Goal: Task Accomplishment & Management: Manage account settings

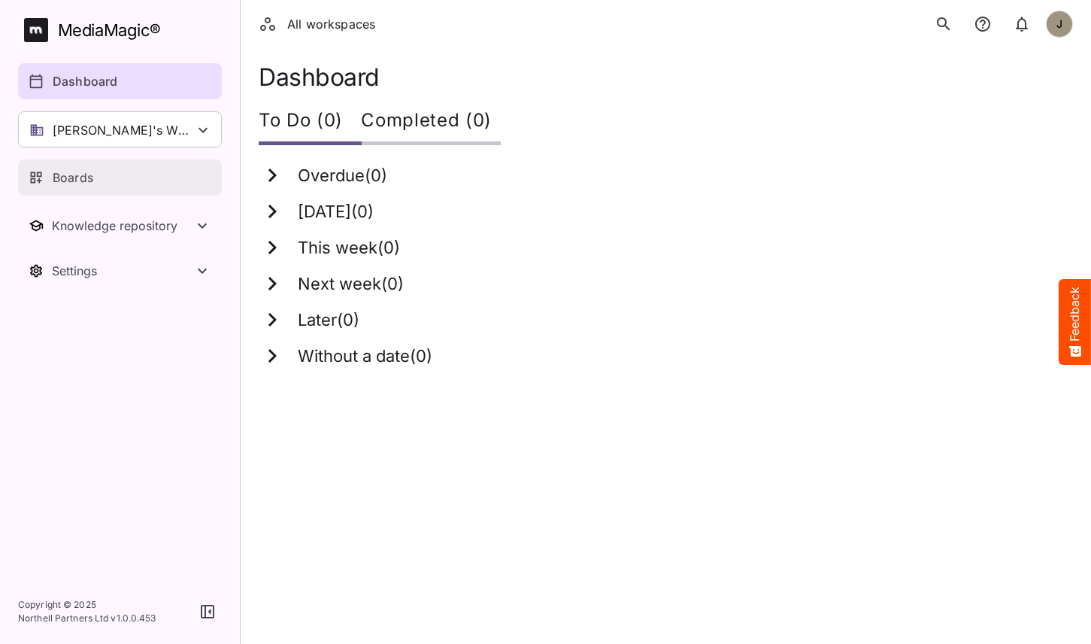
click at [149, 193] on link "Boards" at bounding box center [120, 177] width 204 height 36
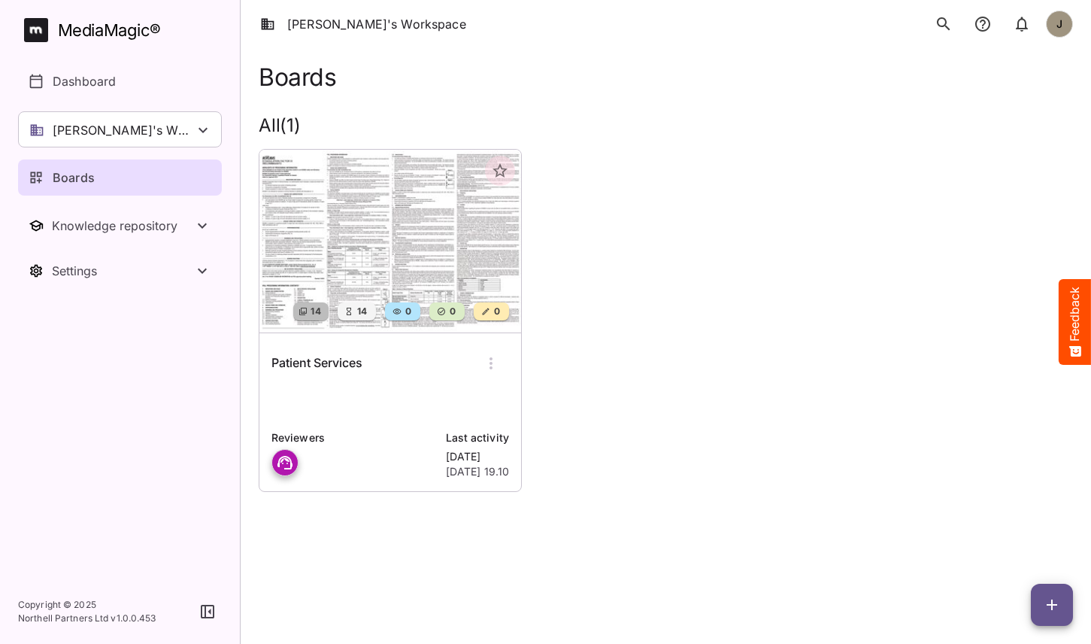
click at [354, 396] on p at bounding box center [391, 402] width 238 height 30
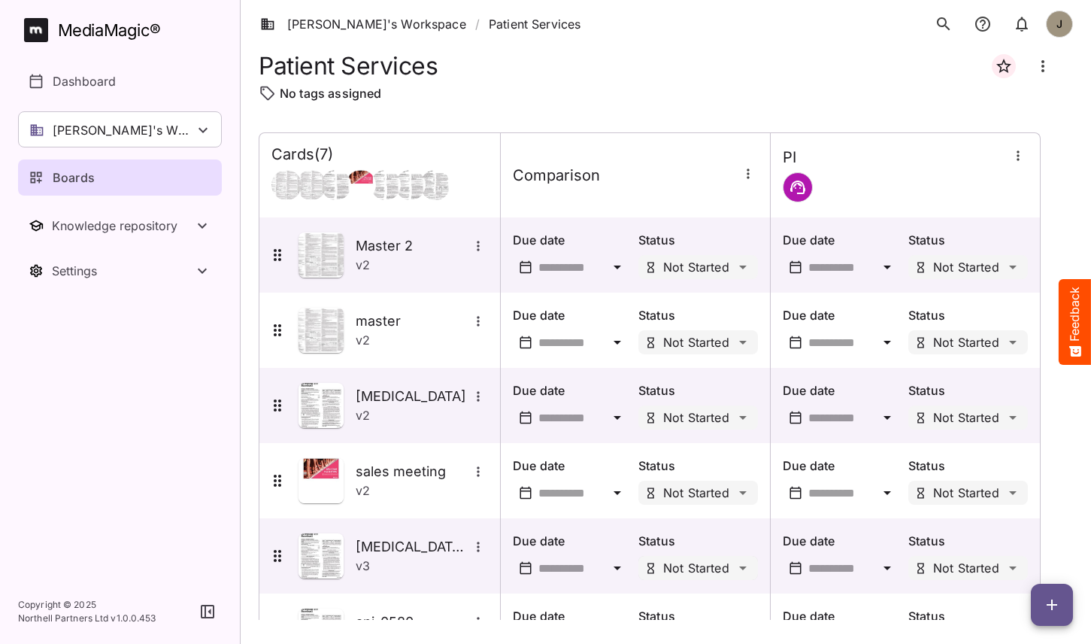
scroll to position [137, 0]
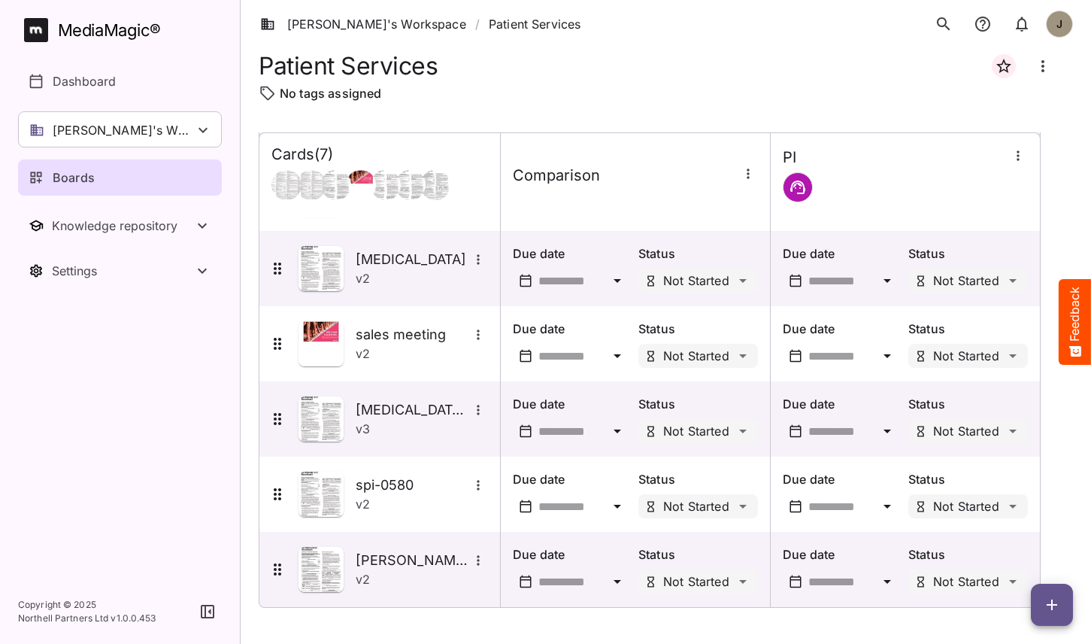
click at [1052, 616] on button "button" at bounding box center [1052, 605] width 42 height 42
click at [1012, 514] on p "Add new card" at bounding box center [1014, 508] width 81 height 18
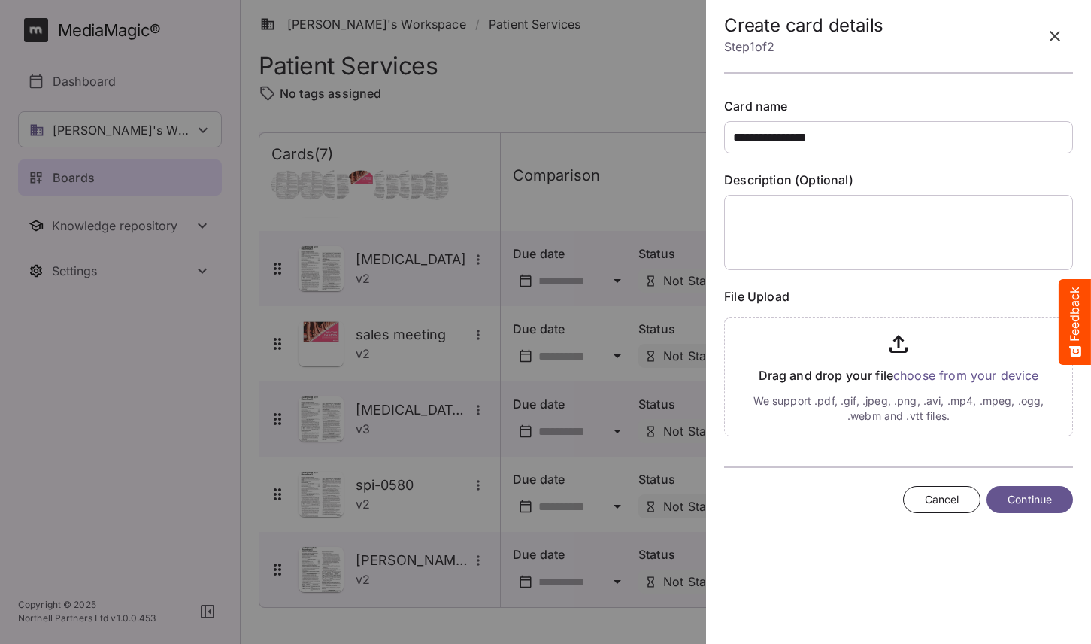
type input "**********"
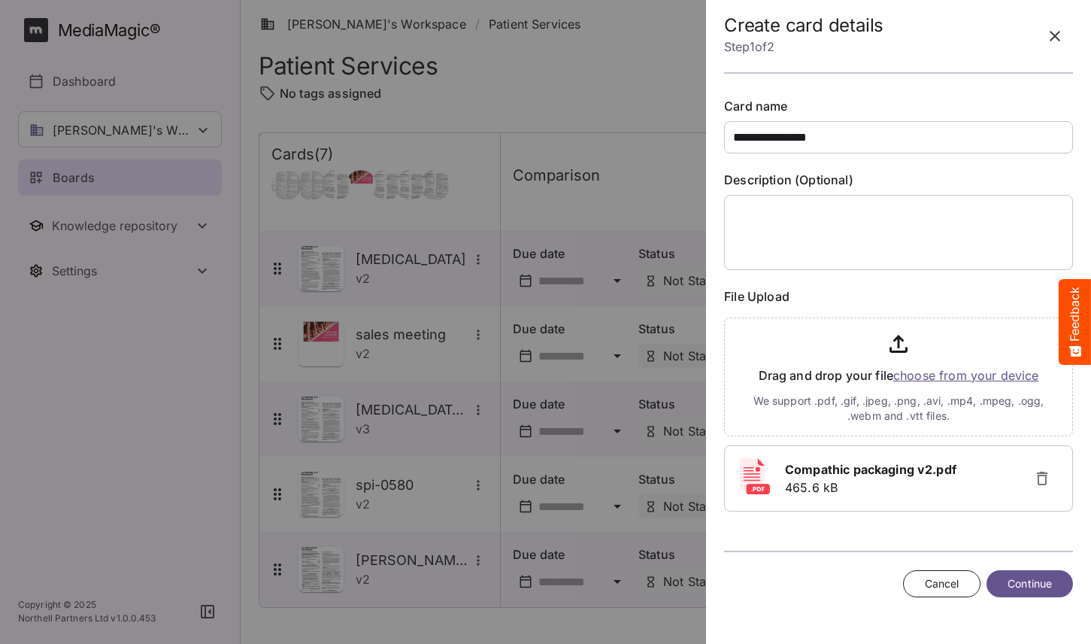
click at [1028, 588] on span "Continue" at bounding box center [1030, 584] width 44 height 19
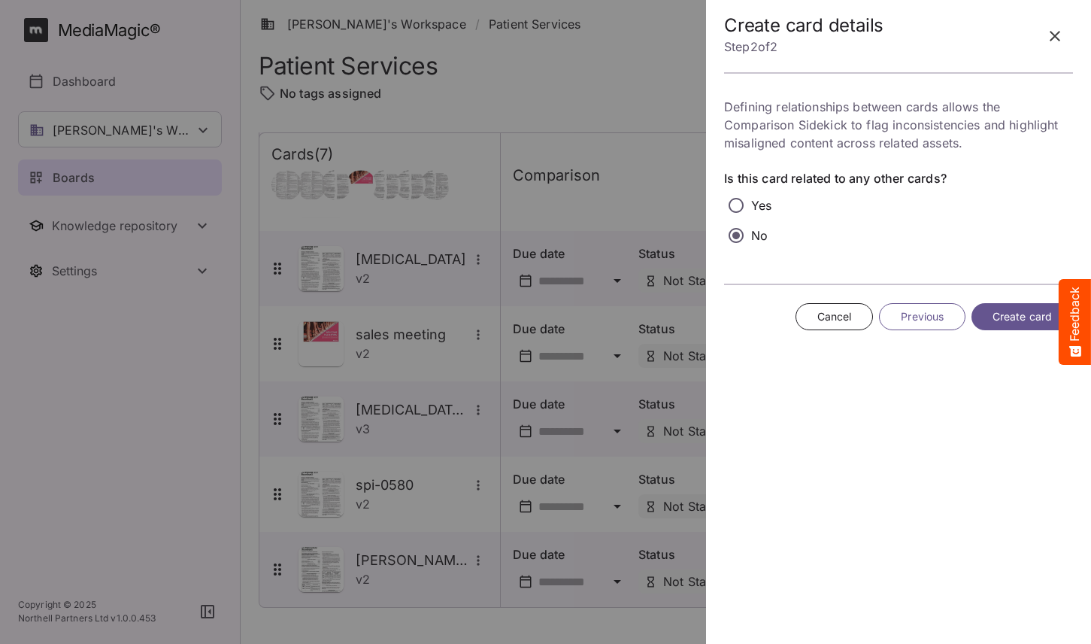
click at [1024, 308] on span "Create card" at bounding box center [1022, 317] width 59 height 19
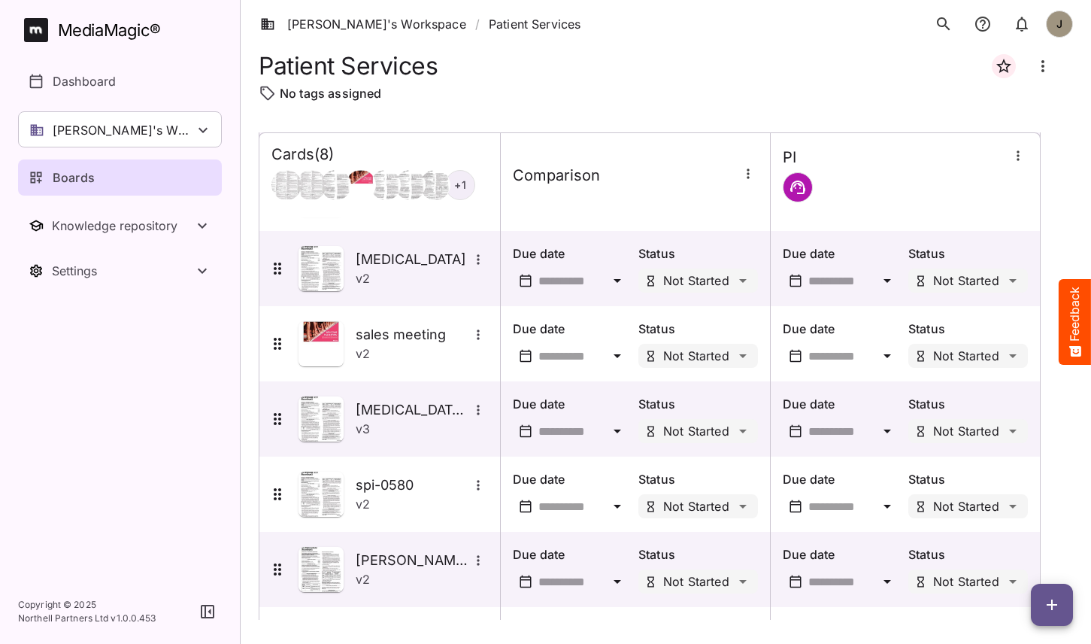
click at [1055, 616] on button "button" at bounding box center [1052, 605] width 42 height 42
click at [1025, 547] on p "Add new lane" at bounding box center [1014, 542] width 81 height 18
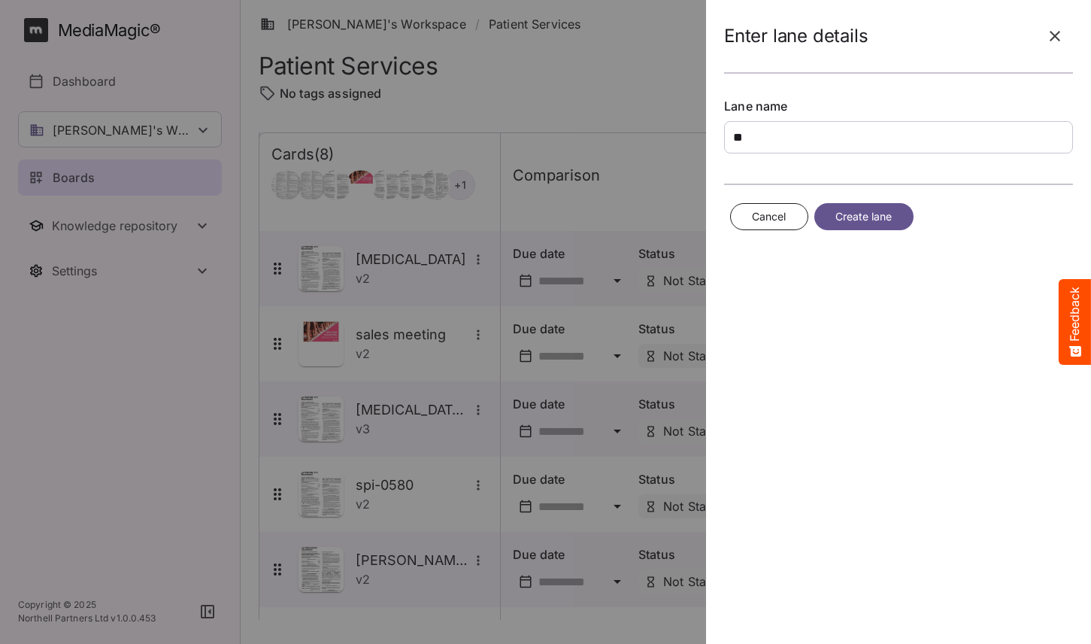
type input "*"
type input "**********"
click at [889, 229] on button "Create lane" at bounding box center [864, 217] width 99 height 28
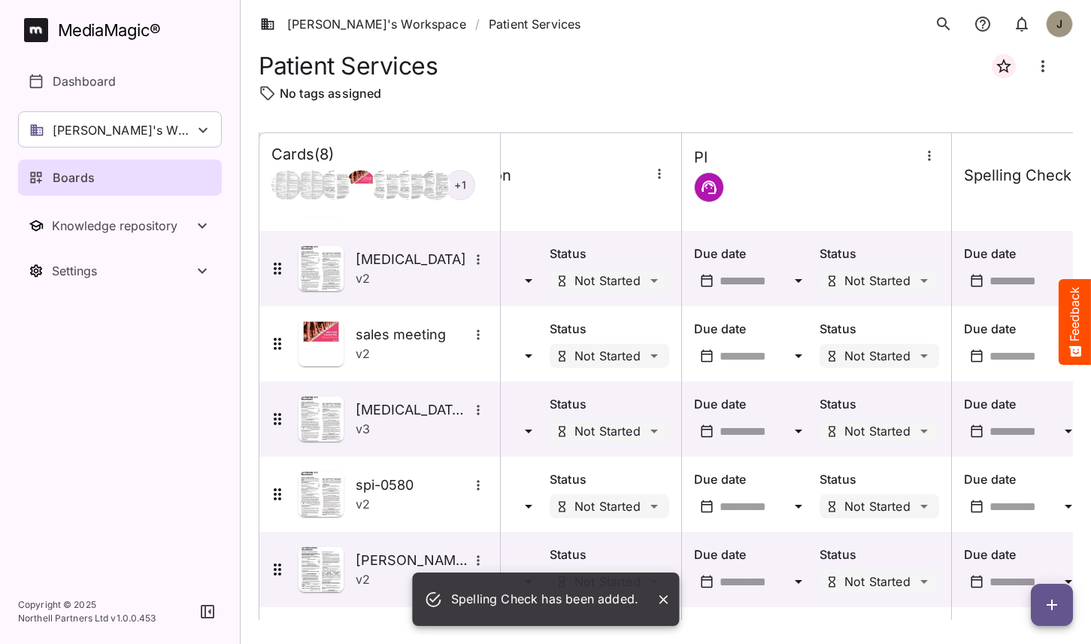
scroll to position [137, 238]
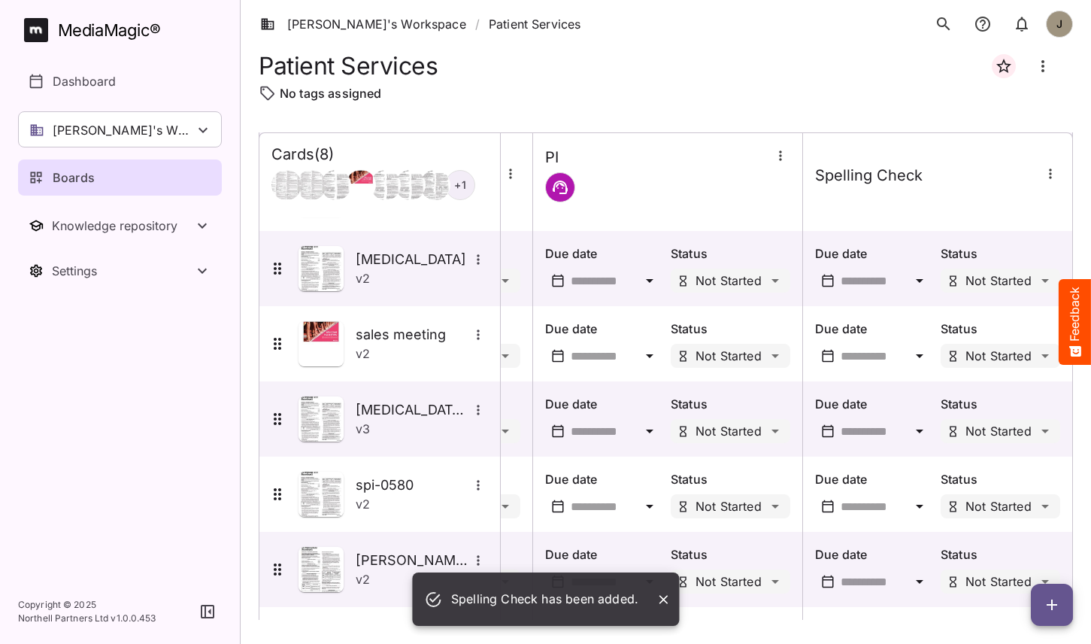
click at [1045, 178] on icon "button" at bounding box center [1050, 173] width 15 height 15
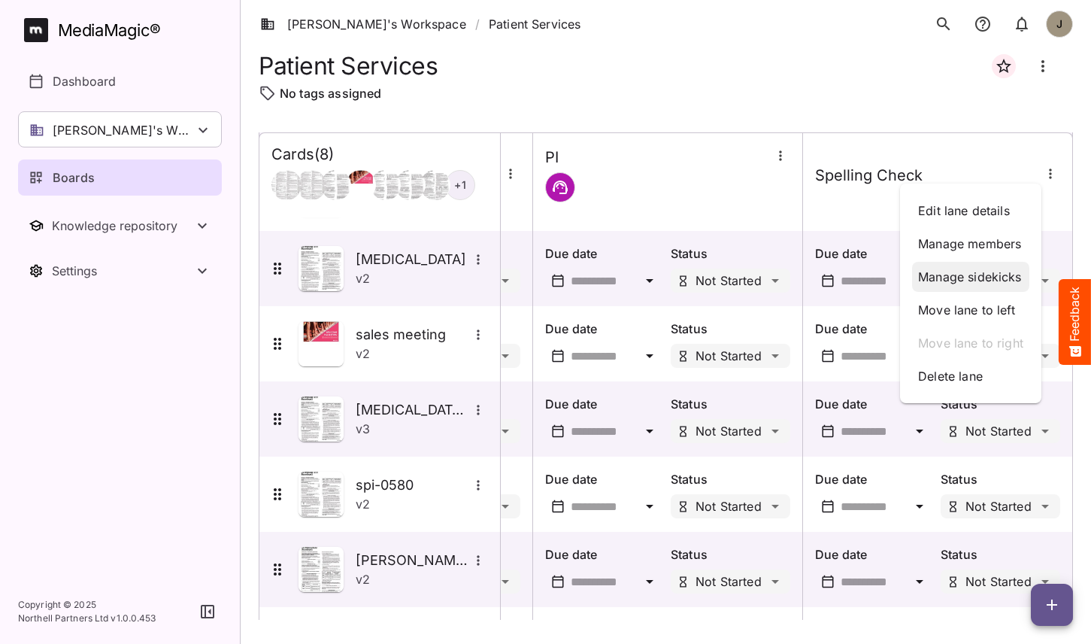
click at [979, 278] on p "Manage sidekicks" at bounding box center [970, 277] width 105 height 18
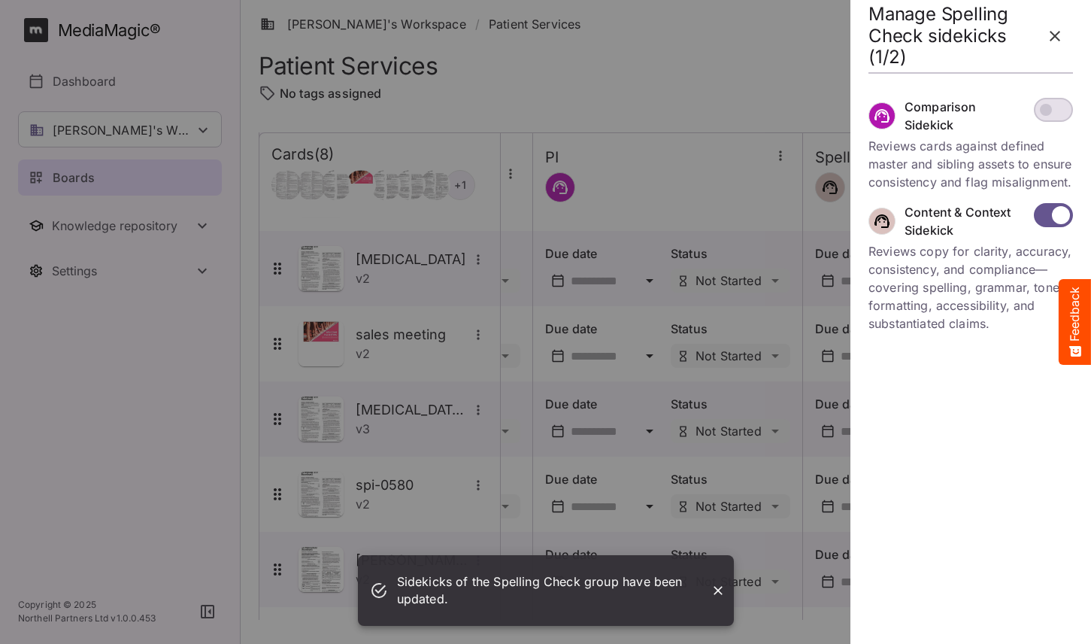
click at [1059, 36] on icon "button" at bounding box center [1055, 36] width 18 height 18
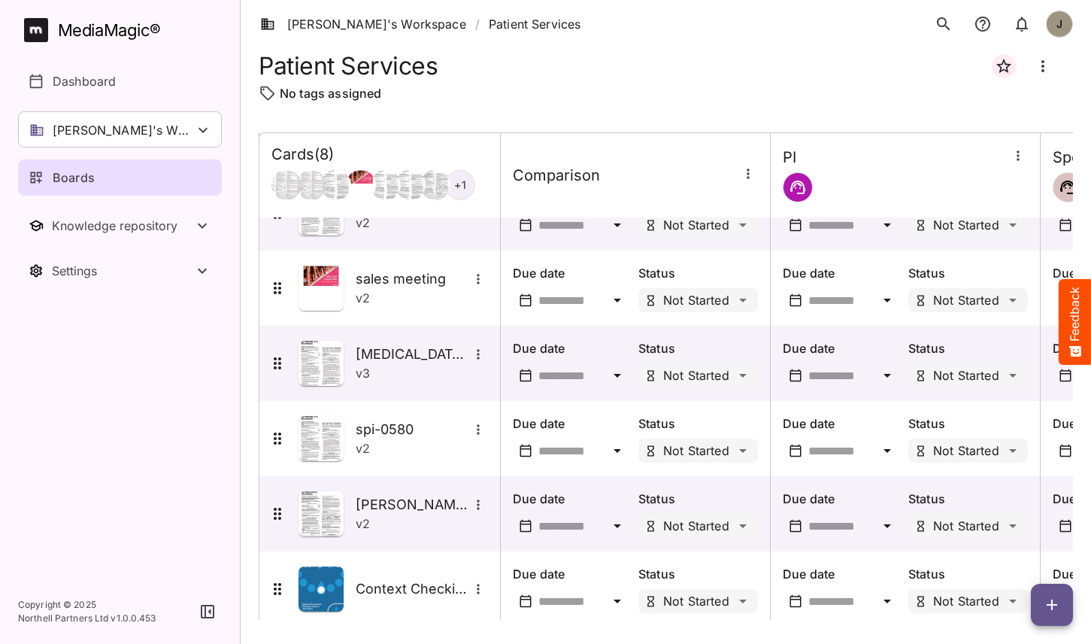
scroll to position [212, 0]
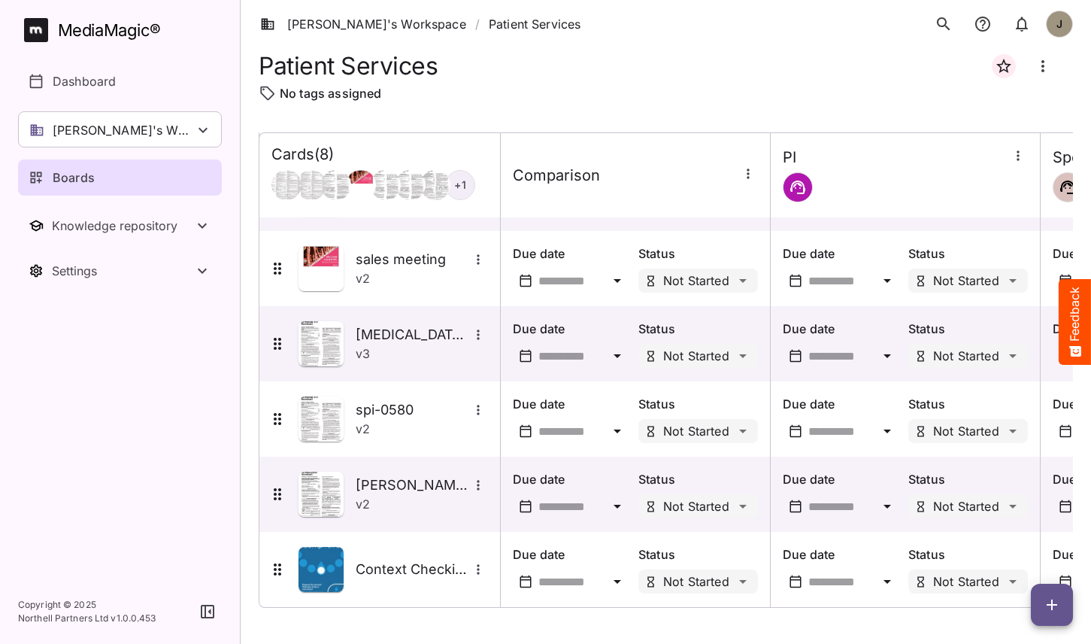
click at [1057, 619] on button "button" at bounding box center [1052, 605] width 42 height 42
click at [1018, 516] on p "Add new card" at bounding box center [1014, 508] width 81 height 18
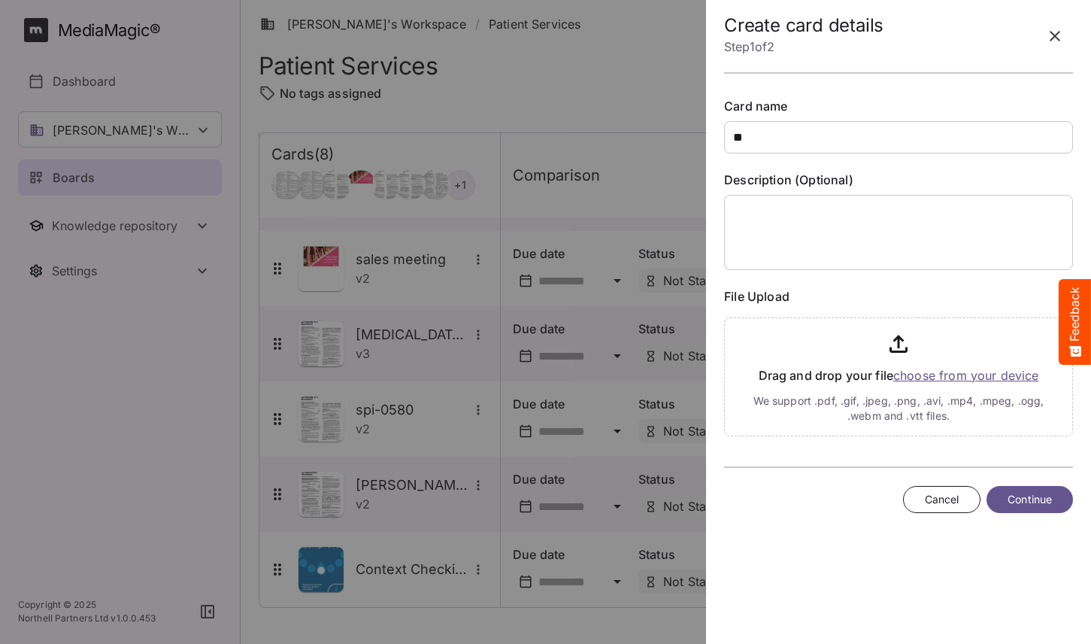
type input "*"
type input "**********"
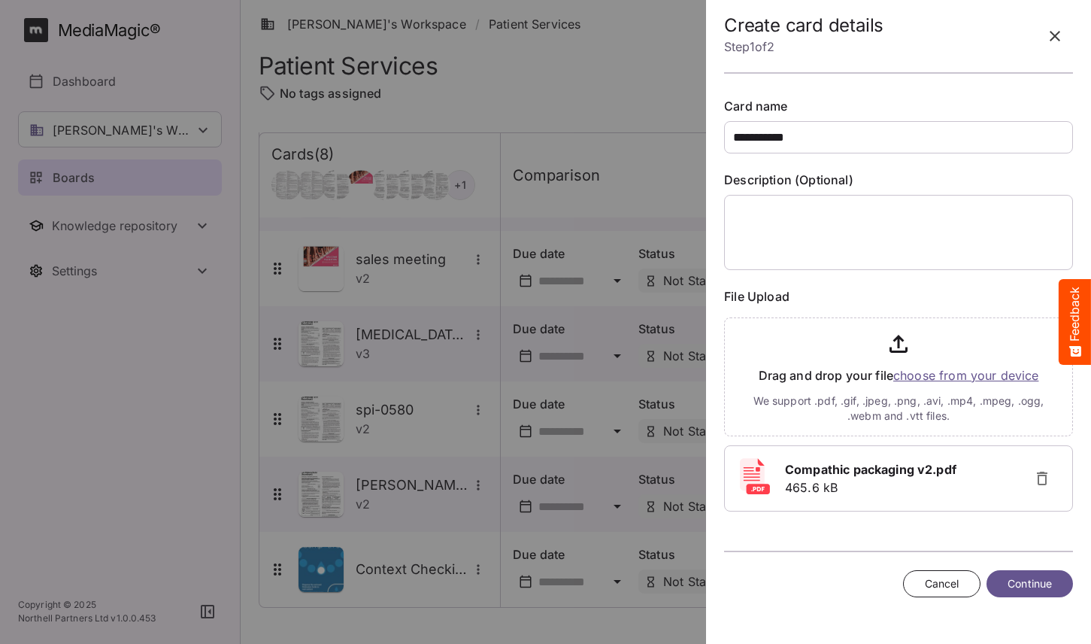
click at [1029, 577] on span "Continue" at bounding box center [1030, 584] width 44 height 19
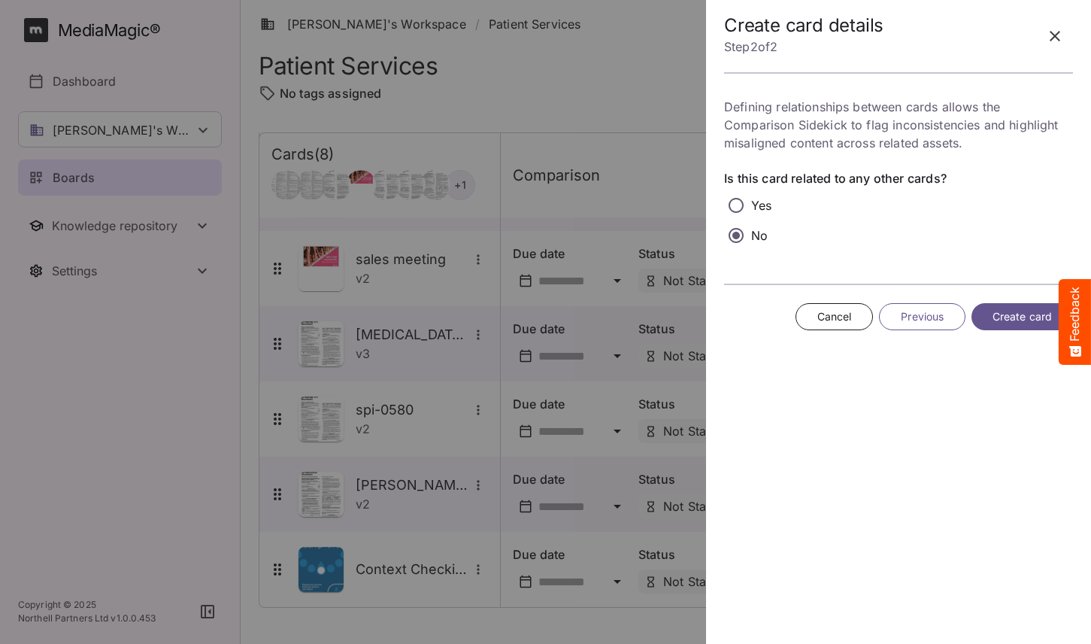
click at [1007, 328] on button "Create card" at bounding box center [1023, 317] width 102 height 28
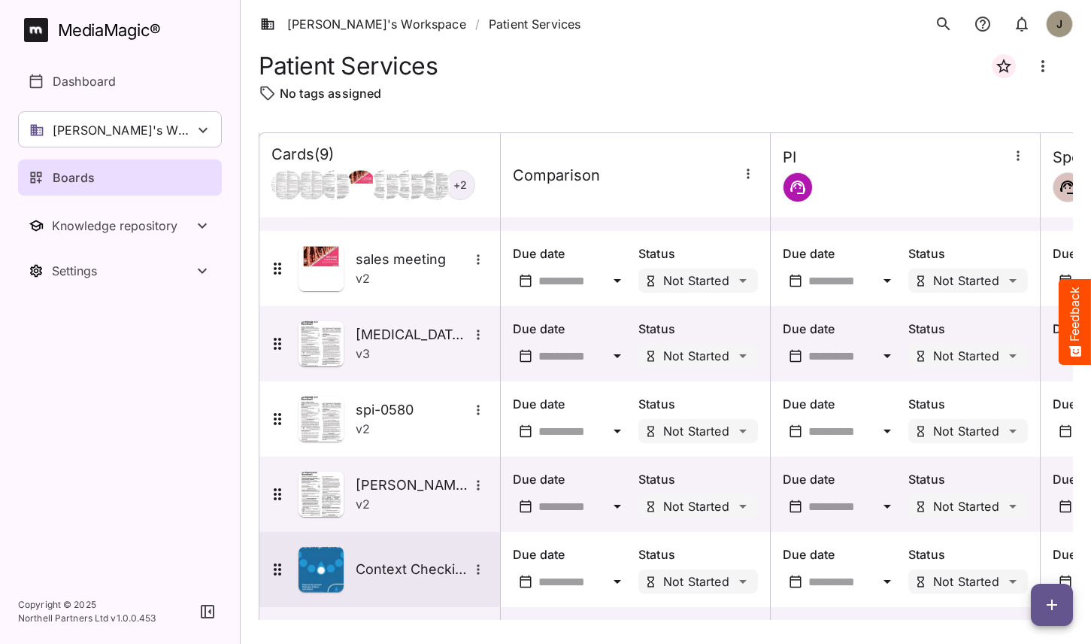
scroll to position [287, 0]
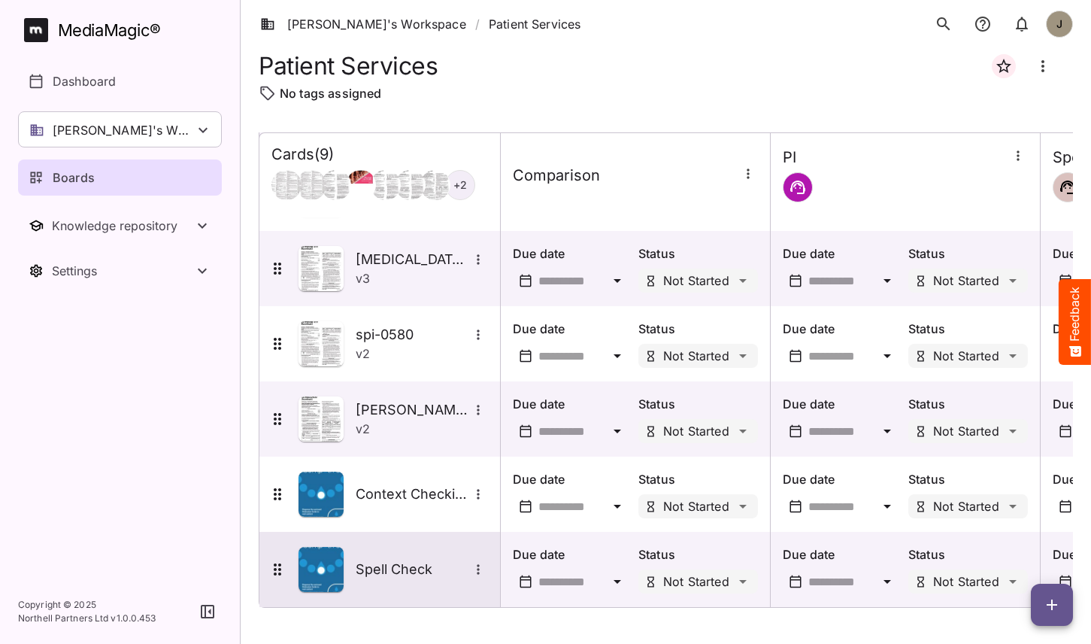
click at [399, 565] on h5 "Spell Check" at bounding box center [412, 569] width 113 height 18
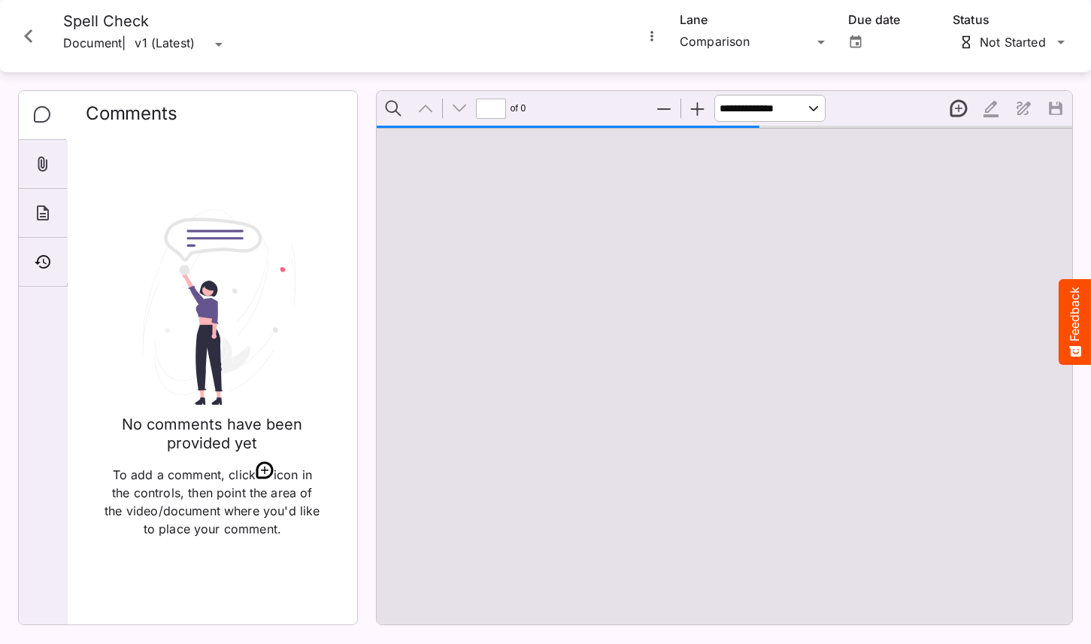
type input "*"
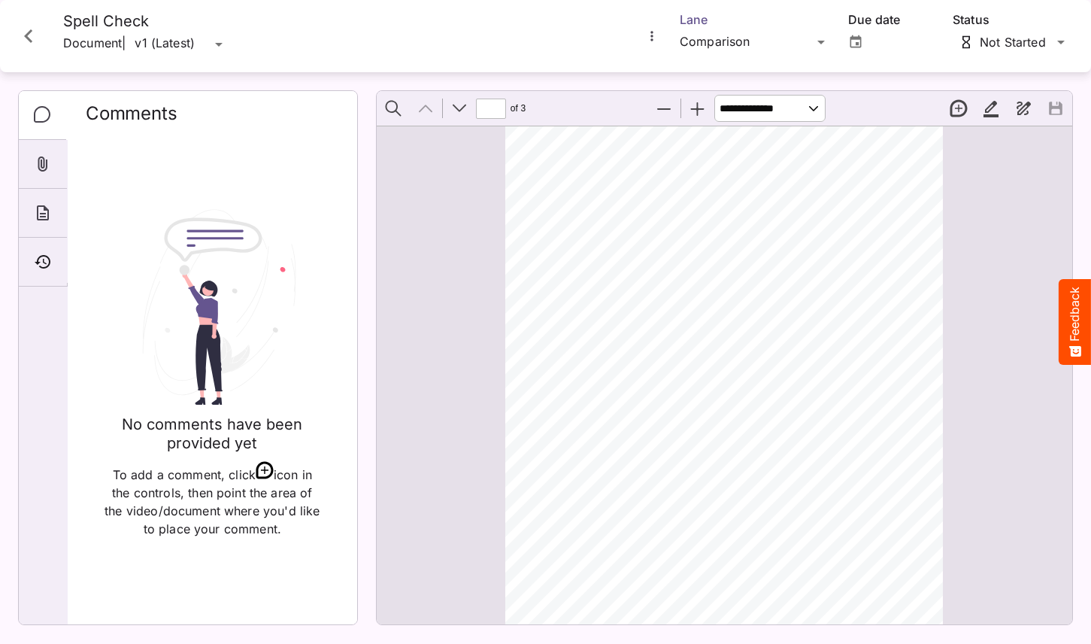
click at [728, 38] on div "Tim's Workspace / Patient Services J MediaMagic ® Dashboard Tim's Workspace Cam…" at bounding box center [545, 318] width 1091 height 637
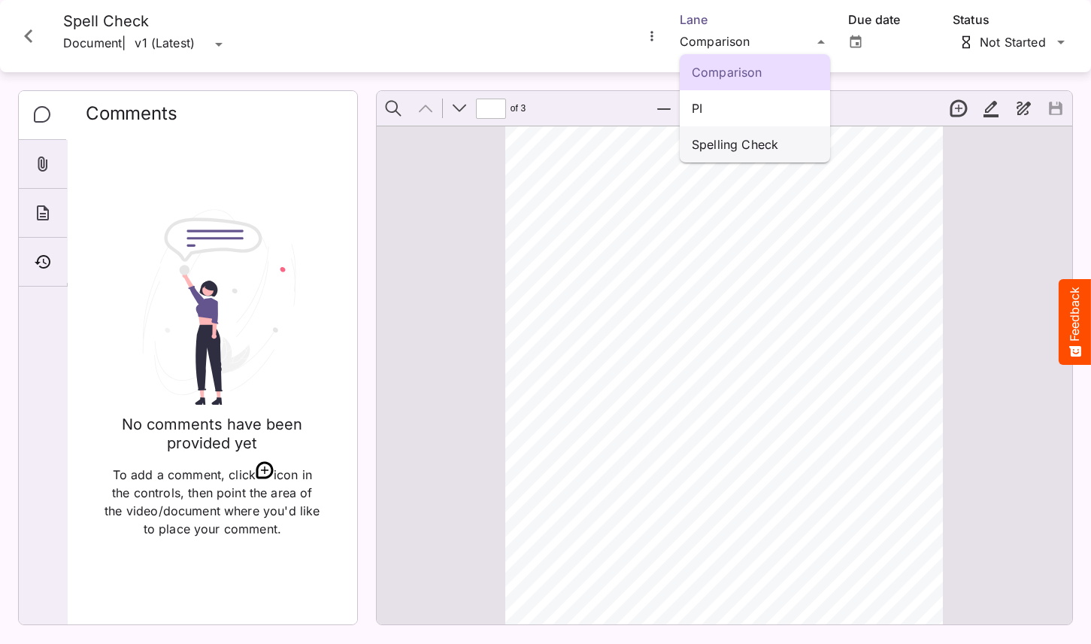
click at [731, 152] on p "Spelling Check" at bounding box center [755, 144] width 126 height 18
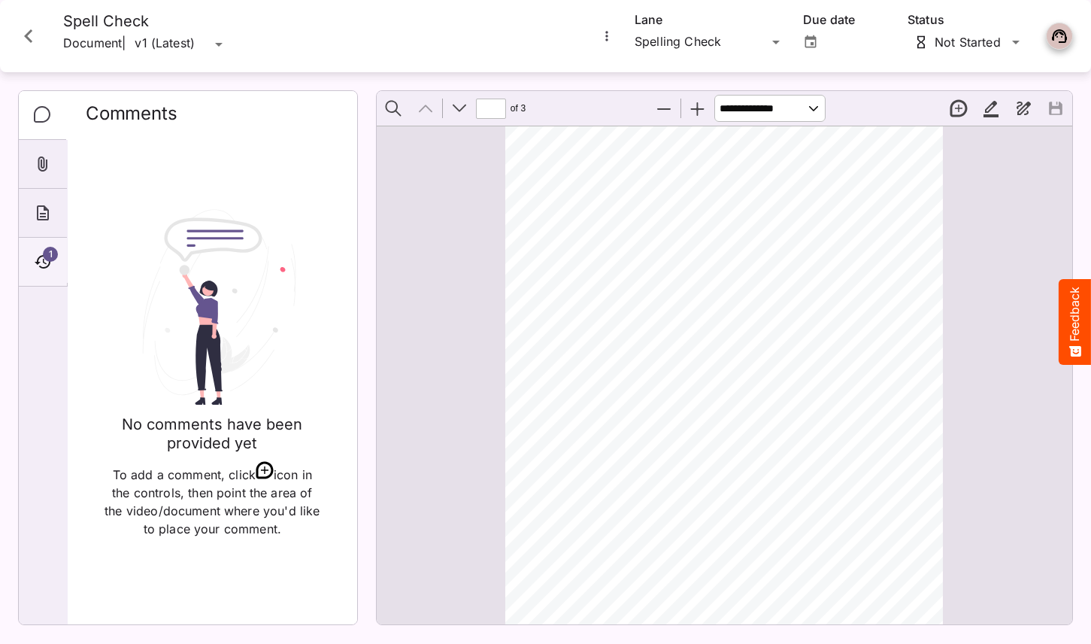
click at [35, 275] on div "1" at bounding box center [43, 262] width 48 height 49
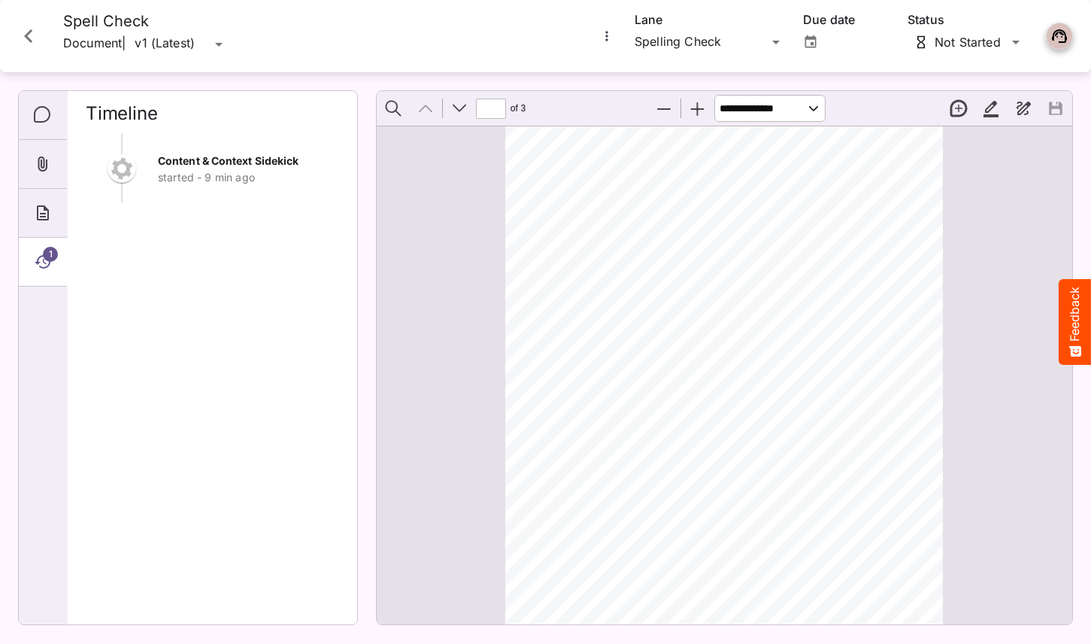
click at [33, 35] on icon "Close card" at bounding box center [28, 36] width 27 height 27
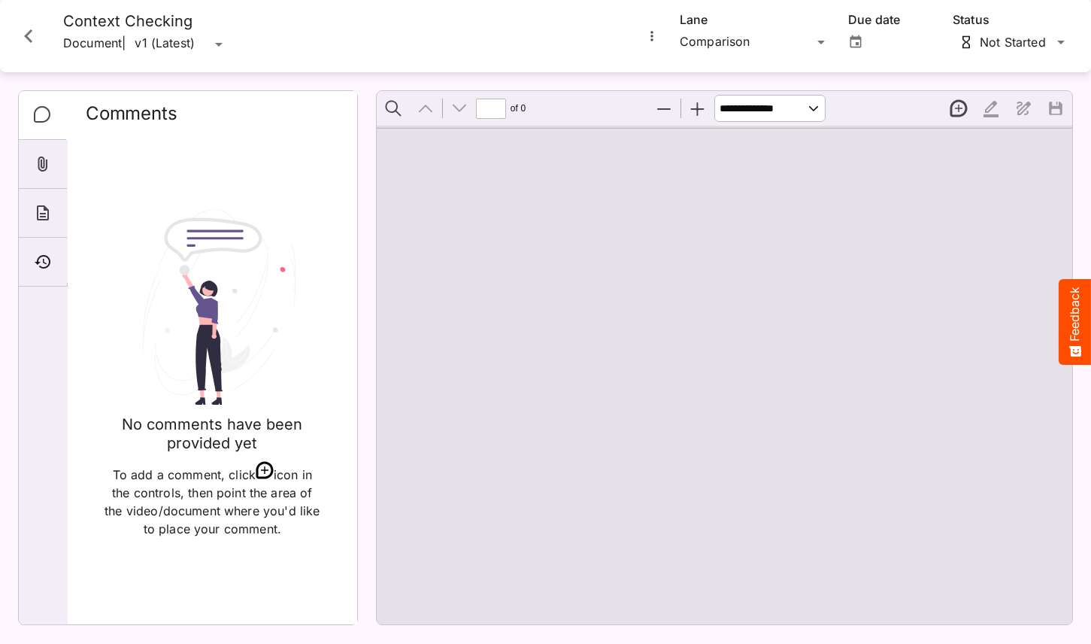
type input "*"
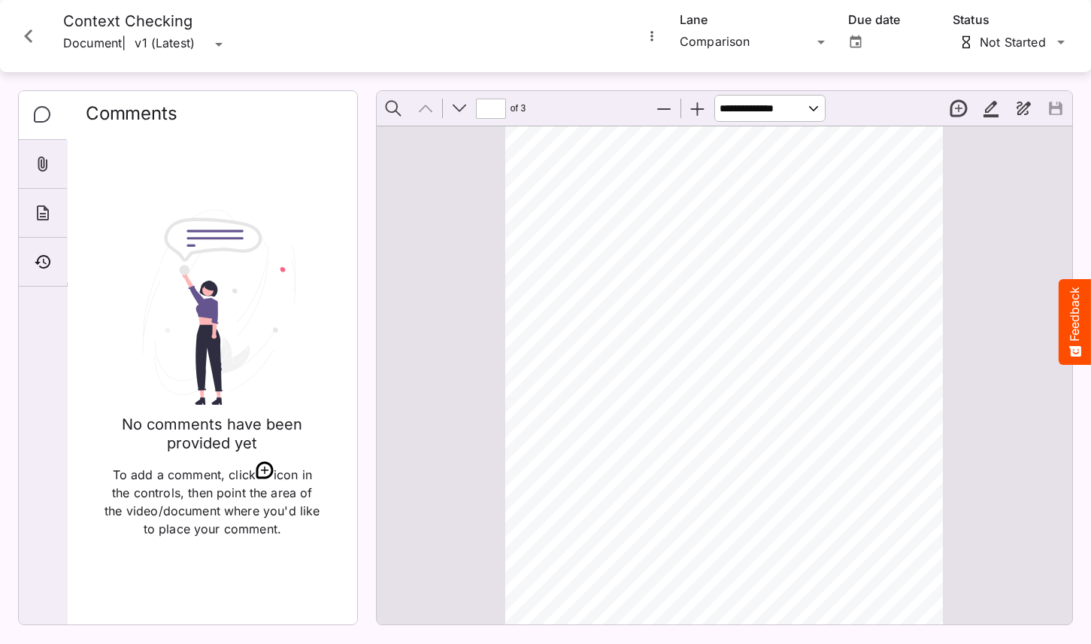
click at [29, 50] on button "Close card" at bounding box center [28, 36] width 45 height 45
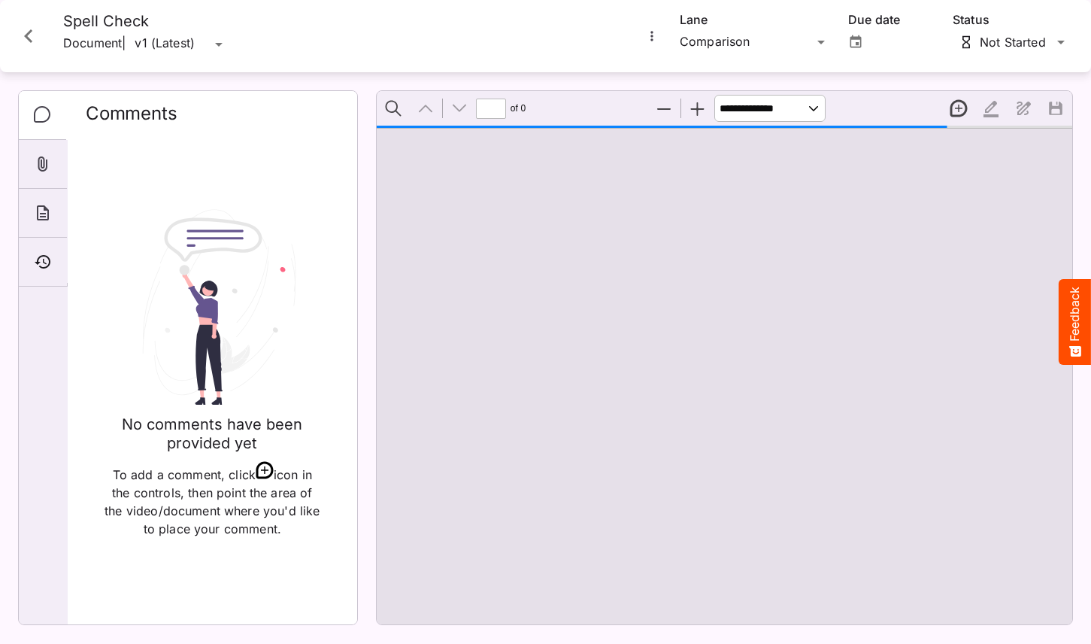
type input "*"
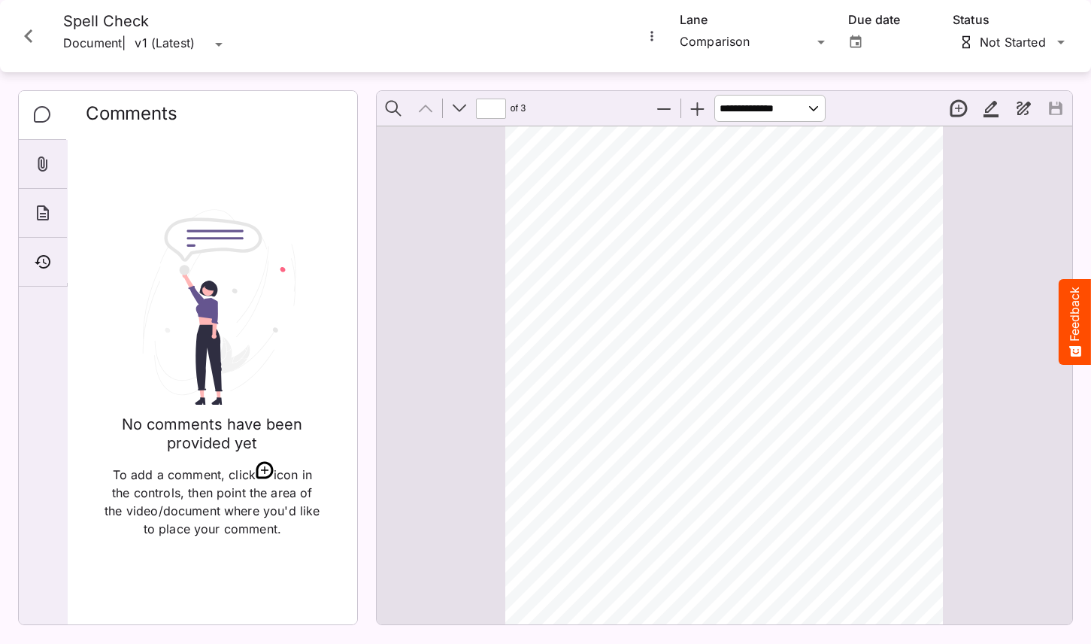
click at [26, 41] on icon "Close card" at bounding box center [28, 36] width 27 height 27
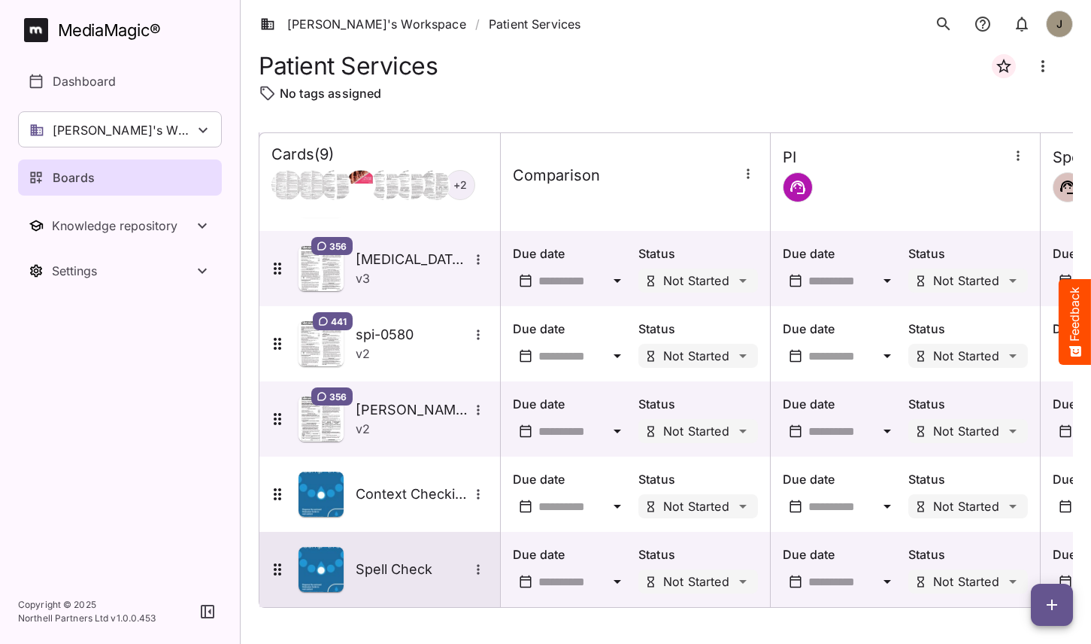
click at [379, 572] on h5 "Spell Check" at bounding box center [412, 569] width 113 height 18
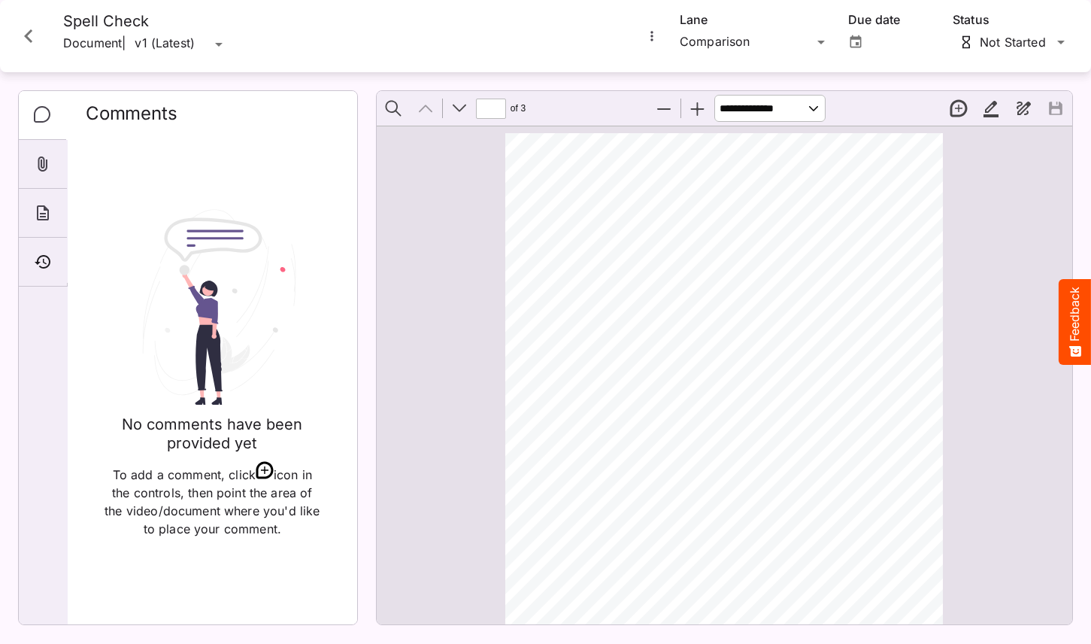
scroll to position [8, 0]
click at [56, 252] on div "Timeline" at bounding box center [43, 262] width 48 height 49
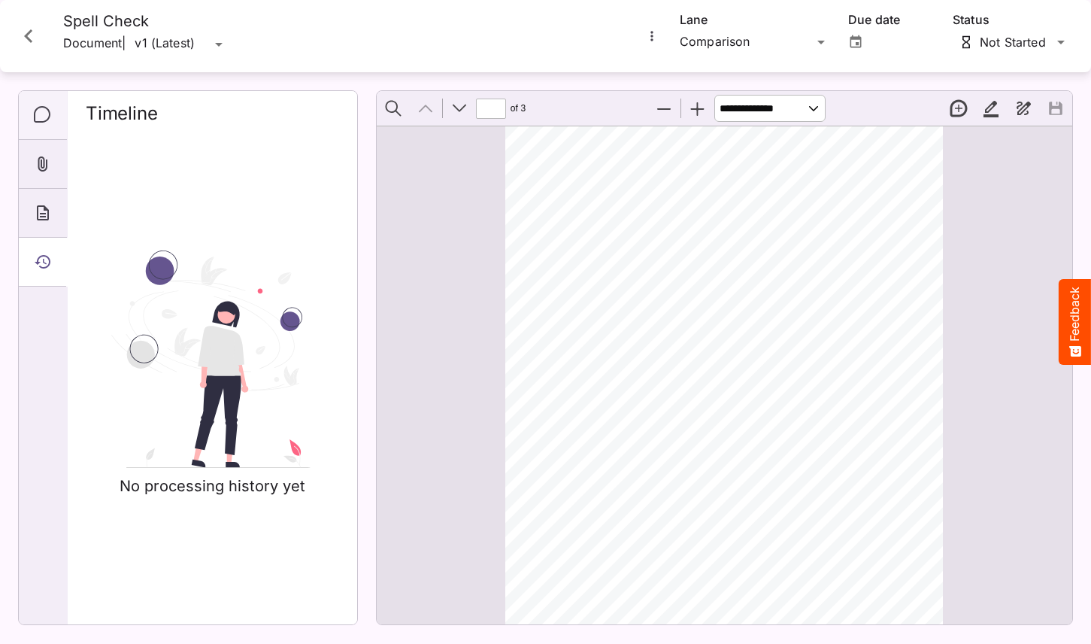
click at [44, 123] on icon "Comments" at bounding box center [43, 115] width 18 height 18
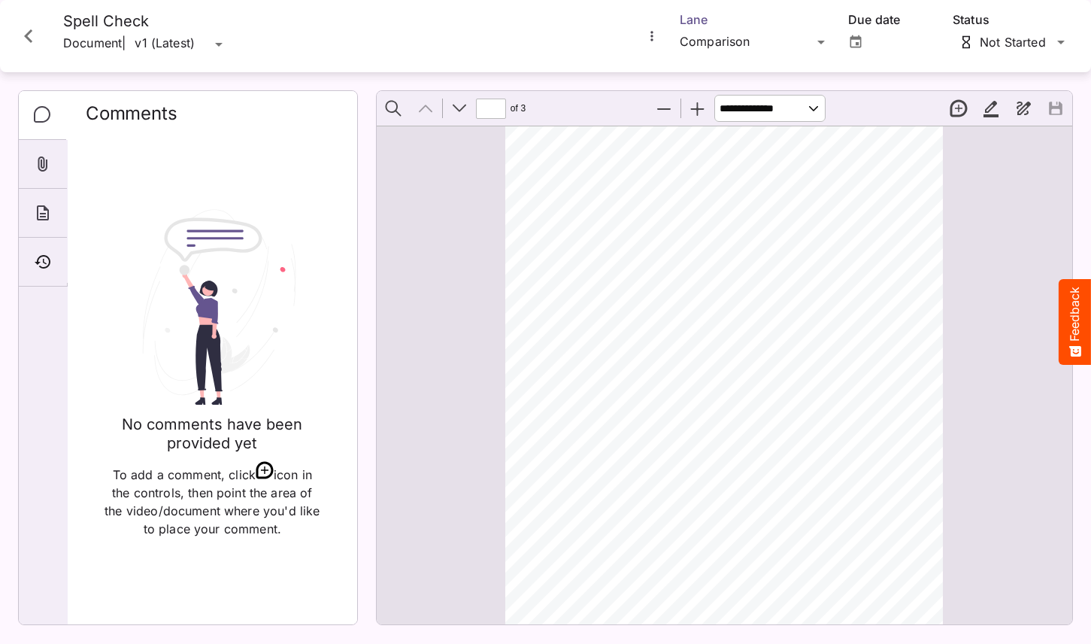
click at [737, 42] on div "Tim's Workspace / Patient Services J MediaMagic ® Dashboard Tim's Workspace Cam…" at bounding box center [545, 318] width 1091 height 637
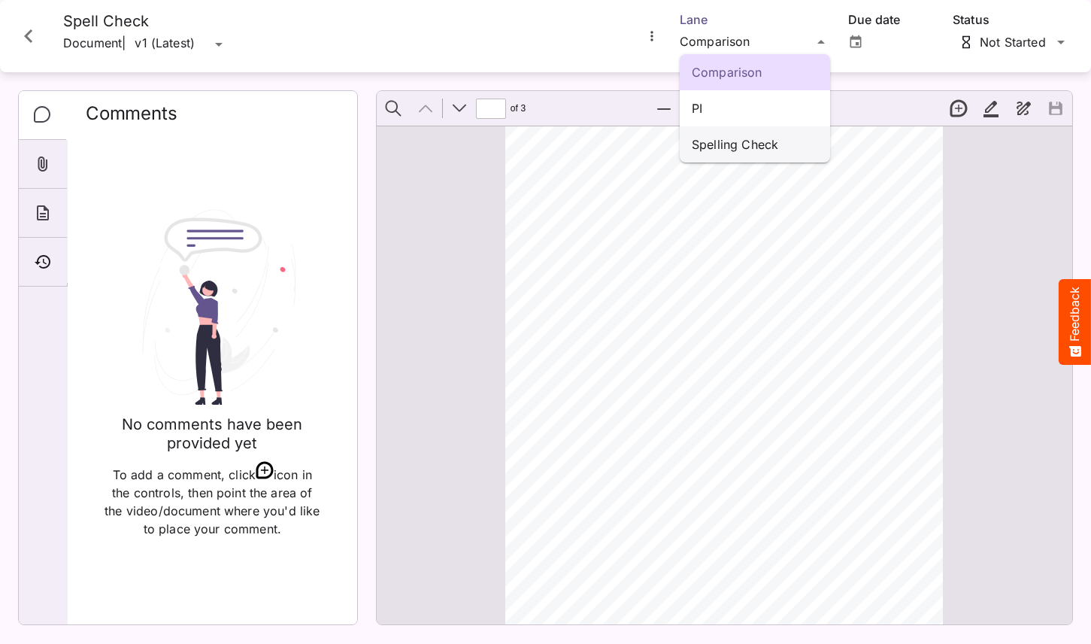
click at [735, 147] on p "Spelling Check" at bounding box center [755, 144] width 126 height 18
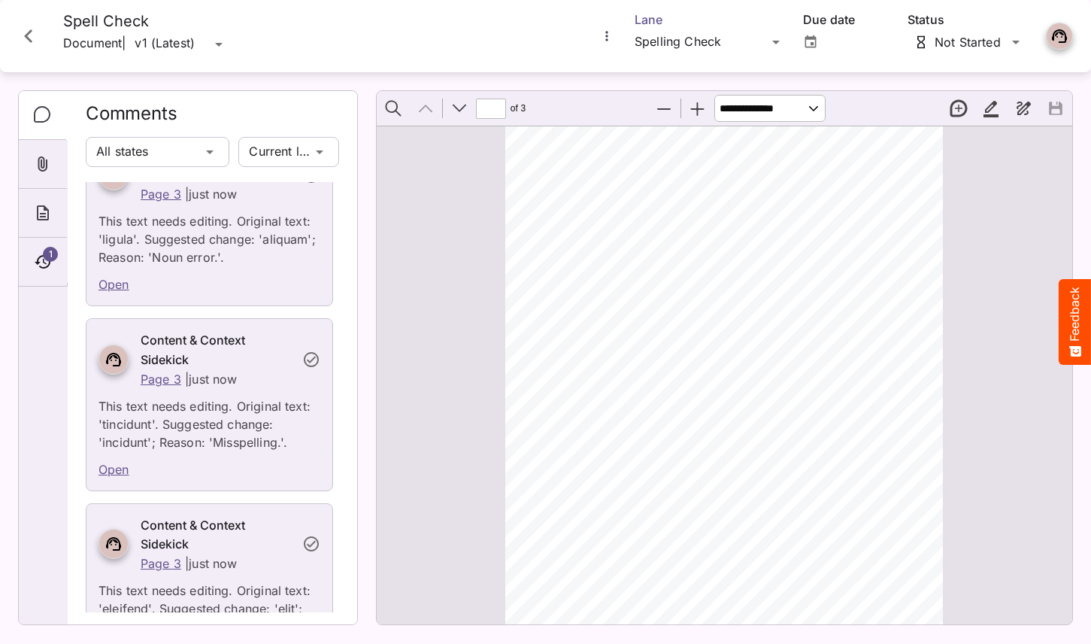
scroll to position [3405, 0]
click at [115, 281] on link "Open" at bounding box center [114, 282] width 31 height 15
type input "*"
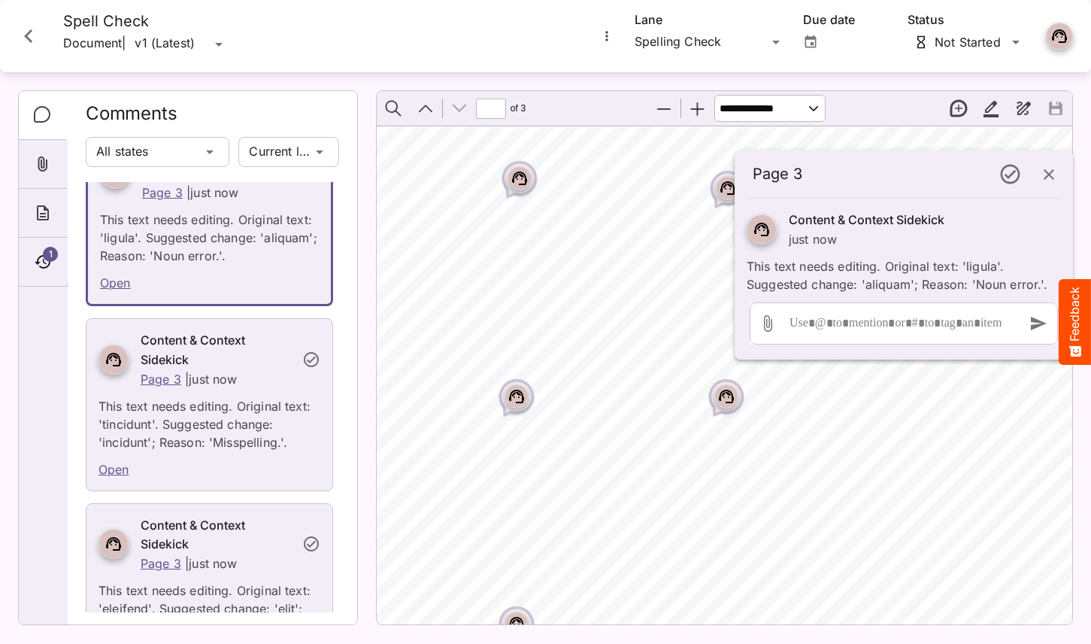
scroll to position [2563, 6]
click at [520, 171] on rect "Page ⁨3⁩" at bounding box center [520, 180] width 18 height 18
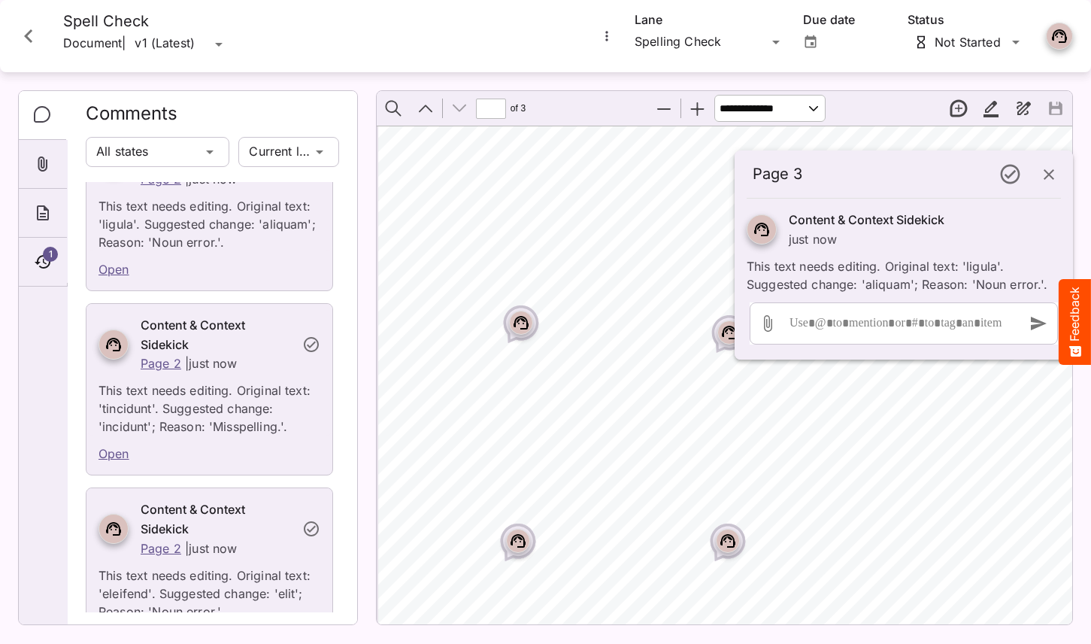
scroll to position [1108, 0]
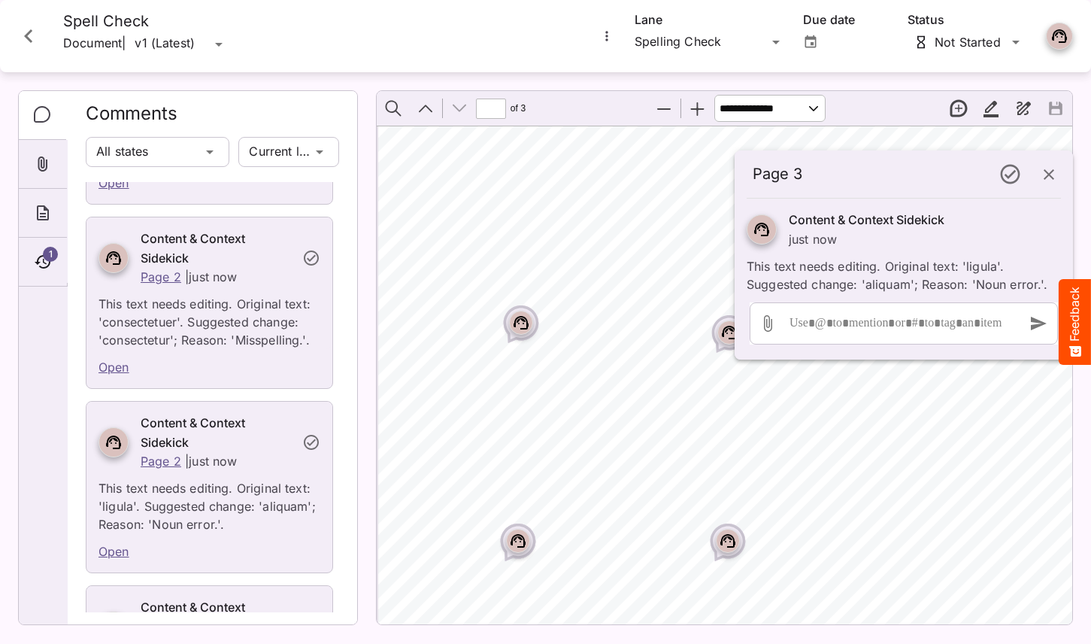
click at [30, 44] on icon "Close card" at bounding box center [28, 36] width 27 height 27
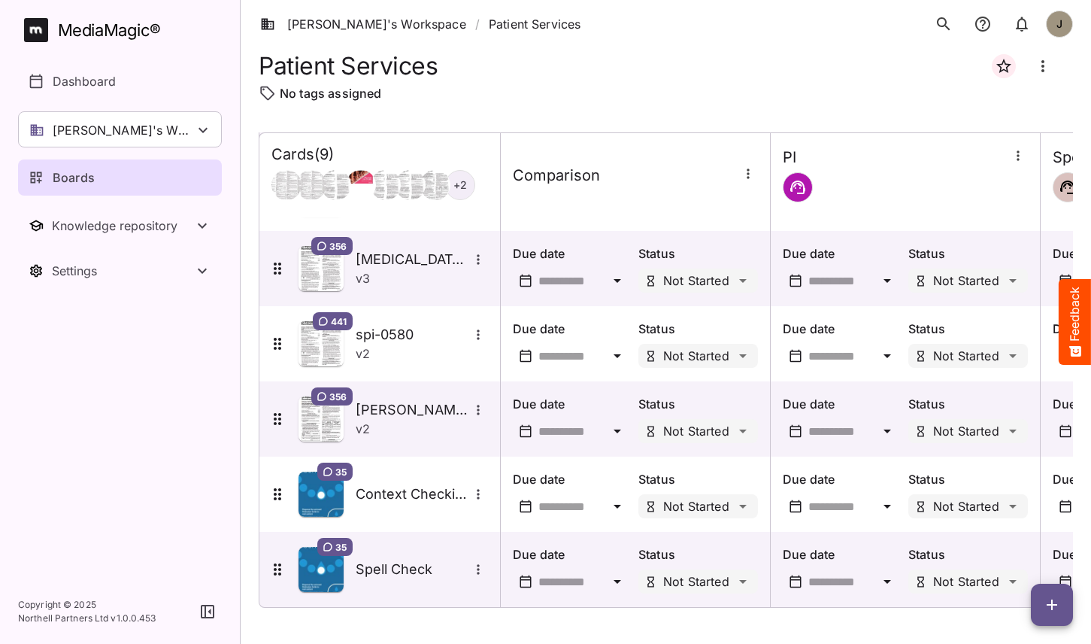
click at [1044, 602] on icon "button" at bounding box center [1052, 605] width 18 height 18
click at [1026, 508] on p "Add new card" at bounding box center [1014, 508] width 81 height 18
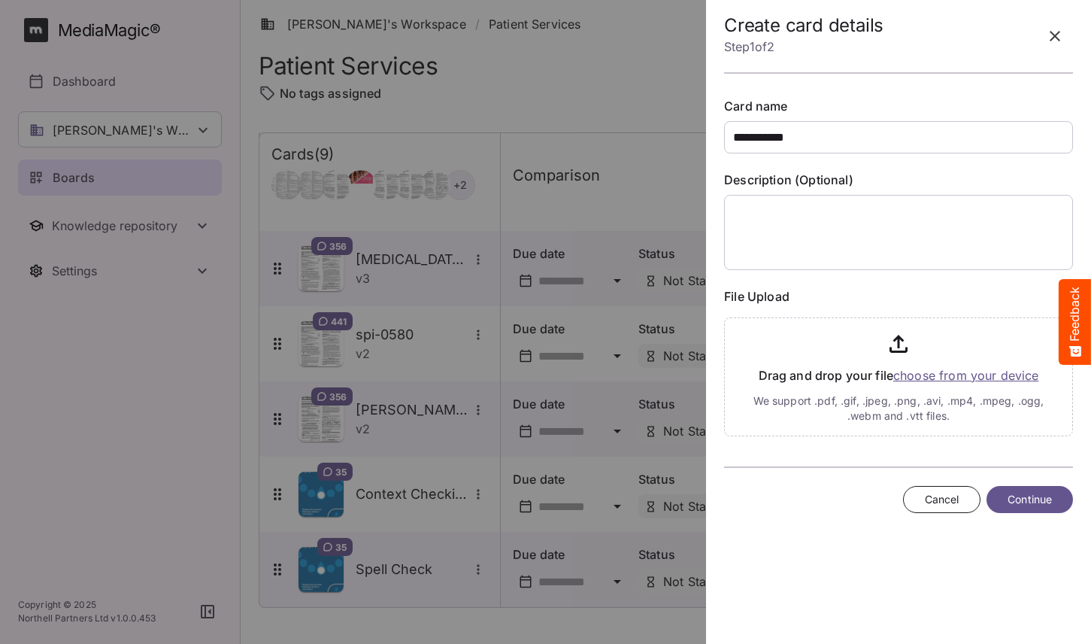
type input "**********"
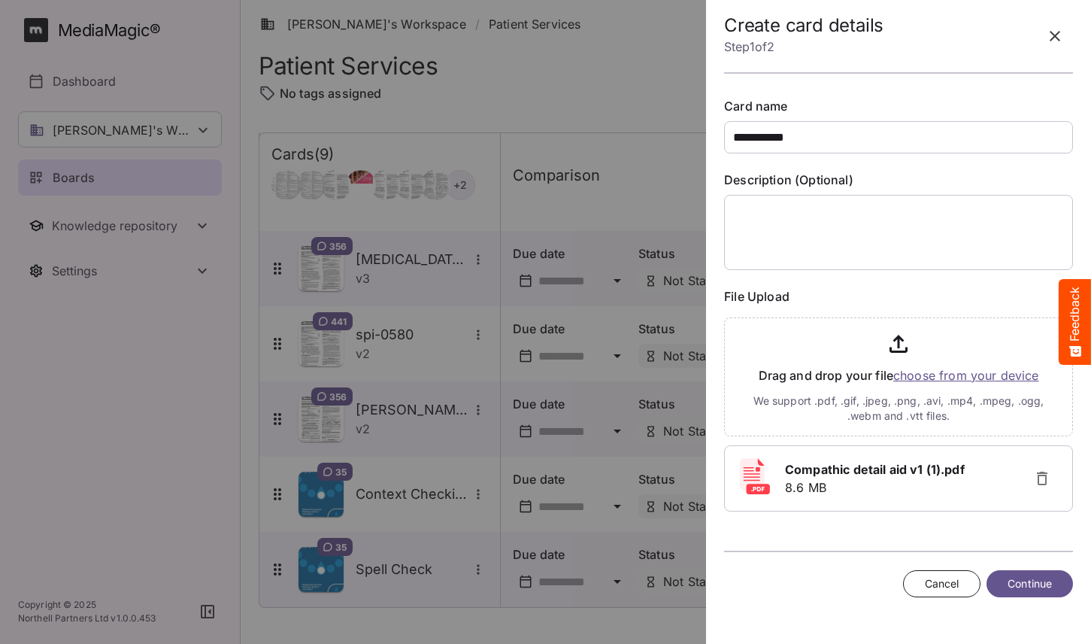
click at [1034, 582] on span "Continue" at bounding box center [1030, 584] width 44 height 19
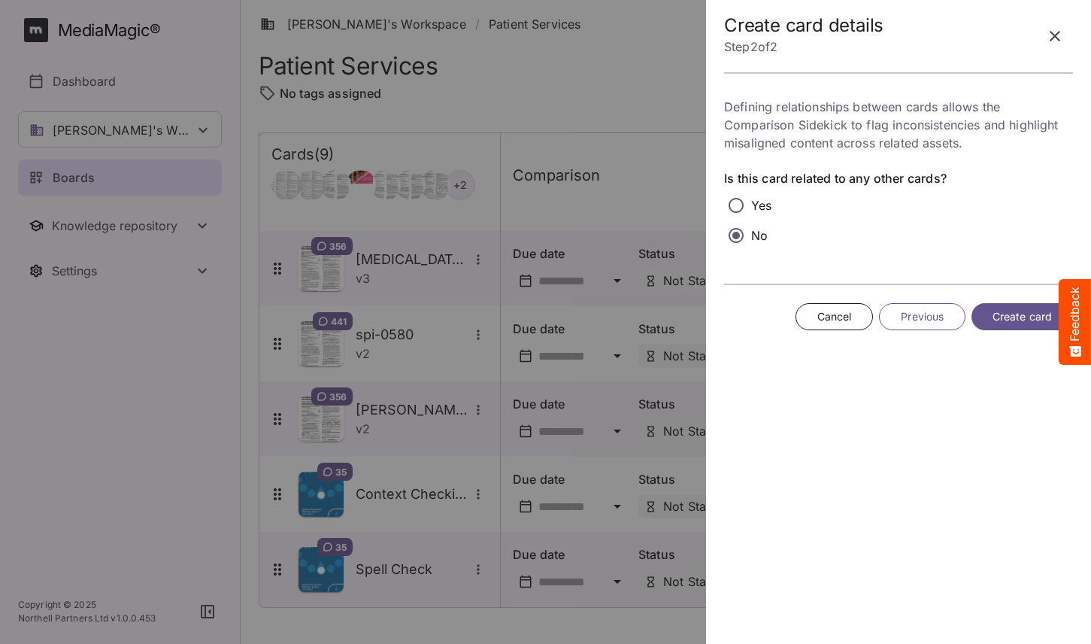
click at [1024, 320] on span "Create card" at bounding box center [1022, 317] width 59 height 19
click at [1058, 35] on icon "button" at bounding box center [1055, 36] width 18 height 18
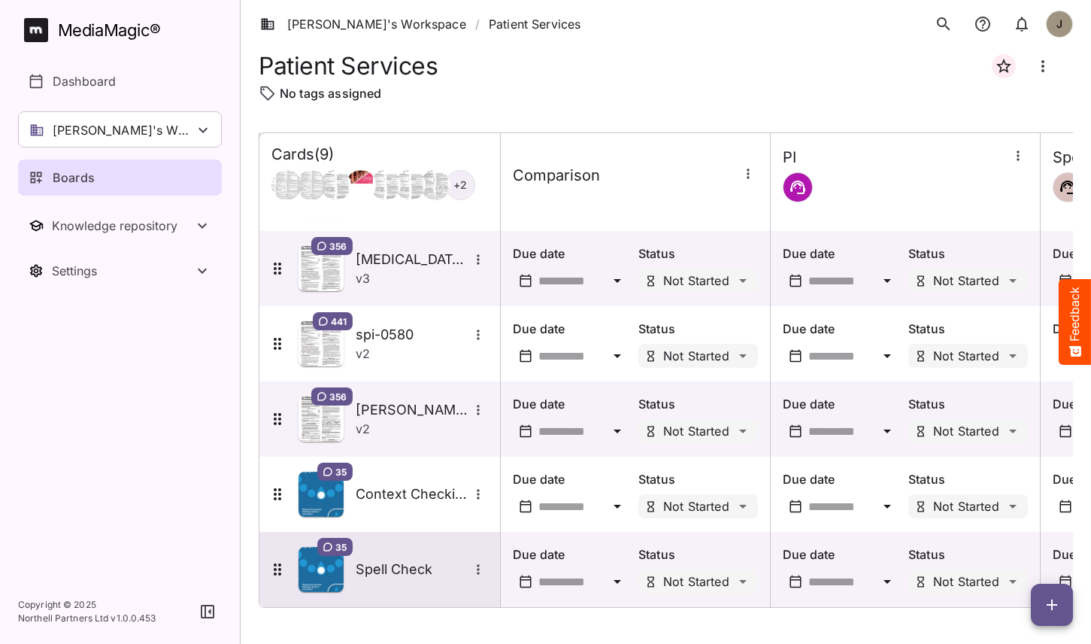
click at [397, 584] on div "35 Spell Check" at bounding box center [379, 569] width 220 height 45
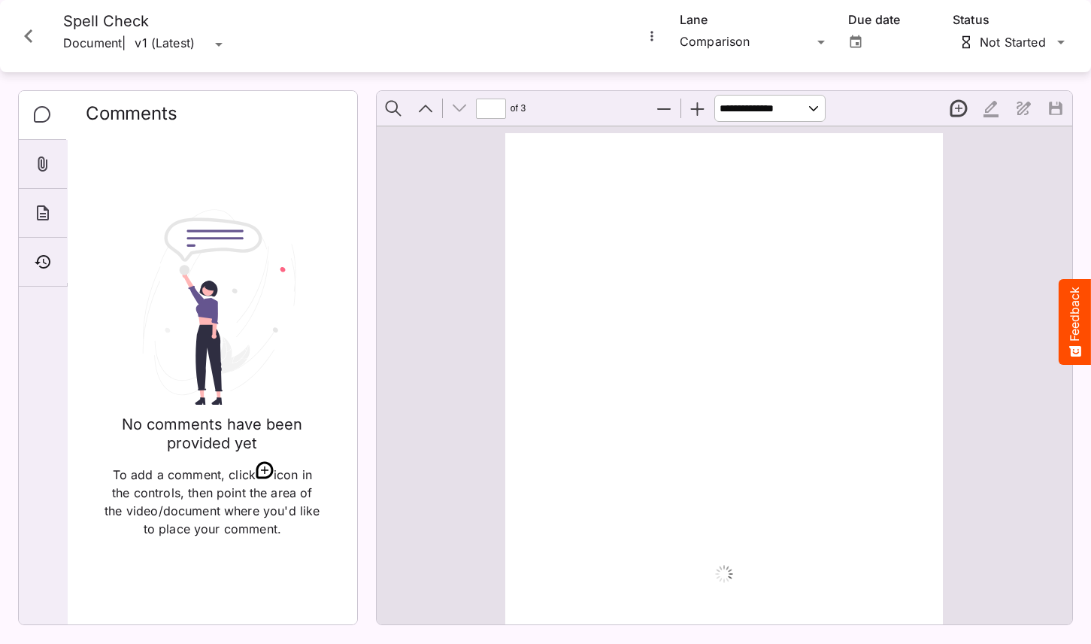
type input "*"
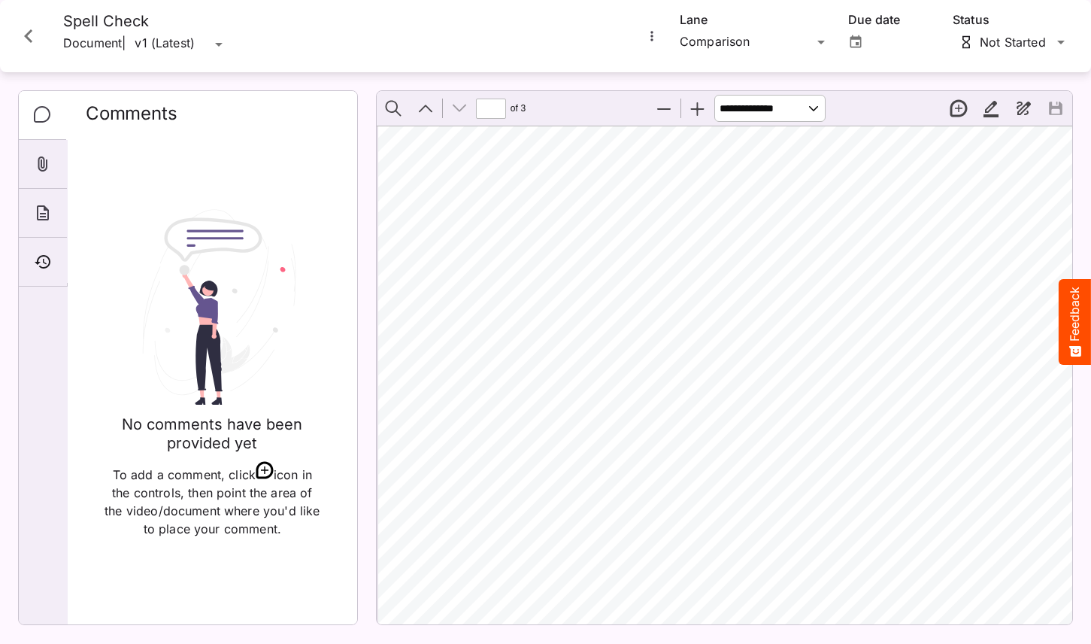
click at [29, 38] on icon "Close card" at bounding box center [28, 36] width 27 height 27
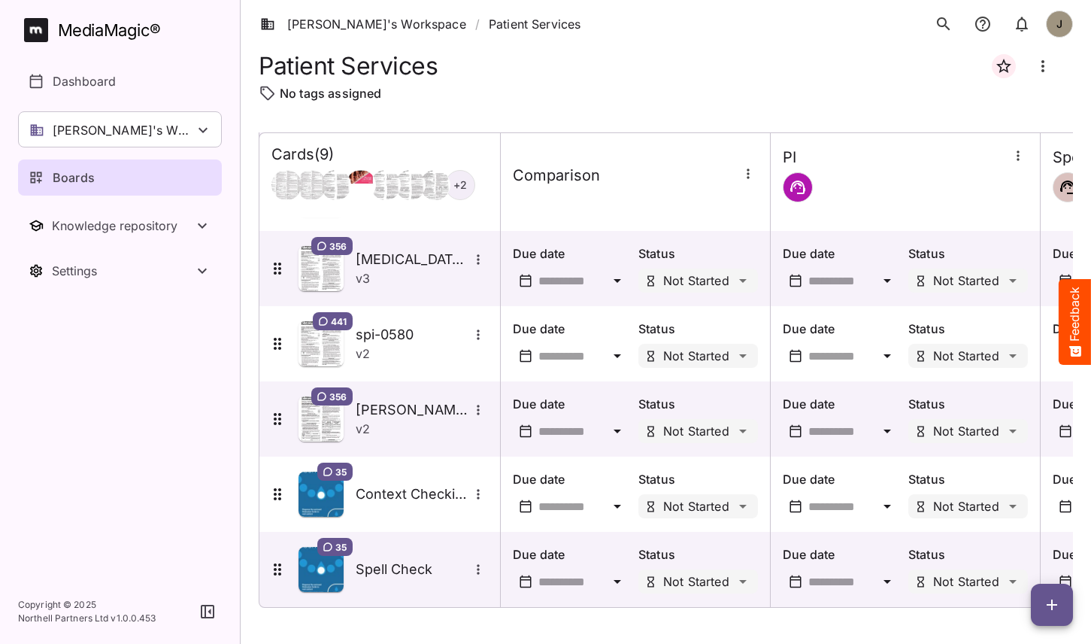
click at [1053, 604] on icon "button" at bounding box center [1052, 604] width 11 height 11
click at [1012, 512] on p "Add new card" at bounding box center [1014, 508] width 81 height 18
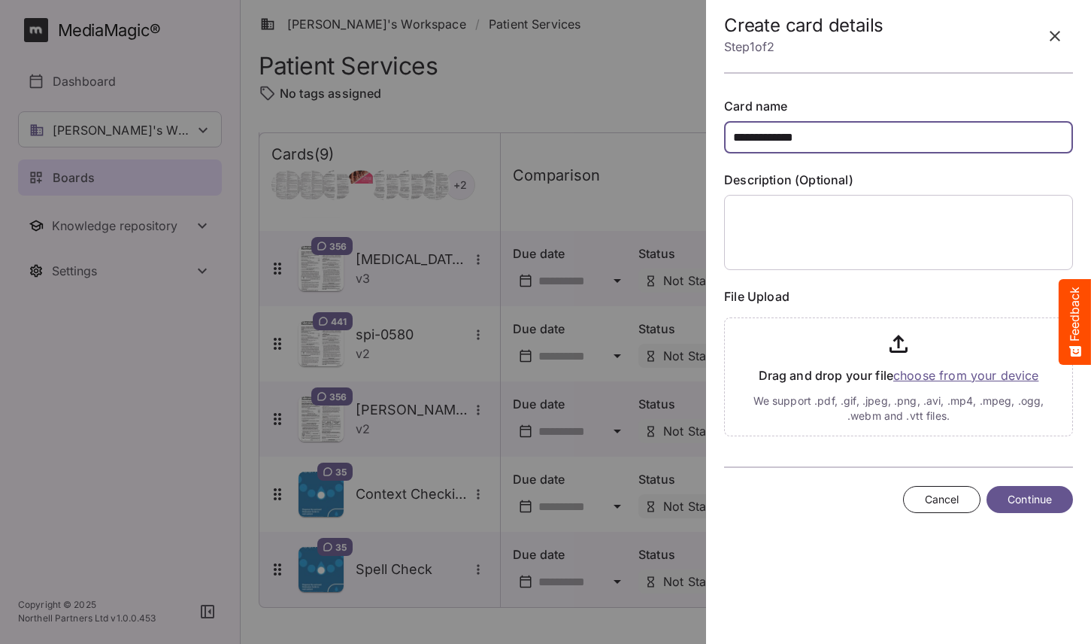
type input "**********"
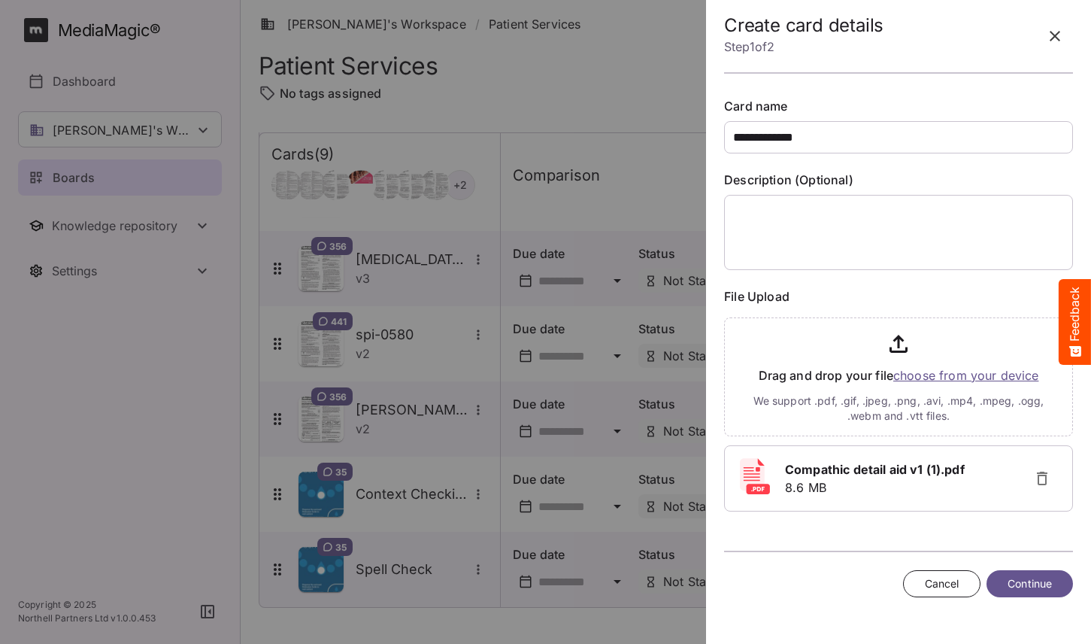
click at [1042, 582] on span "Continue" at bounding box center [1030, 584] width 44 height 19
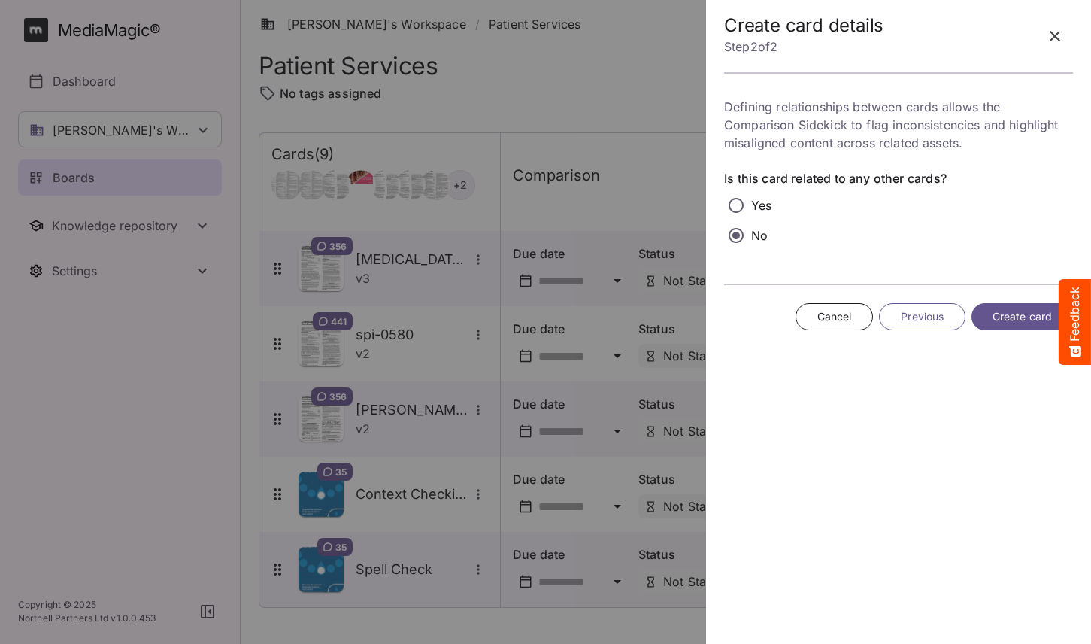
click at [1015, 325] on span "Create card" at bounding box center [1022, 317] width 59 height 19
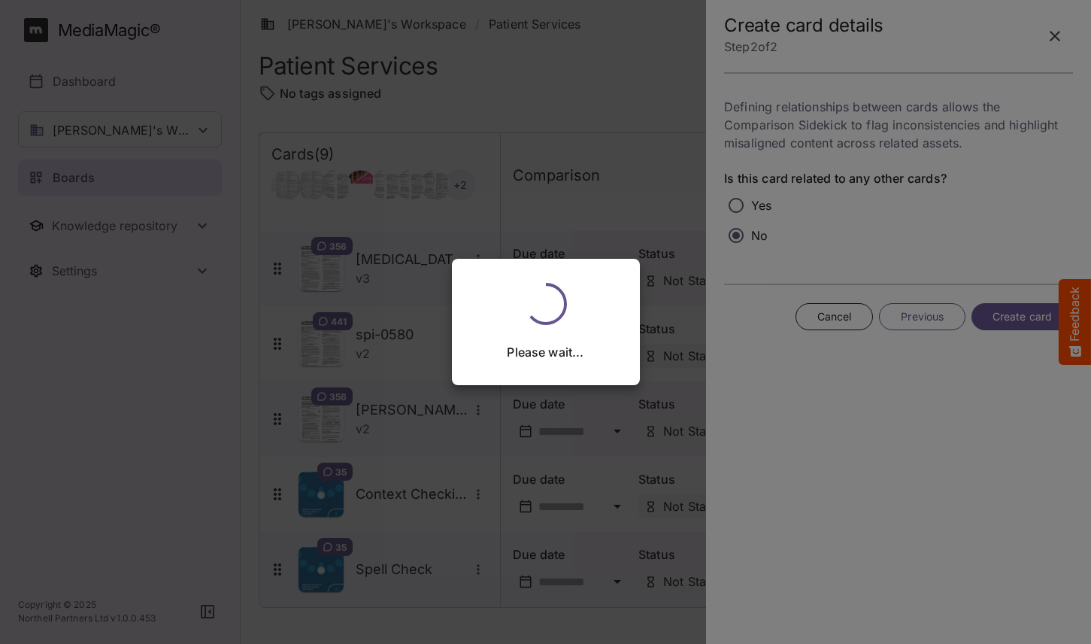
click at [856, 417] on div "Please wait..." at bounding box center [545, 322] width 1091 height 644
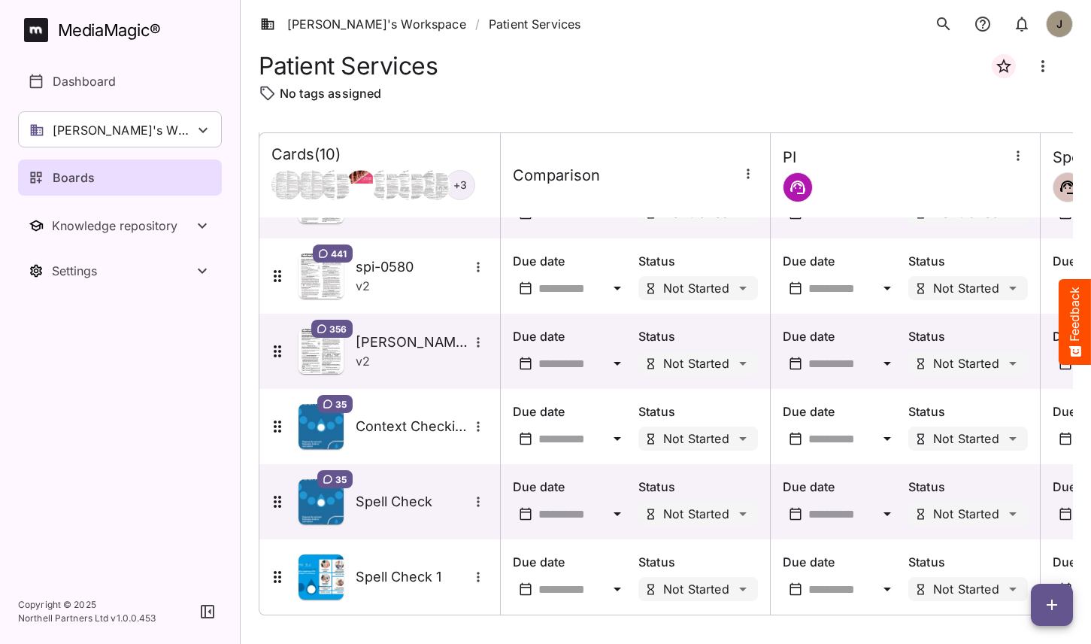
scroll to position [363, 0]
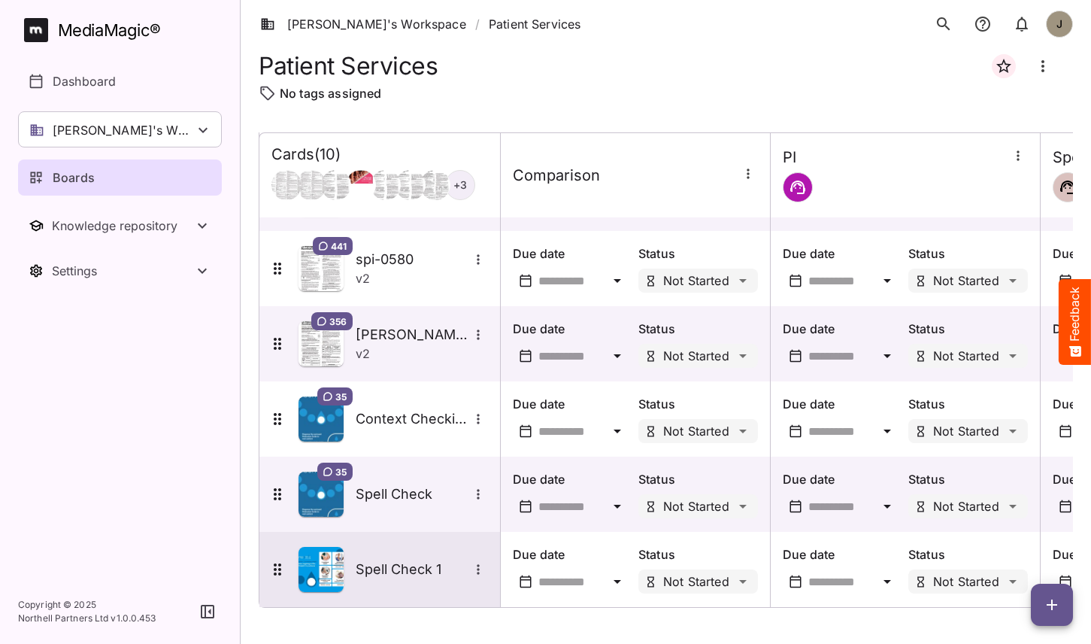
click at [414, 560] on h5 "Spell Check 1" at bounding box center [412, 569] width 113 height 18
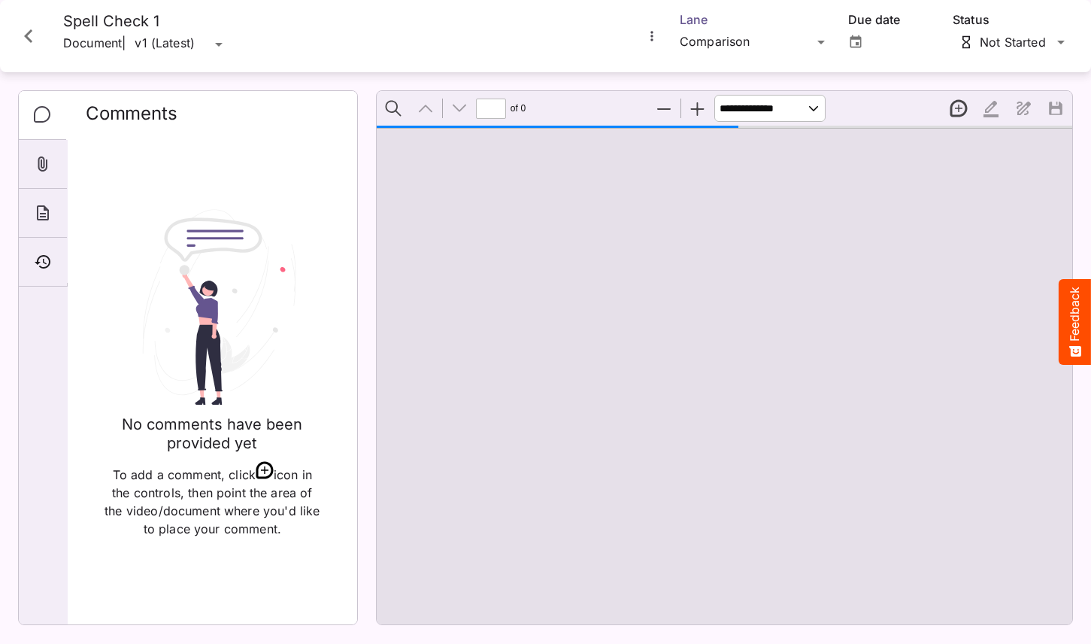
click at [724, 47] on div "Tim's Workspace / Patient Services J MediaMagic ® Dashboard Tim's Workspace Cam…" at bounding box center [545, 318] width 1091 height 637
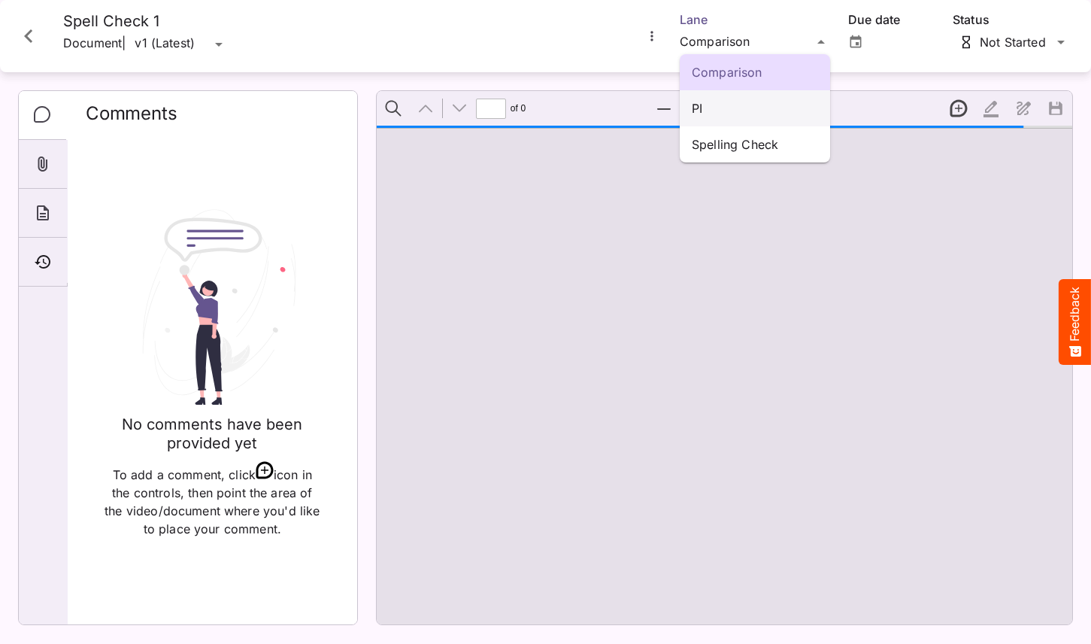
scroll to position [8, 0]
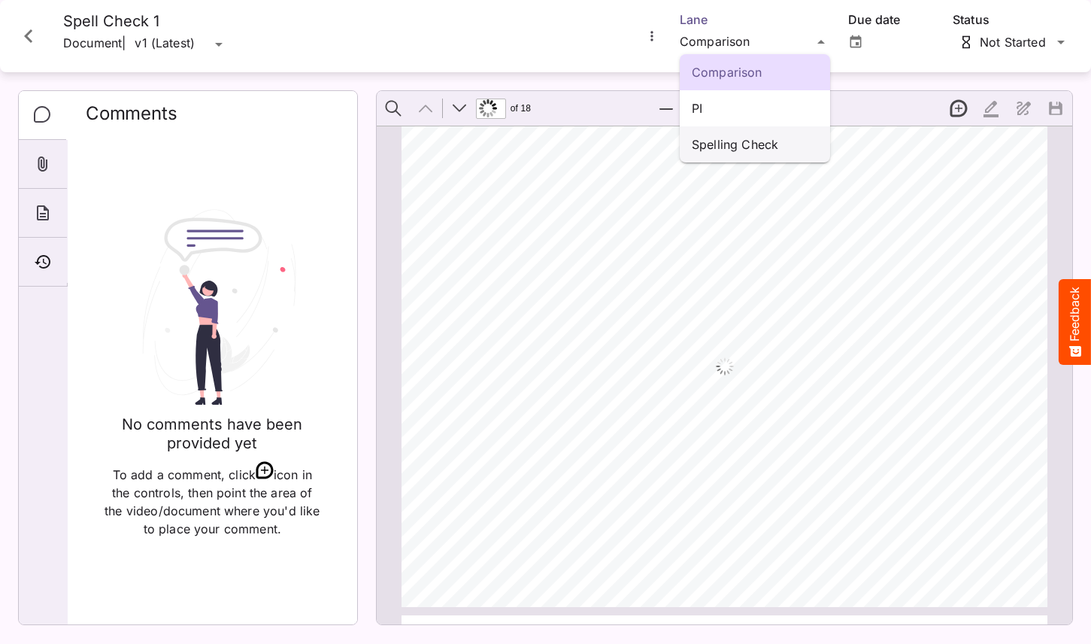
click at [717, 146] on p "Spelling Check" at bounding box center [755, 144] width 126 height 18
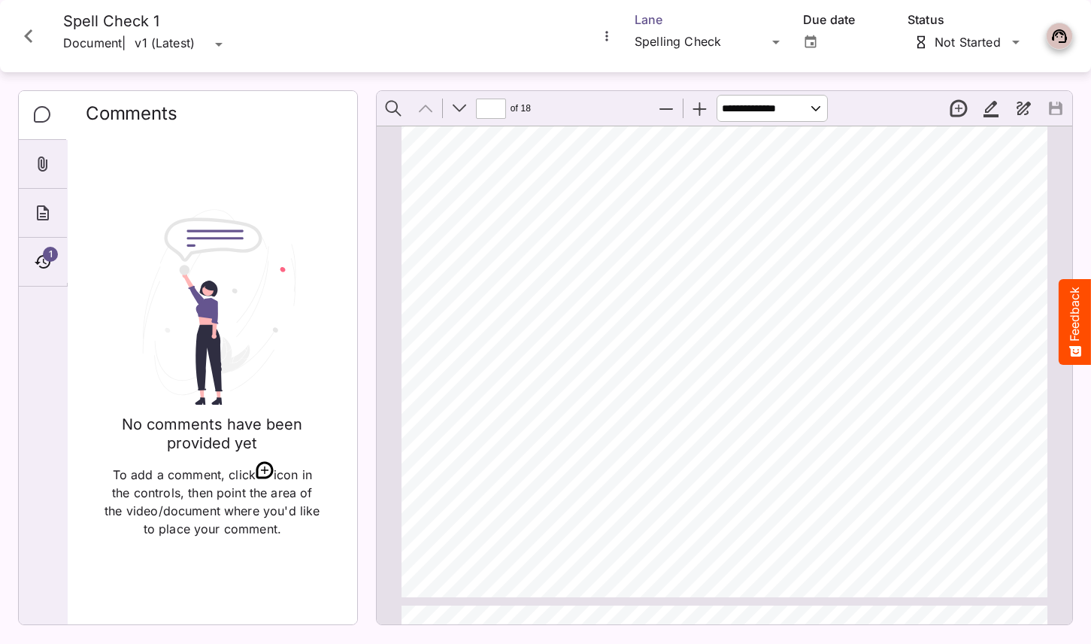
scroll to position [629, 0]
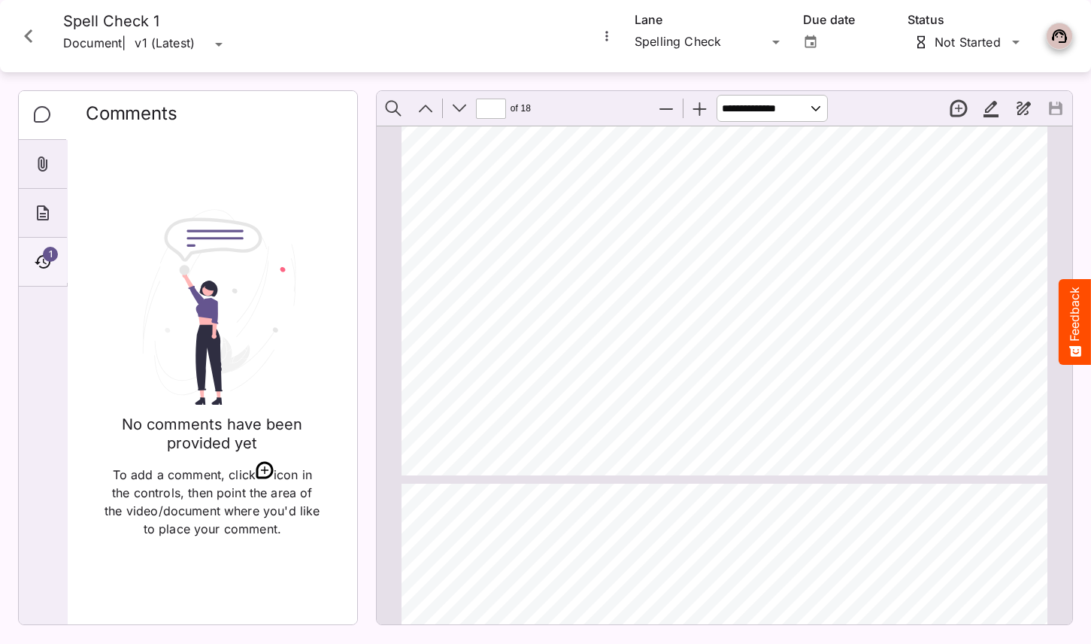
click at [35, 258] on icon "Timeline" at bounding box center [43, 262] width 18 height 18
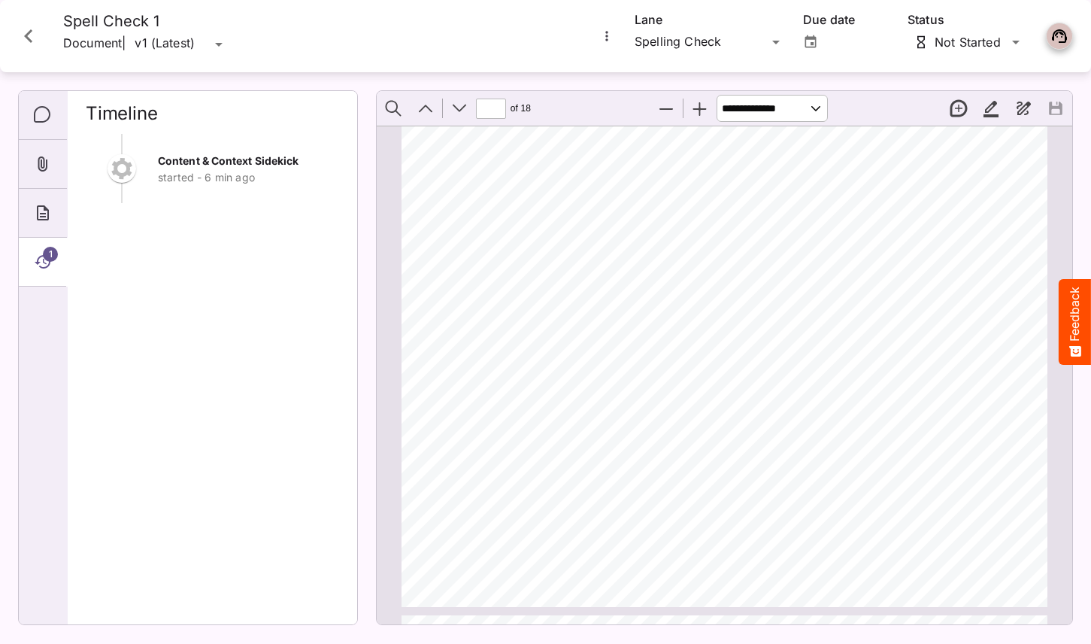
scroll to position [1378, 0]
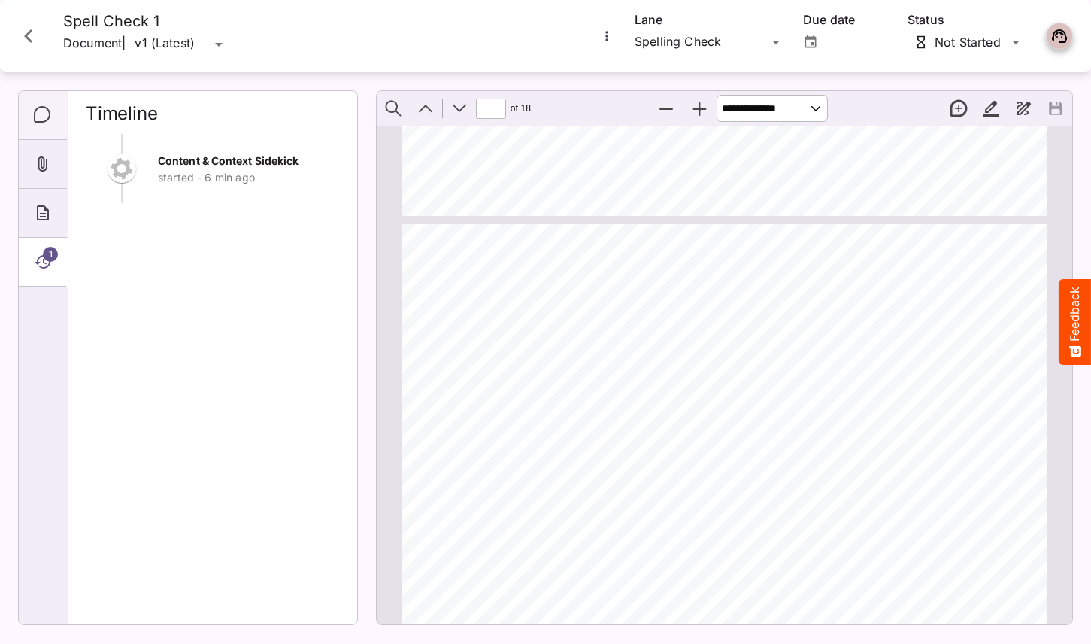
click at [46, 123] on icon "Comments" at bounding box center [43, 115] width 18 height 18
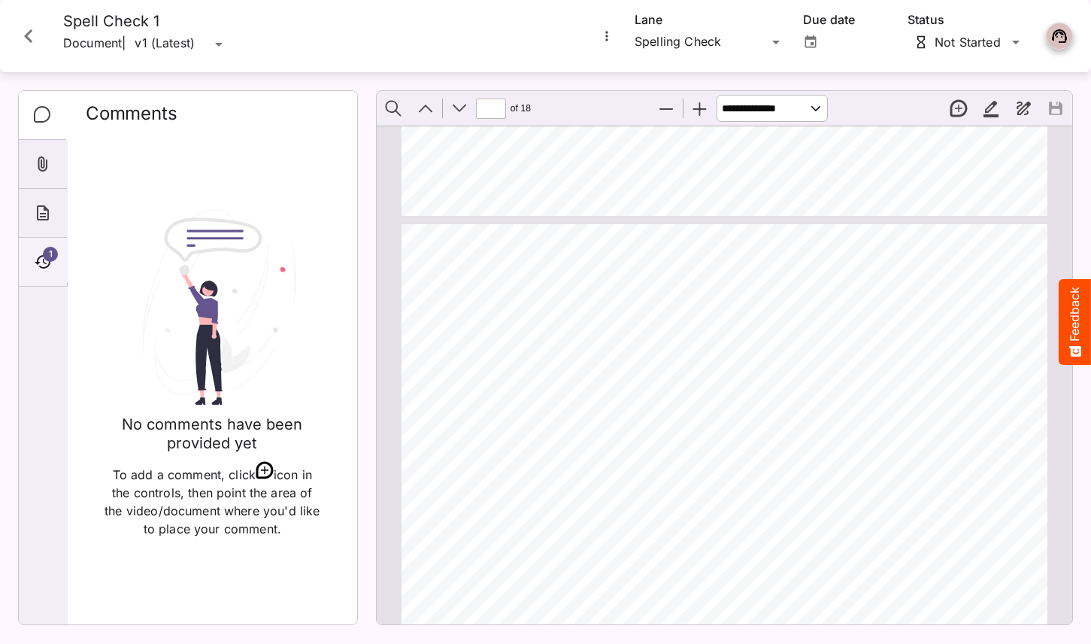
click at [50, 269] on icon "Timeline" at bounding box center [43, 262] width 18 height 18
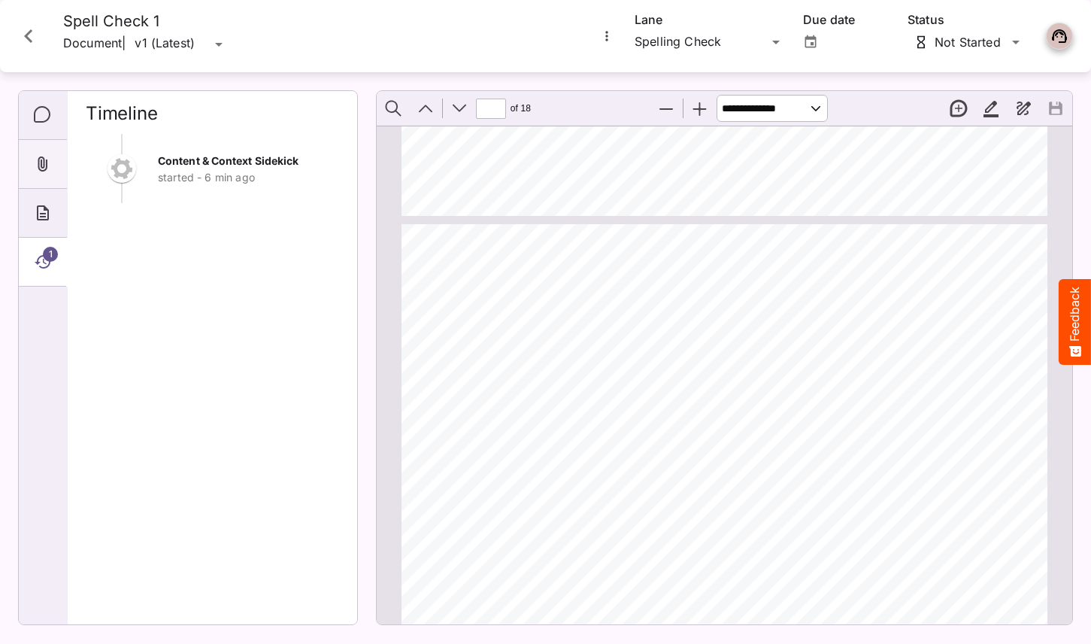
click at [37, 140] on div "Attachments" at bounding box center [43, 164] width 48 height 49
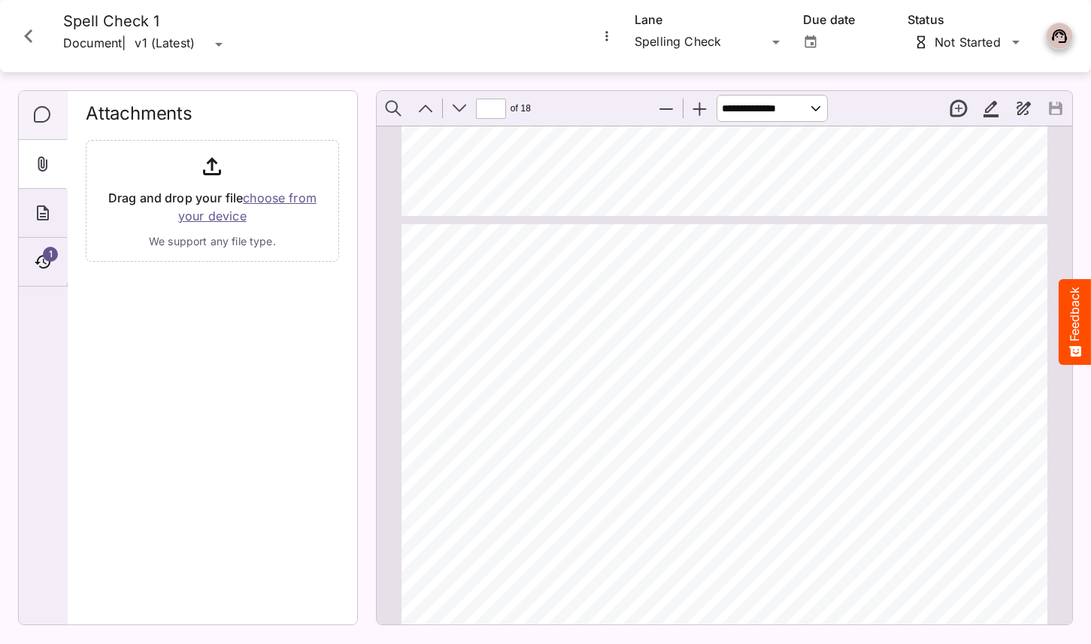
click at [38, 116] on icon "Comments" at bounding box center [43, 115] width 18 height 18
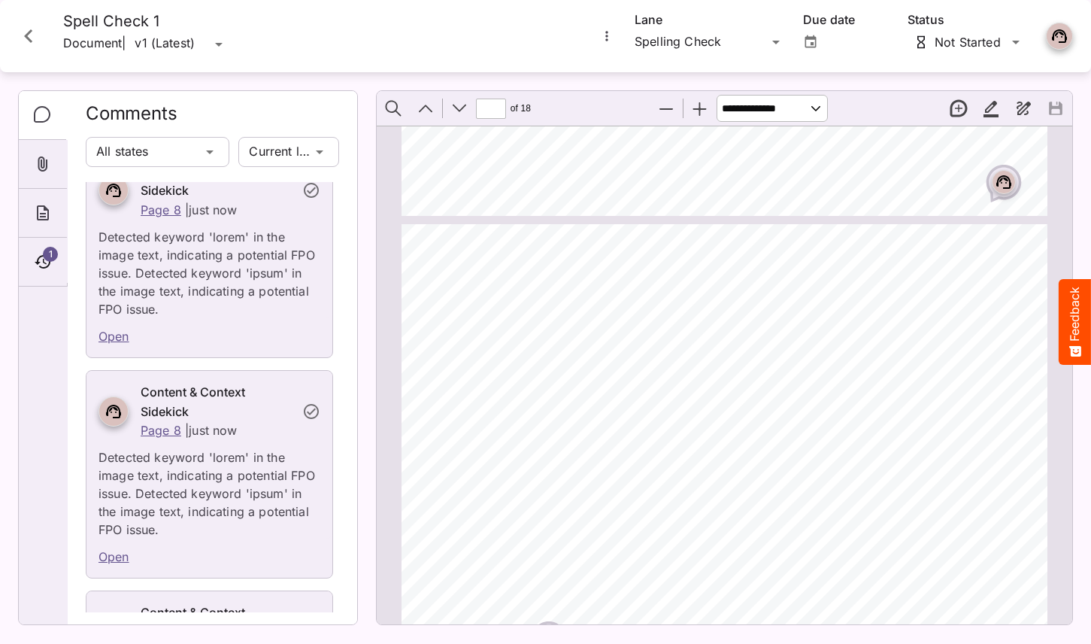
scroll to position [6560, 0]
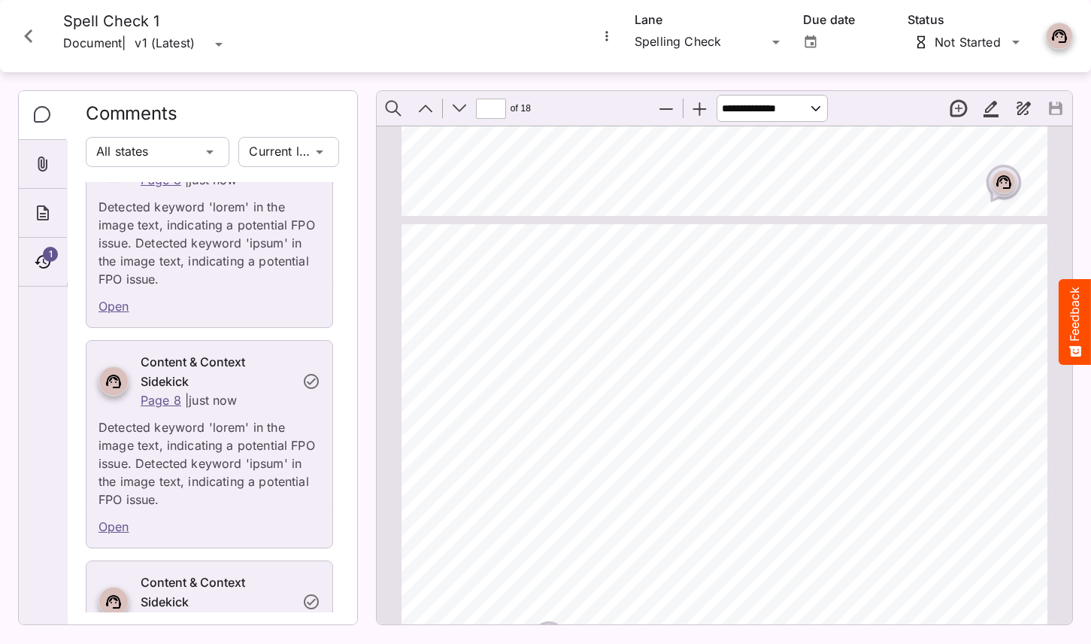
click at [120, 519] on link "Open" at bounding box center [114, 526] width 31 height 15
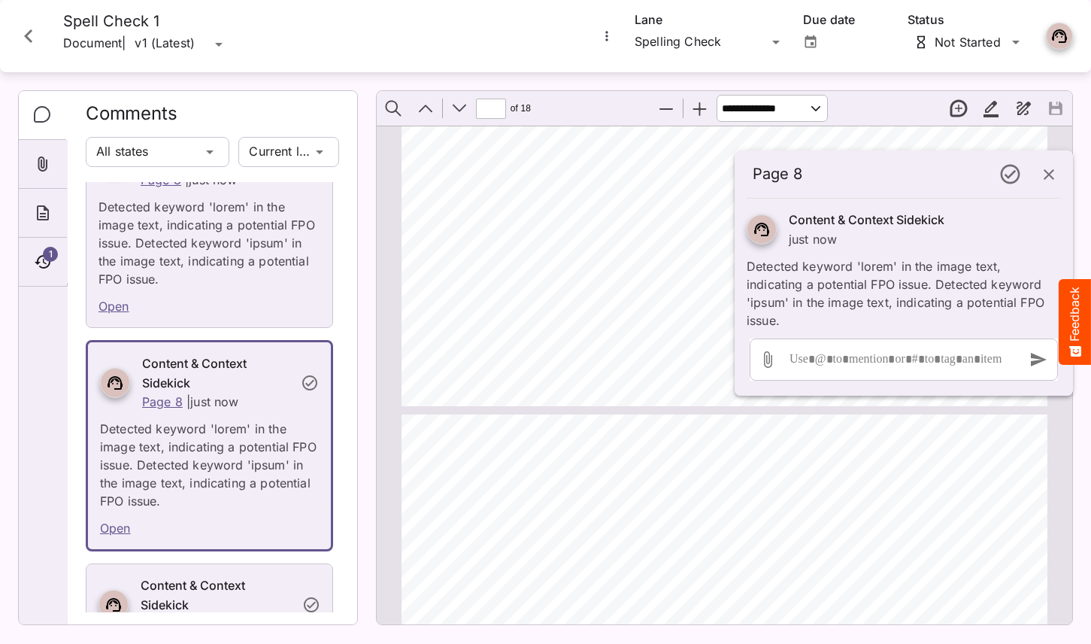
type input "*"
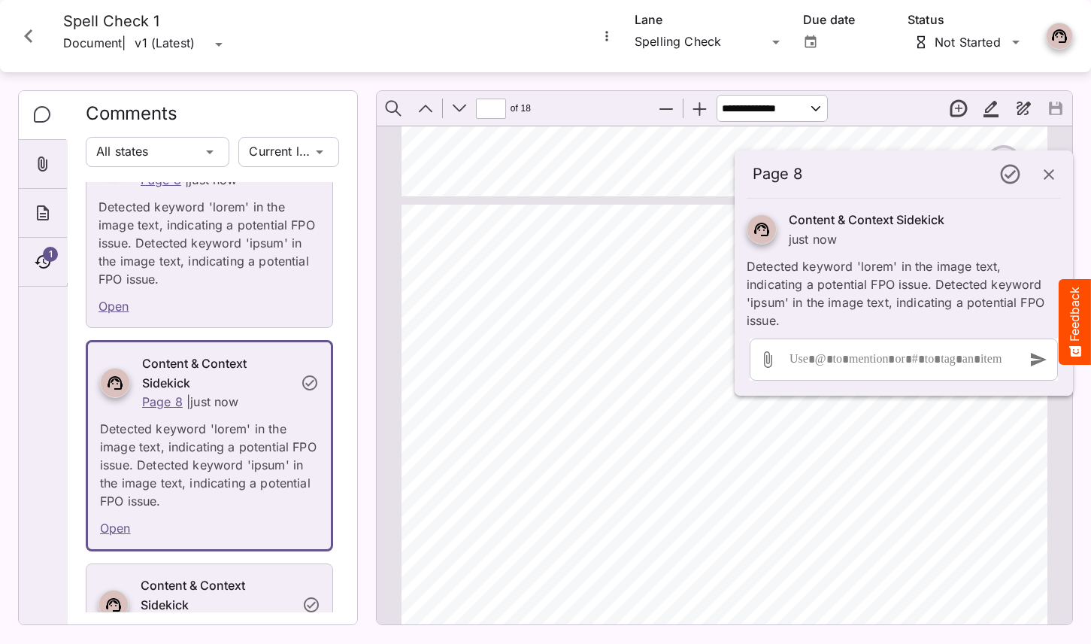
click at [32, 29] on icon "Close card" at bounding box center [28, 36] width 27 height 27
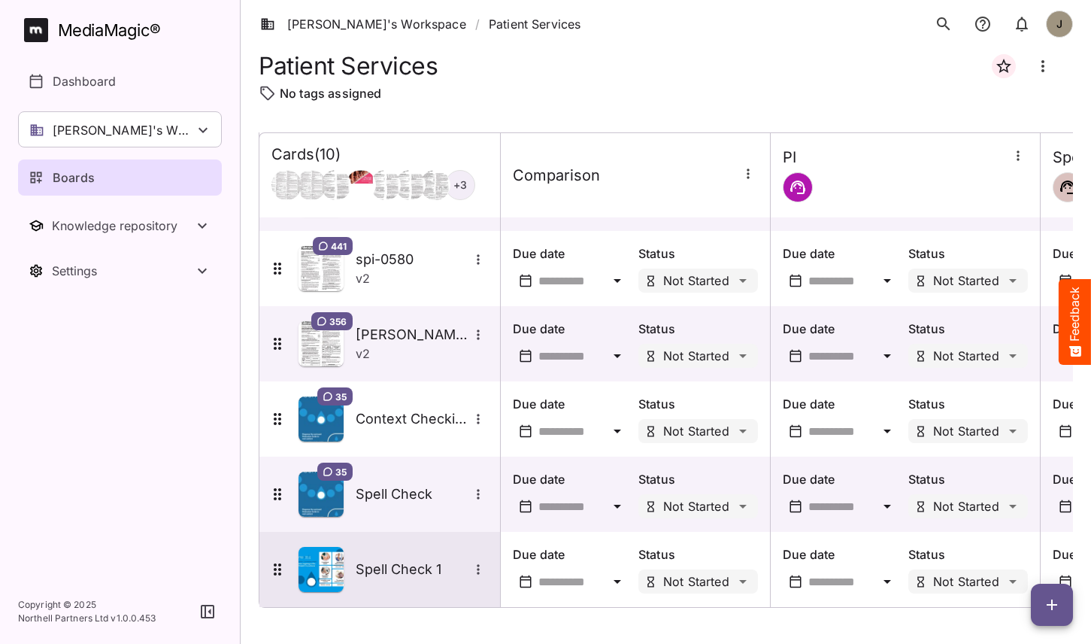
click at [404, 574] on h5 "Spell Check 1" at bounding box center [412, 569] width 113 height 18
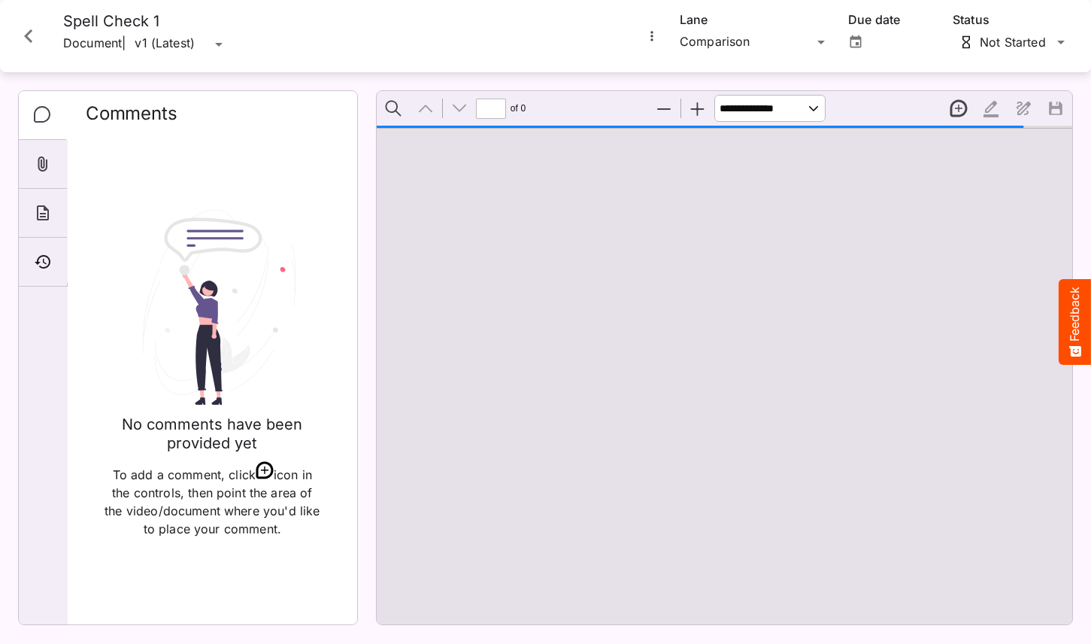
scroll to position [908, 0]
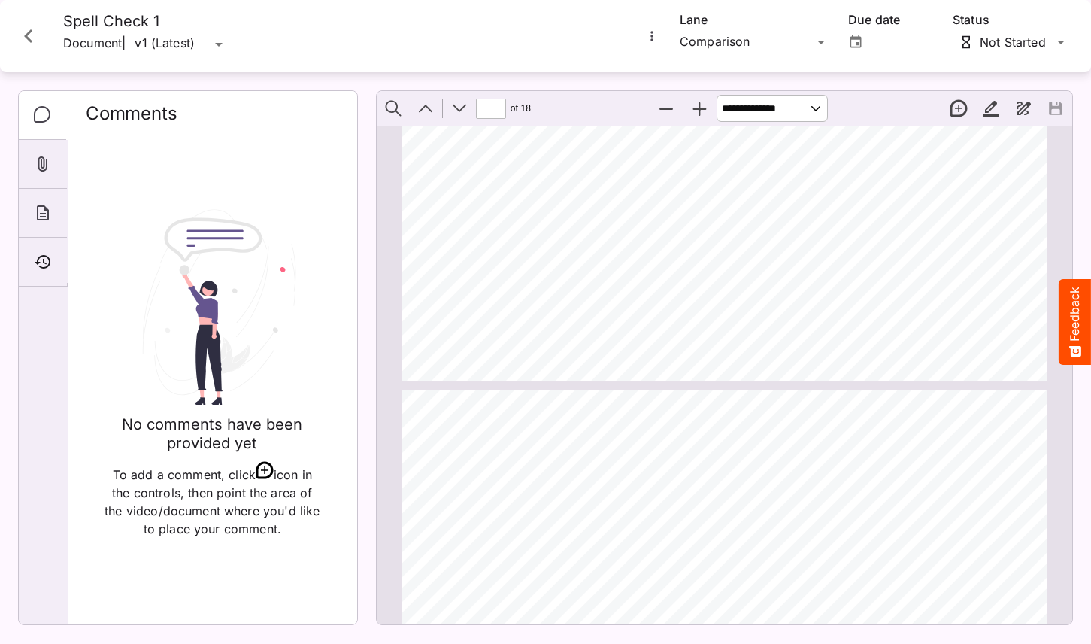
type input "*"
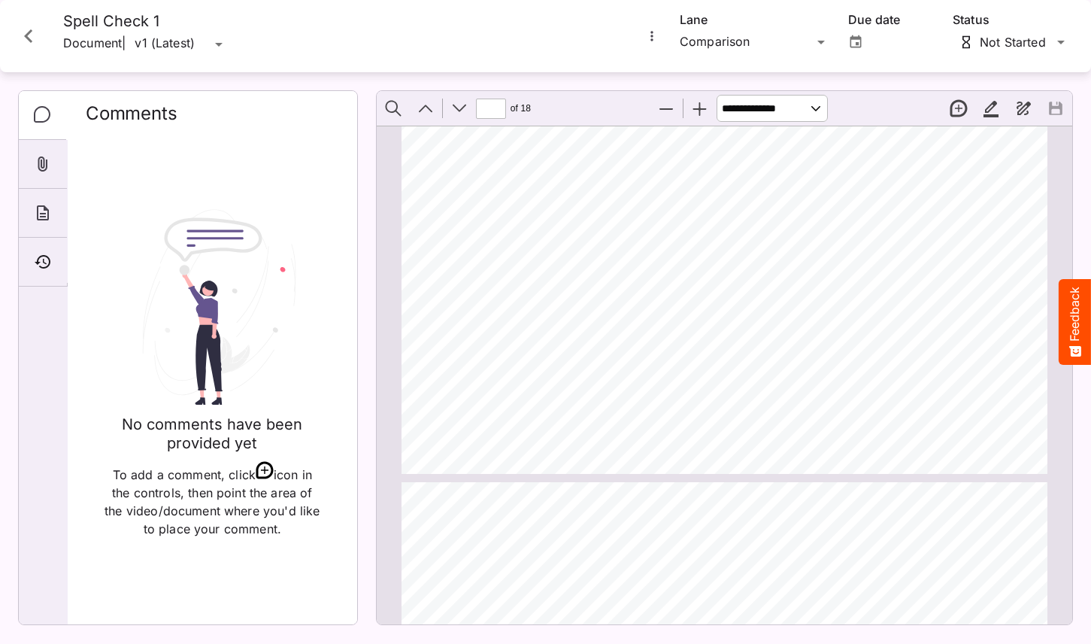
scroll to position [2107, 0]
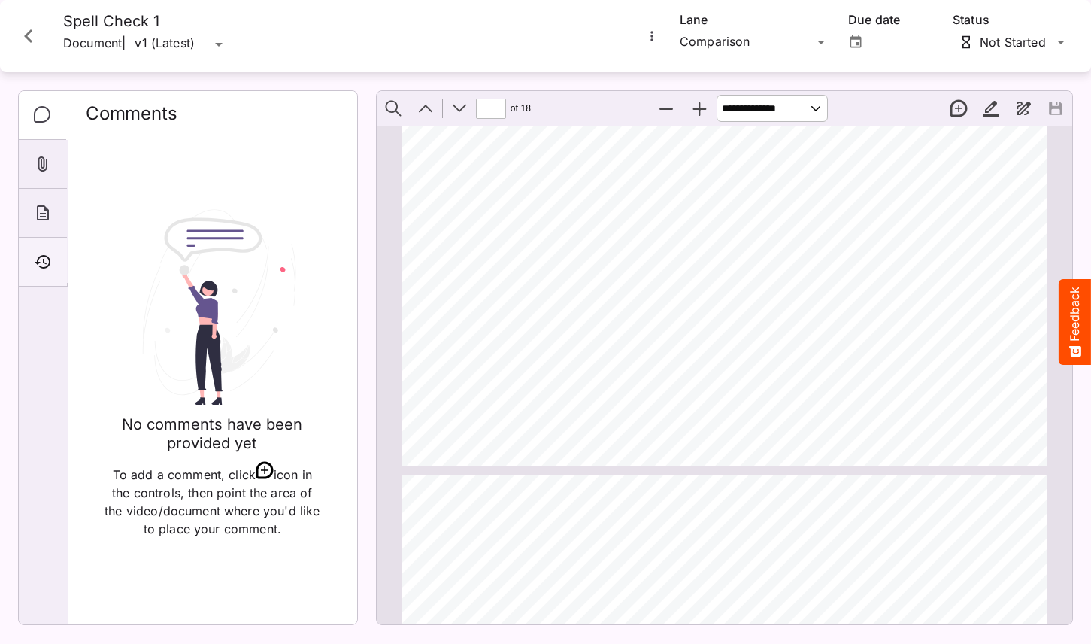
click at [47, 263] on icon "Timeline" at bounding box center [43, 262] width 18 height 18
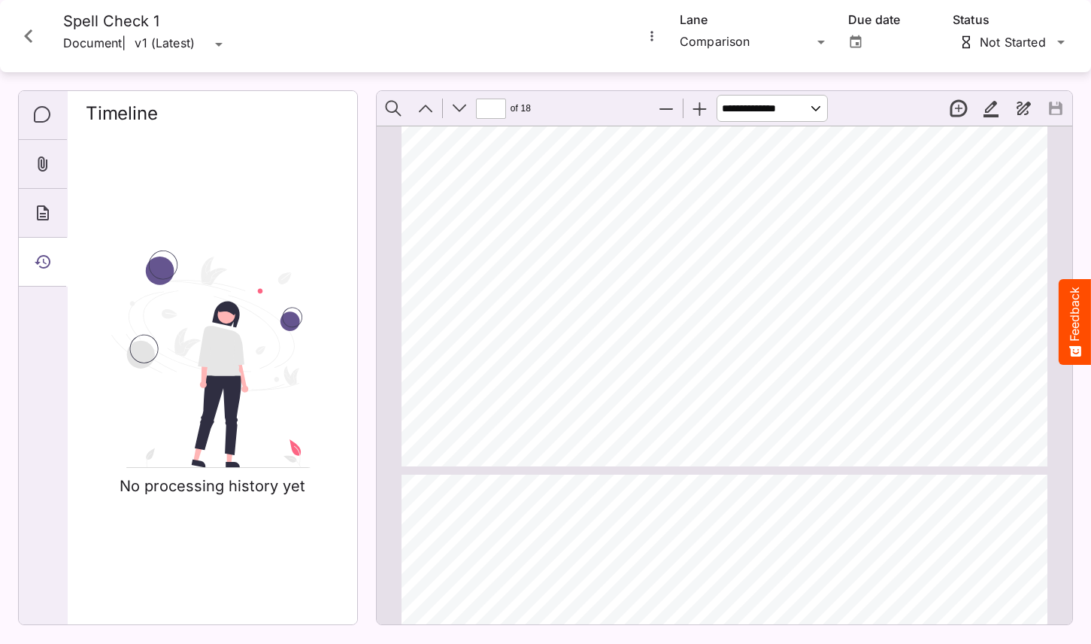
click at [28, 41] on icon "Close card" at bounding box center [28, 36] width 27 height 27
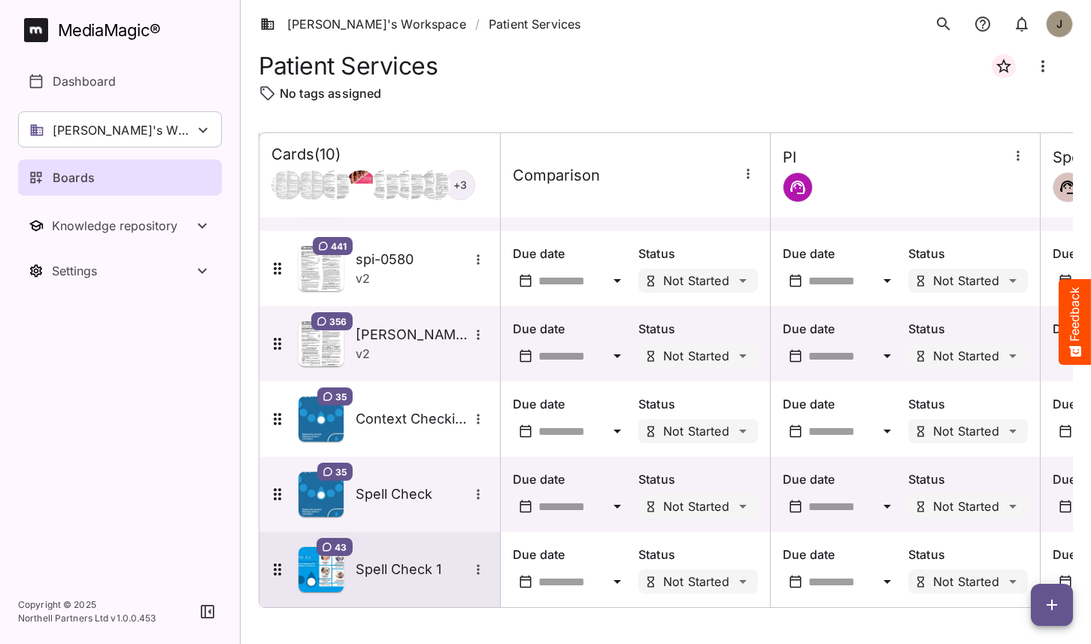
click at [382, 578] on h5 "Spell Check 1" at bounding box center [412, 569] width 113 height 18
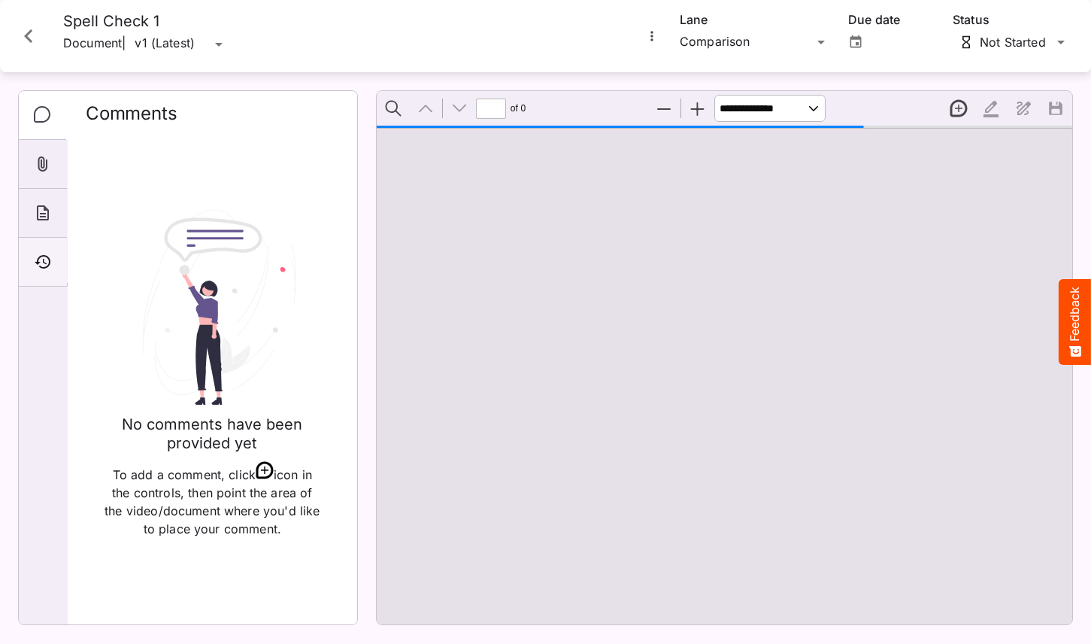
click at [52, 261] on div "Timeline" at bounding box center [43, 262] width 48 height 49
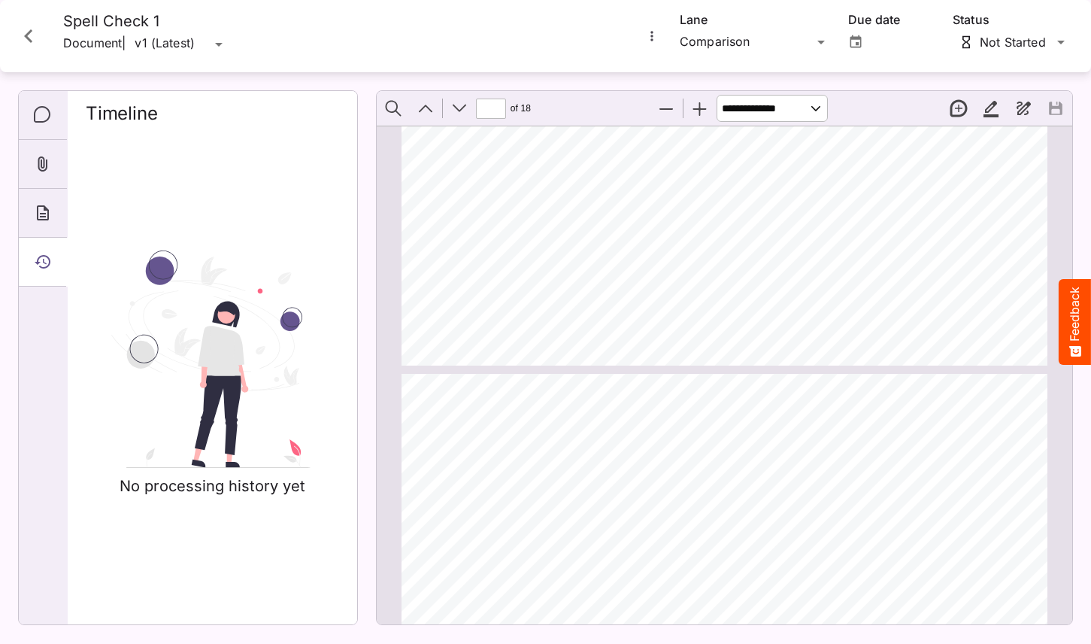
scroll to position [3213, 0]
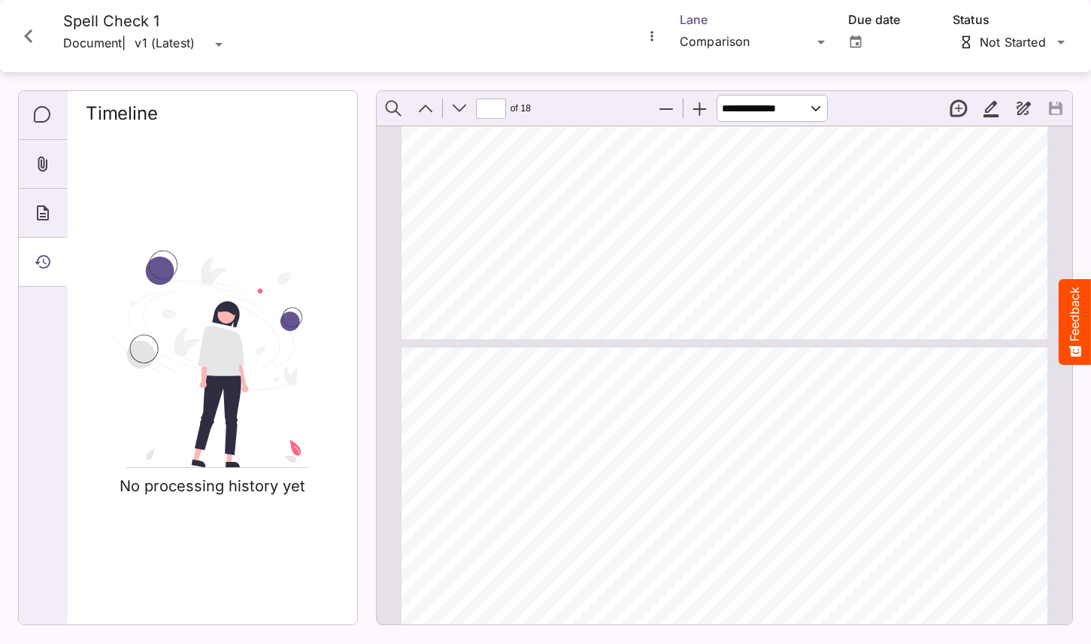
click at [730, 43] on div "Tim's Workspace / Patient Services J MediaMagic ® Dashboard Tim's Workspace Cam…" at bounding box center [545, 318] width 1091 height 637
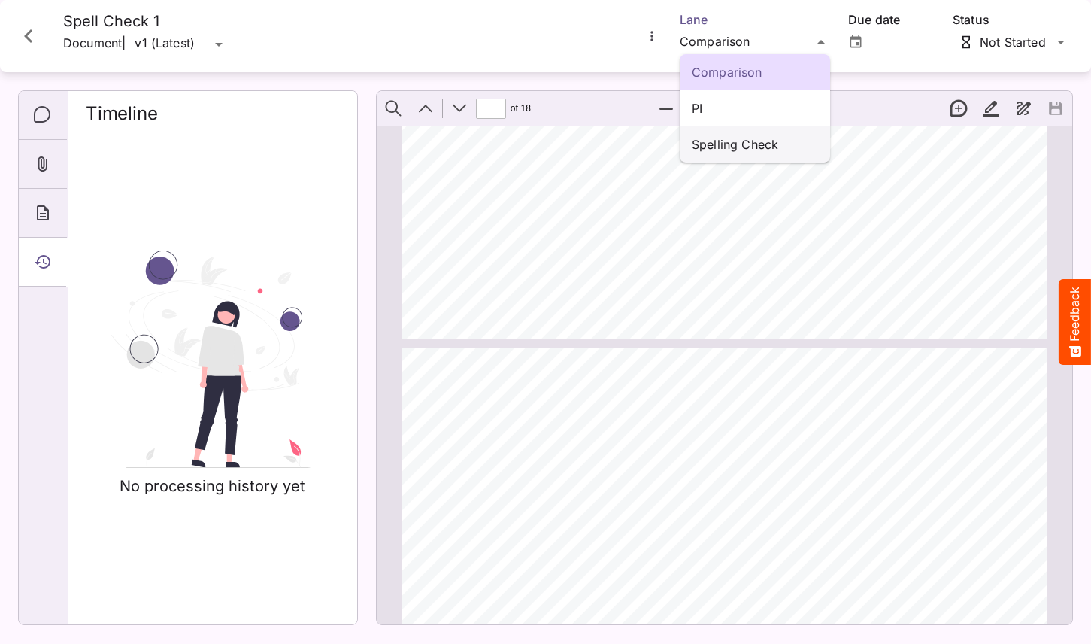
click at [744, 135] on p "Spelling Check" at bounding box center [755, 144] width 126 height 18
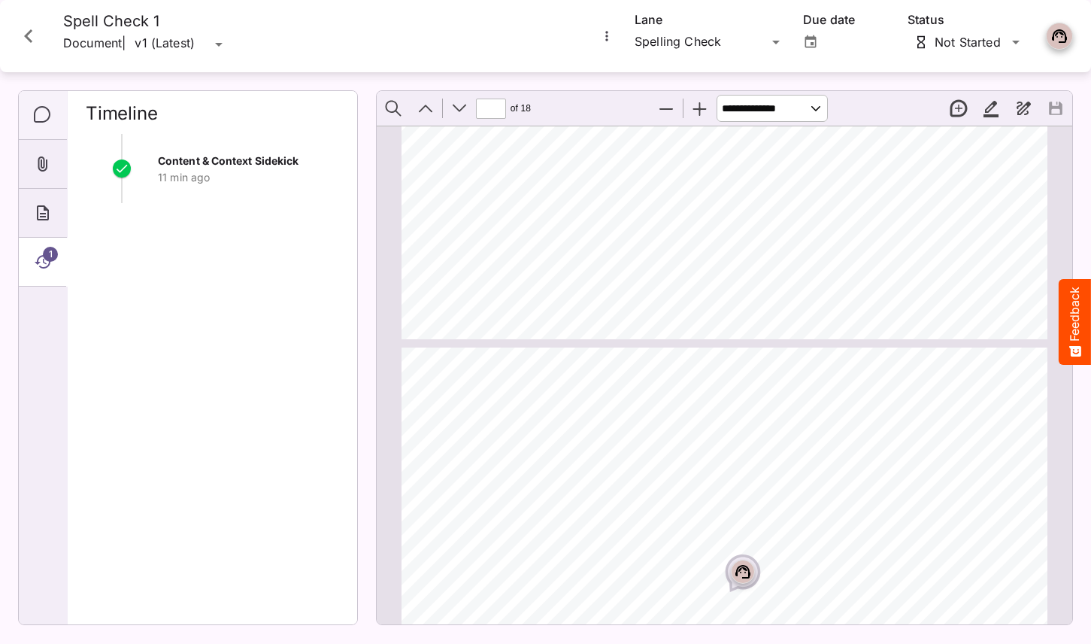
click at [50, 119] on icon "Comments" at bounding box center [43, 115] width 18 height 18
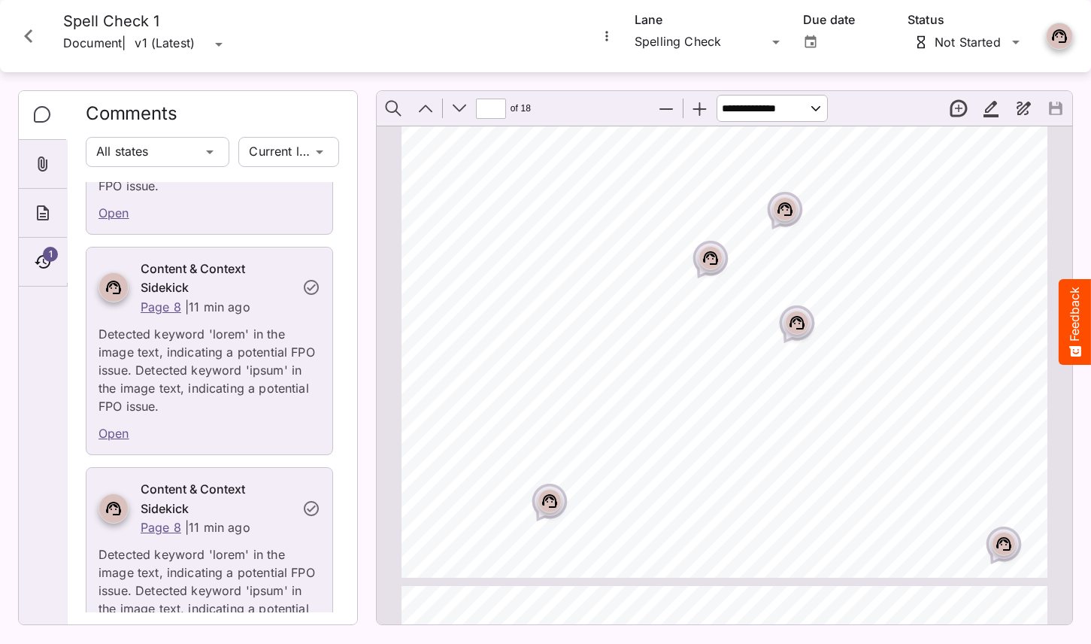
scroll to position [6435, 0]
click at [113, 423] on link "Open" at bounding box center [114, 430] width 31 height 15
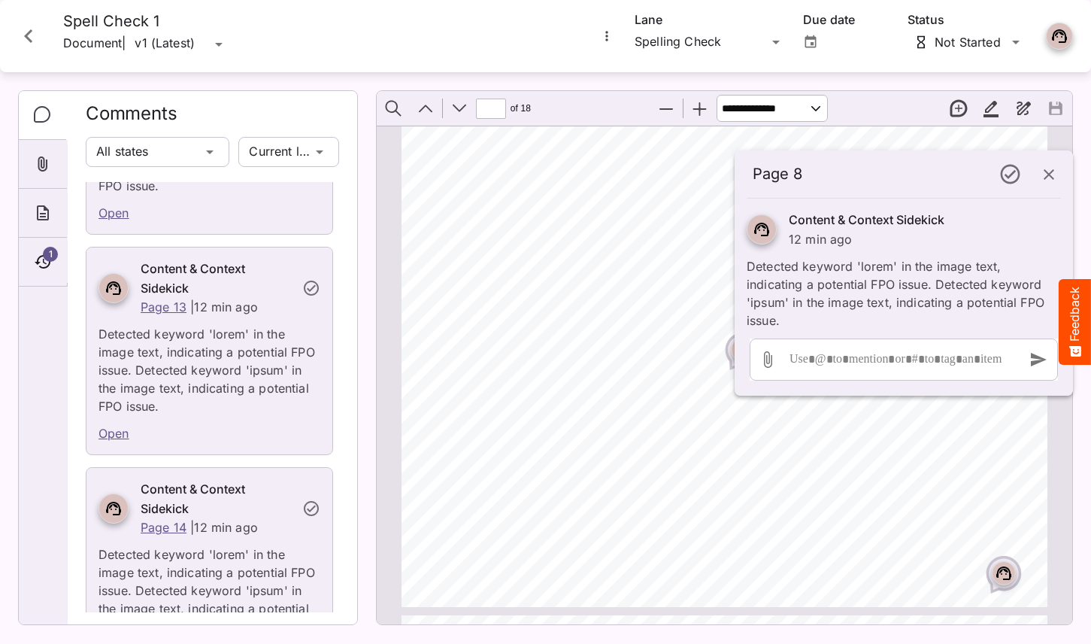
scroll to position [7761, 0]
click at [118, 413] on div "Open" at bounding box center [210, 432] width 246 height 39
click at [118, 423] on link "Open" at bounding box center [114, 430] width 31 height 15
type input "**"
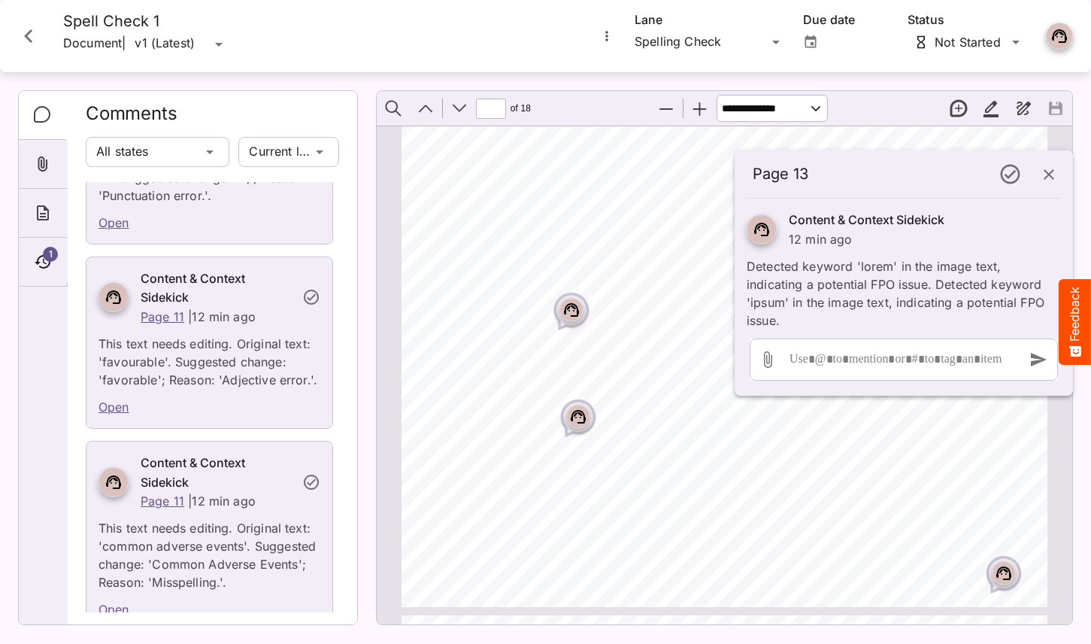
scroll to position [1337, 0]
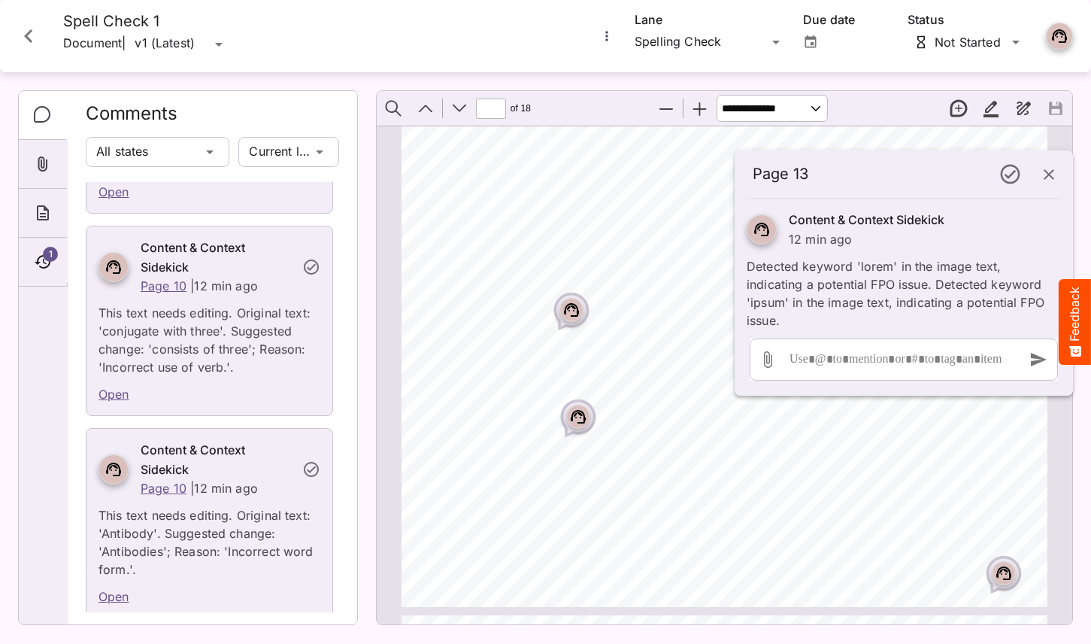
click at [26, 41] on icon "Close card" at bounding box center [28, 36] width 27 height 27
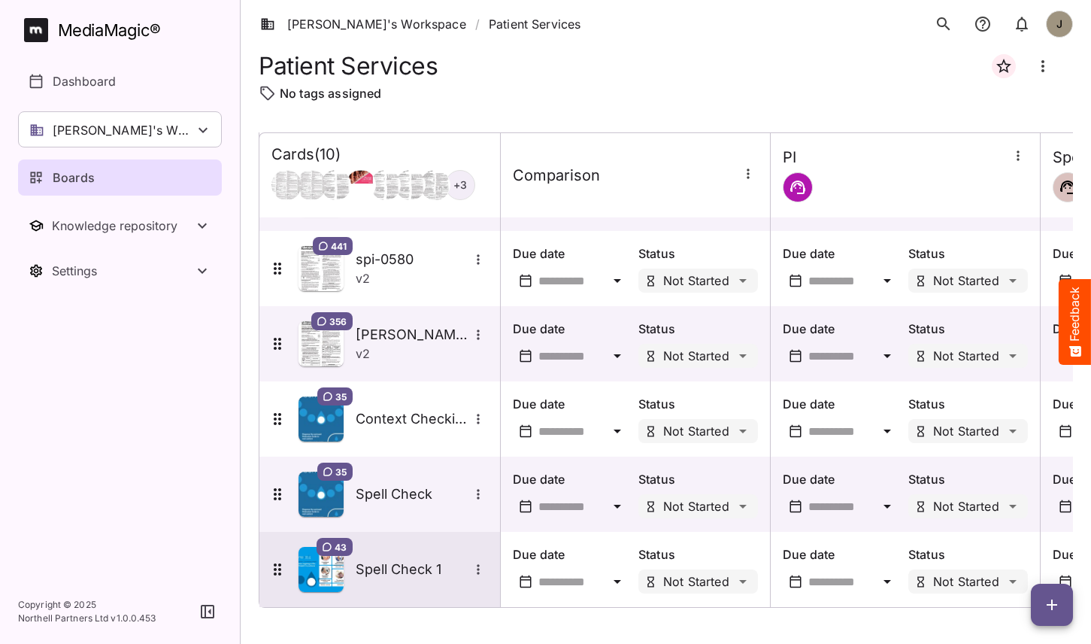
click at [405, 560] on h5 "Spell Check 1" at bounding box center [412, 569] width 113 height 18
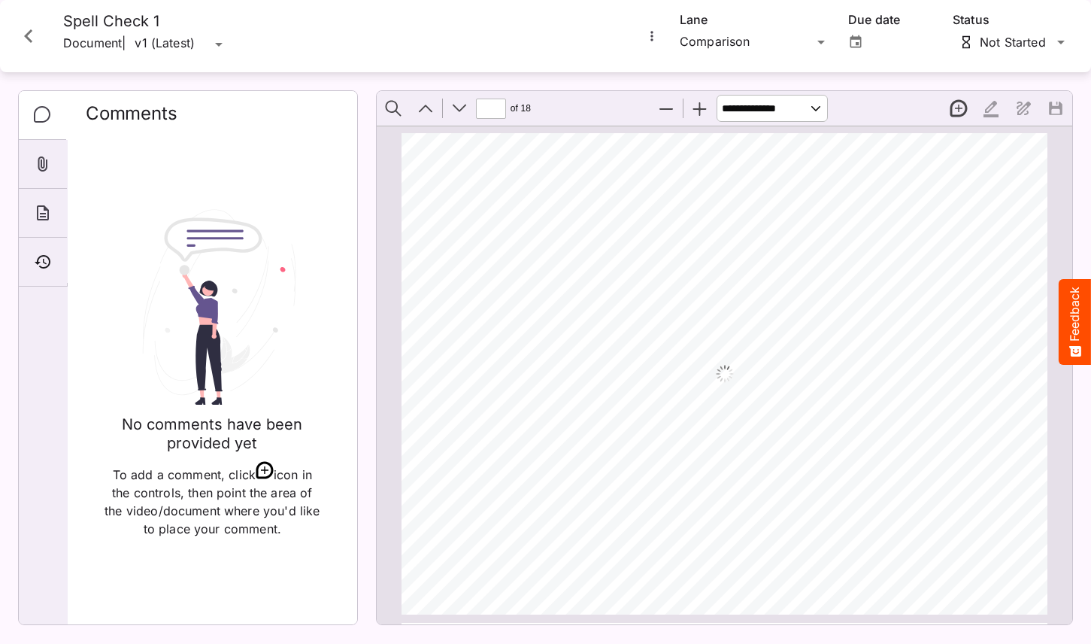
scroll to position [5884, 0]
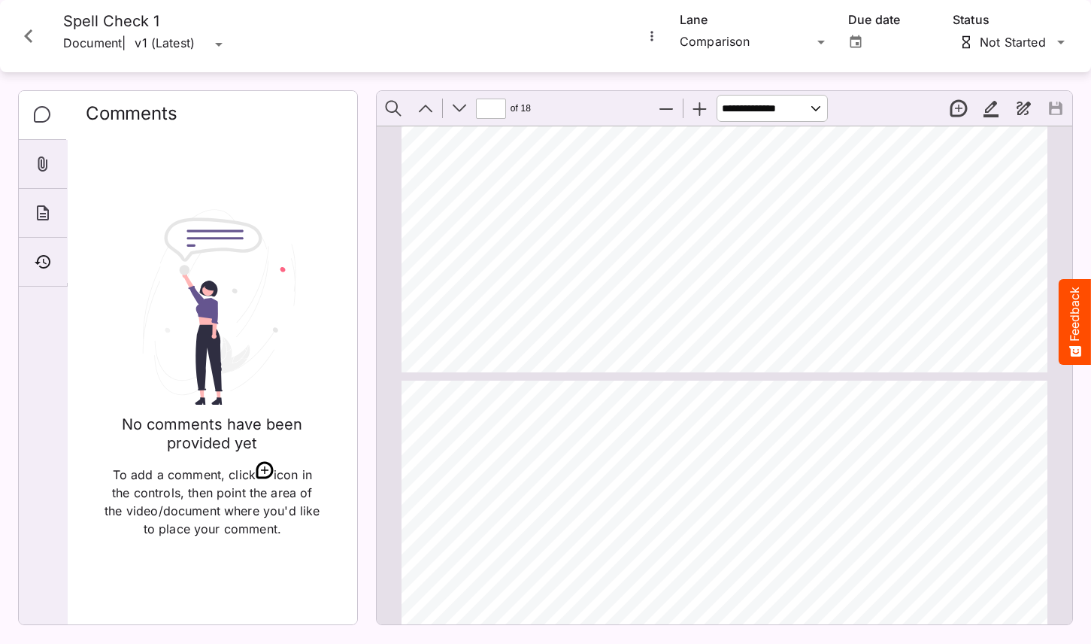
type input "**"
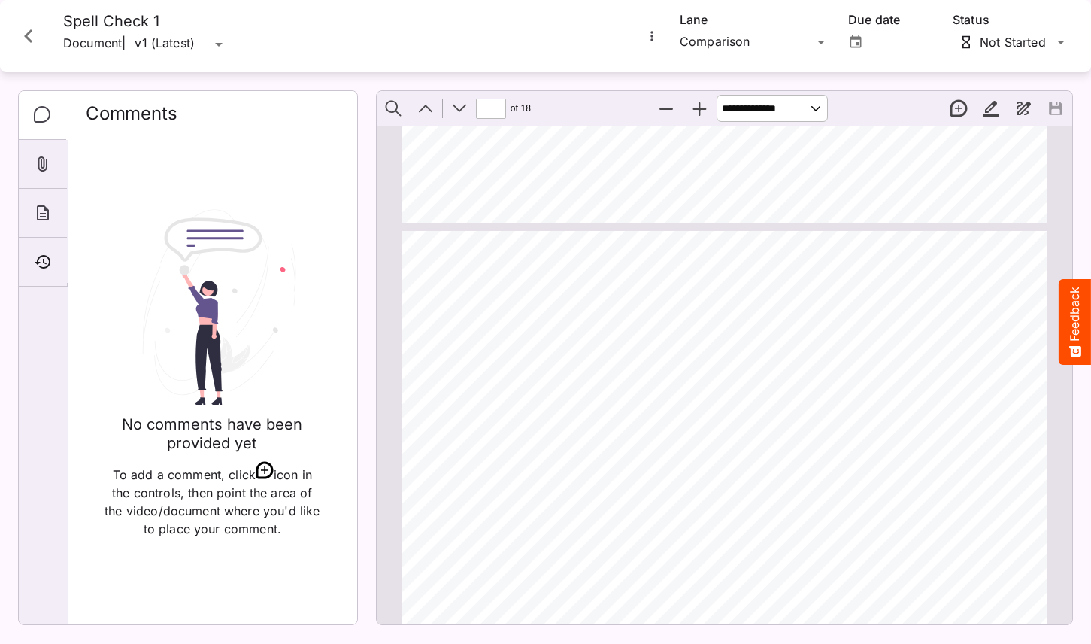
scroll to position [8328, 0]
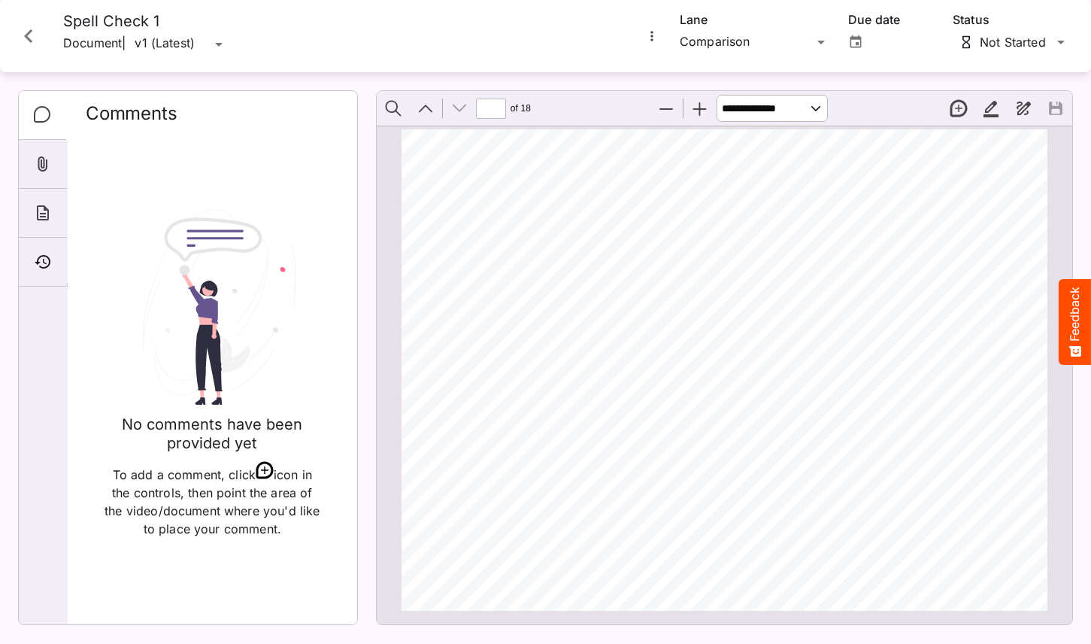
click at [45, 22] on button "Close card" at bounding box center [28, 36] width 45 height 45
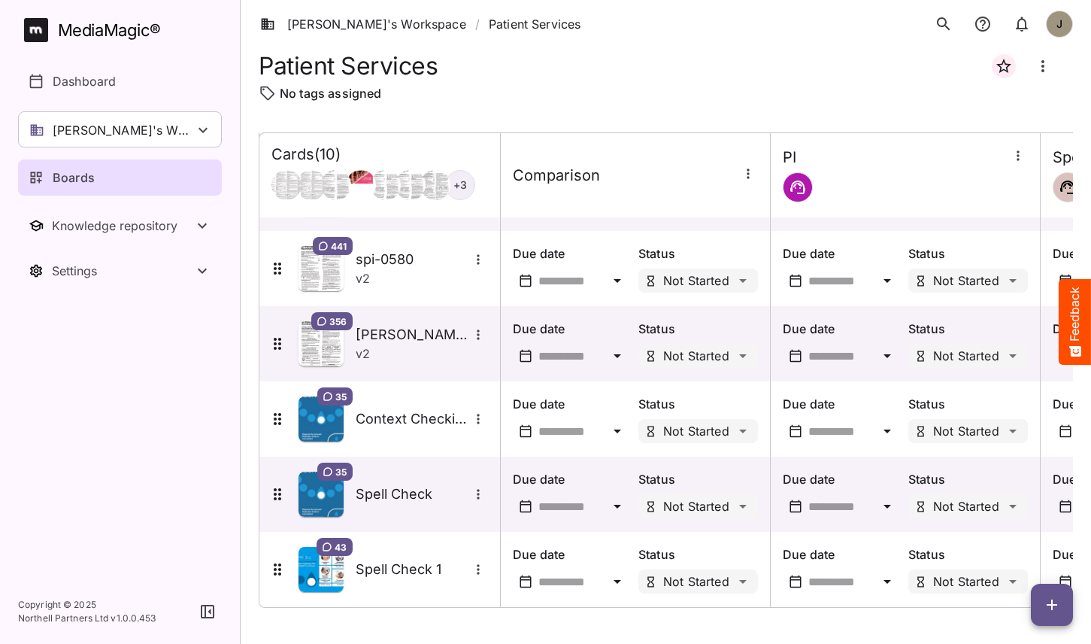
click at [1051, 610] on icon "button" at bounding box center [1052, 605] width 18 height 18
click at [1016, 511] on p "Add new card" at bounding box center [1014, 508] width 81 height 18
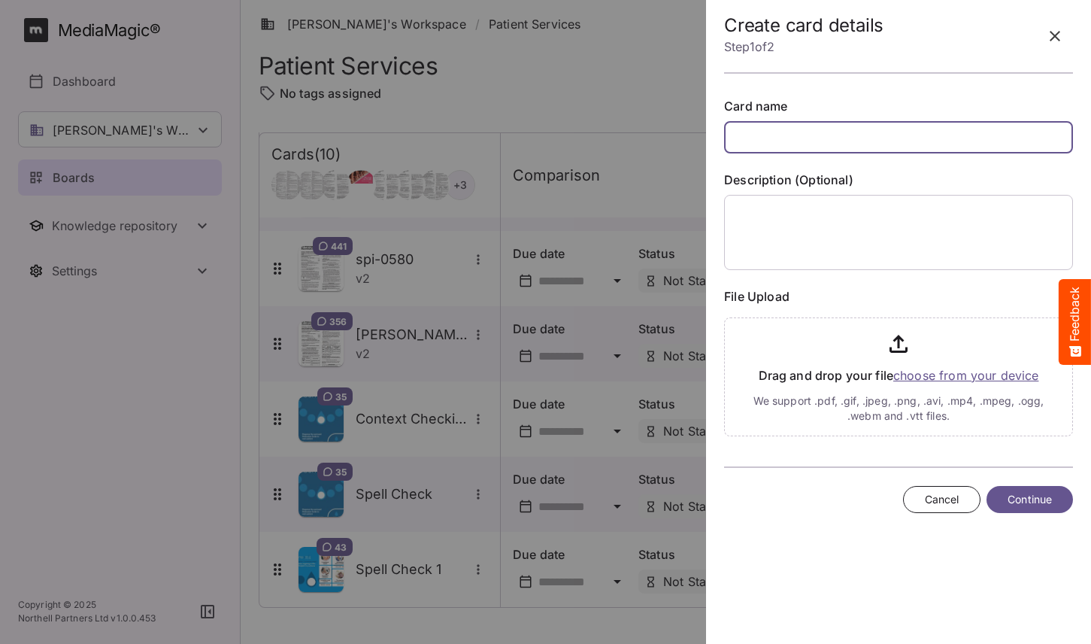
click at [819, 138] on input "text" at bounding box center [898, 137] width 349 height 32
type input "*"
type input "**********"
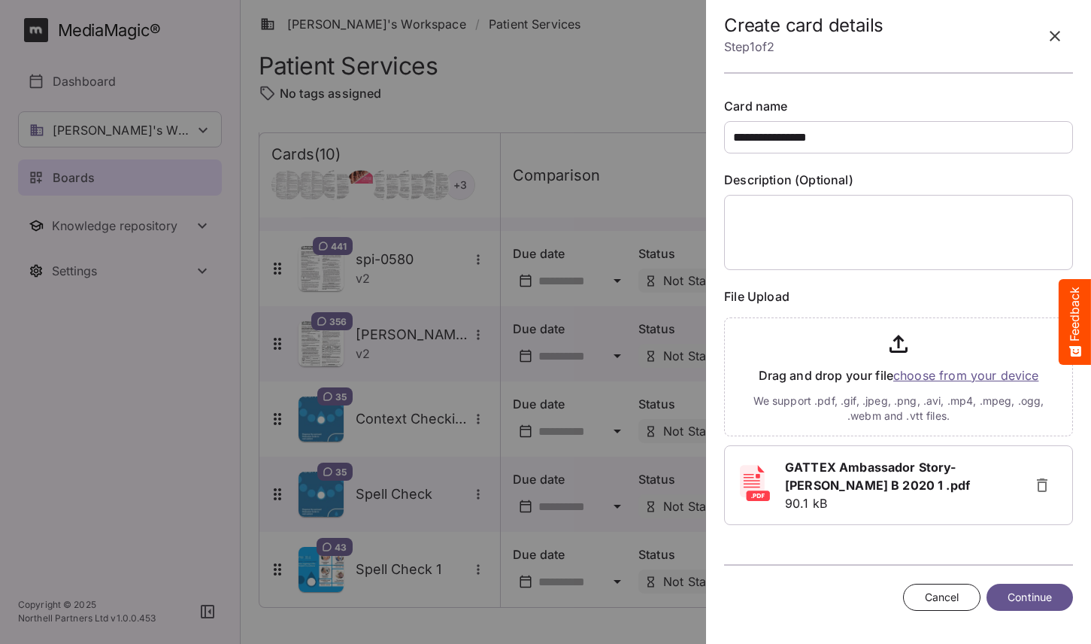
click at [1028, 596] on span "Continue" at bounding box center [1030, 597] width 44 height 19
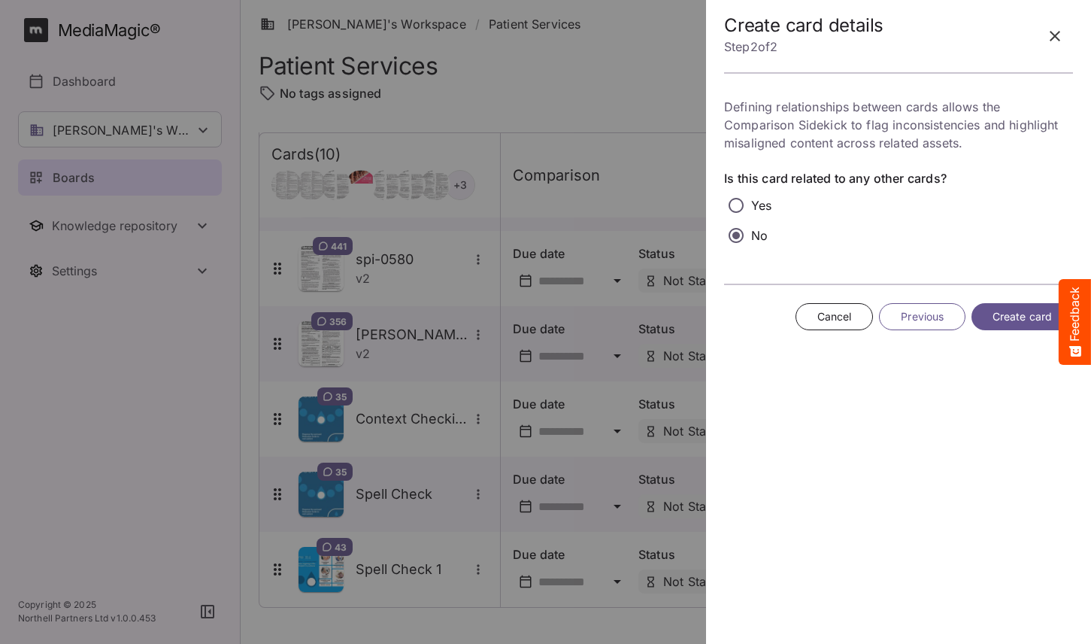
click at [1027, 313] on span "Create card" at bounding box center [1022, 317] width 59 height 19
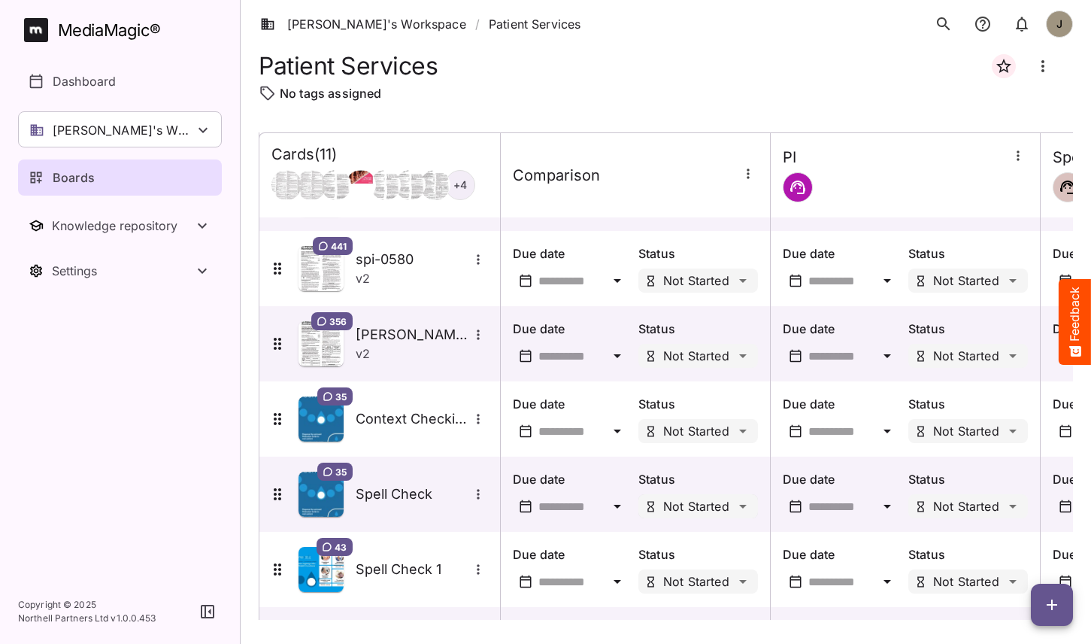
scroll to position [438, 0]
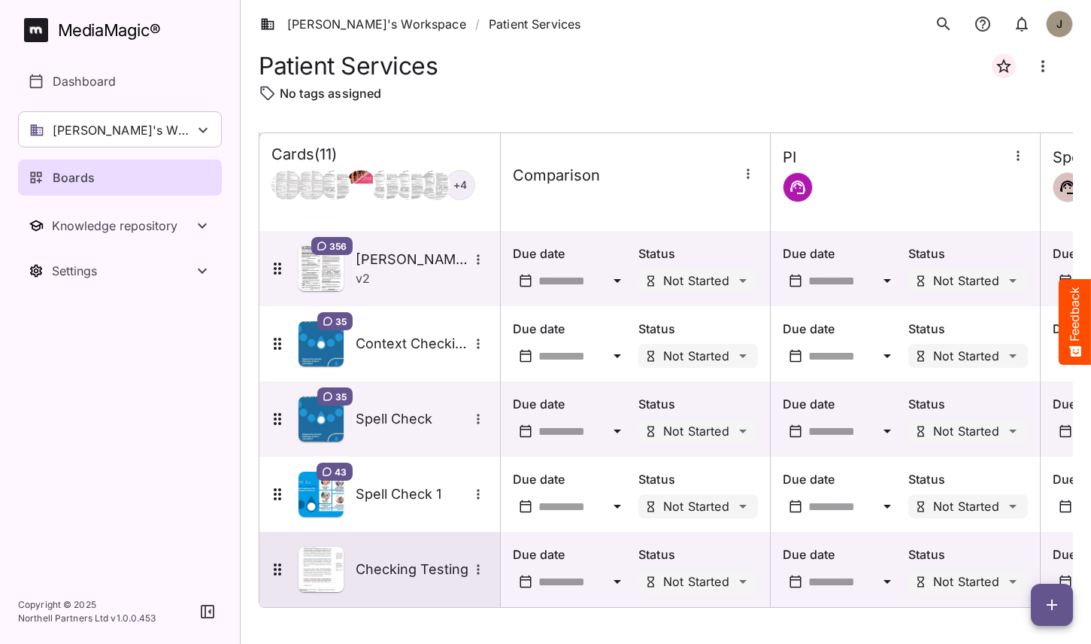
click at [408, 584] on div "Checking Testing" at bounding box center [379, 569] width 220 height 45
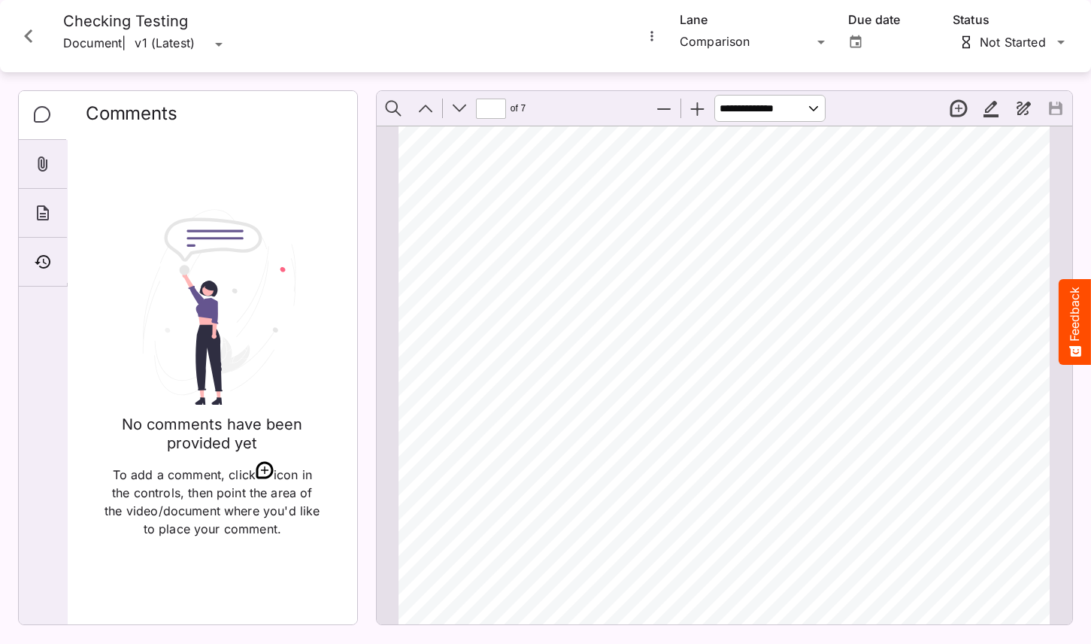
scroll to position [575, 0]
type input "*"
click at [776, 29] on div "Tim's Workspace / Patient Services J MediaMagic ® Dashboard Tim's Workspace Cam…" at bounding box center [545, 318] width 1091 height 637
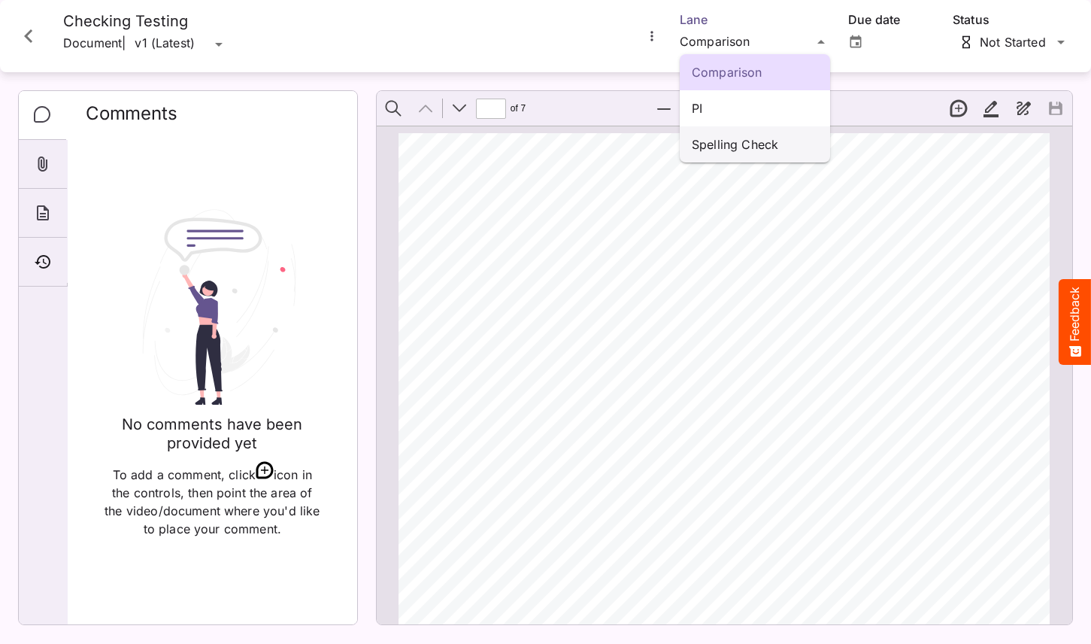
click at [703, 134] on div "Spelling Check" at bounding box center [755, 144] width 150 height 36
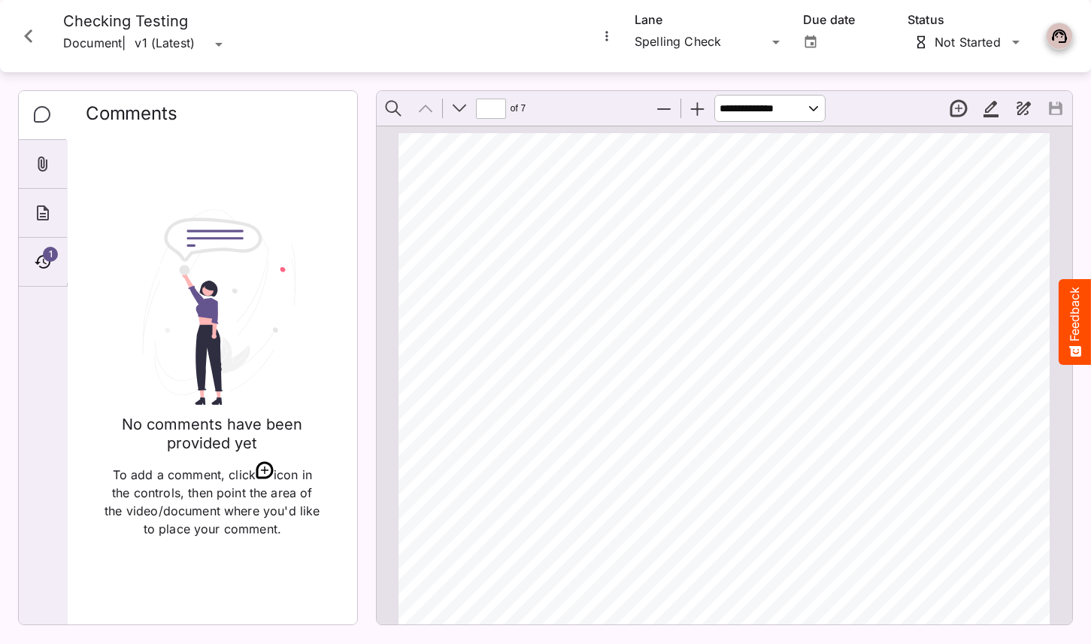
click at [832, 407] on span "I" at bounding box center [832, 408] width 4 height 12
click at [40, 257] on icon "Timeline" at bounding box center [43, 262] width 16 height 14
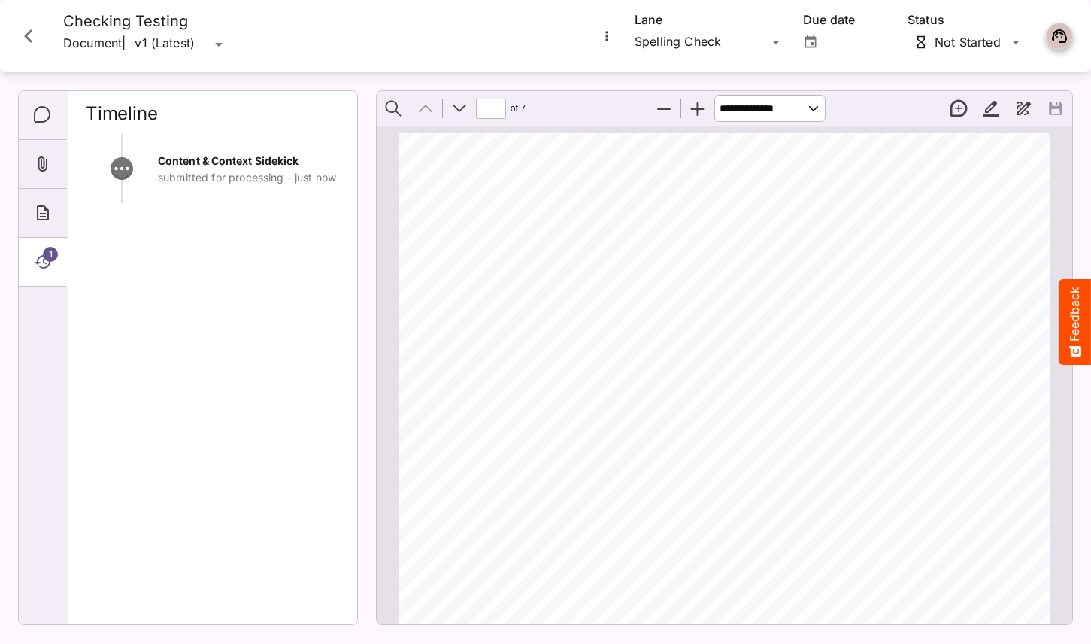
click at [35, 122] on icon "Comments" at bounding box center [43, 115] width 18 height 18
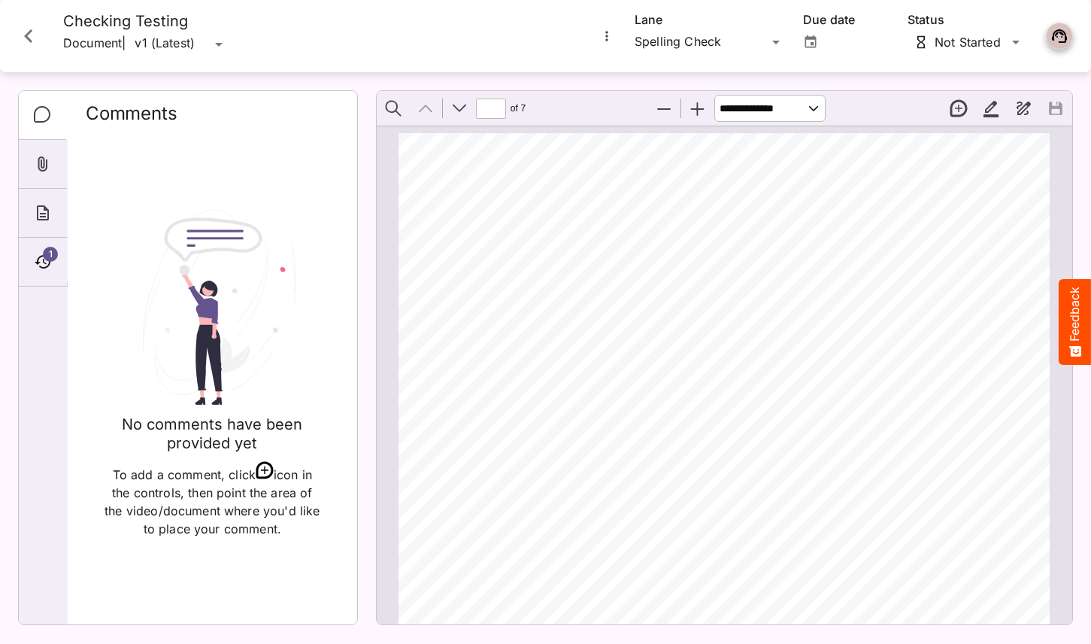
click at [649, 312] on div "US - TED - 0389 v1.0 0 2 /21 Lynda Takeda GATTEX Ambassador I’d like to thank T…" at bounding box center [731, 563] width 665 height 861
click at [31, 256] on div "1" at bounding box center [43, 262] width 48 height 49
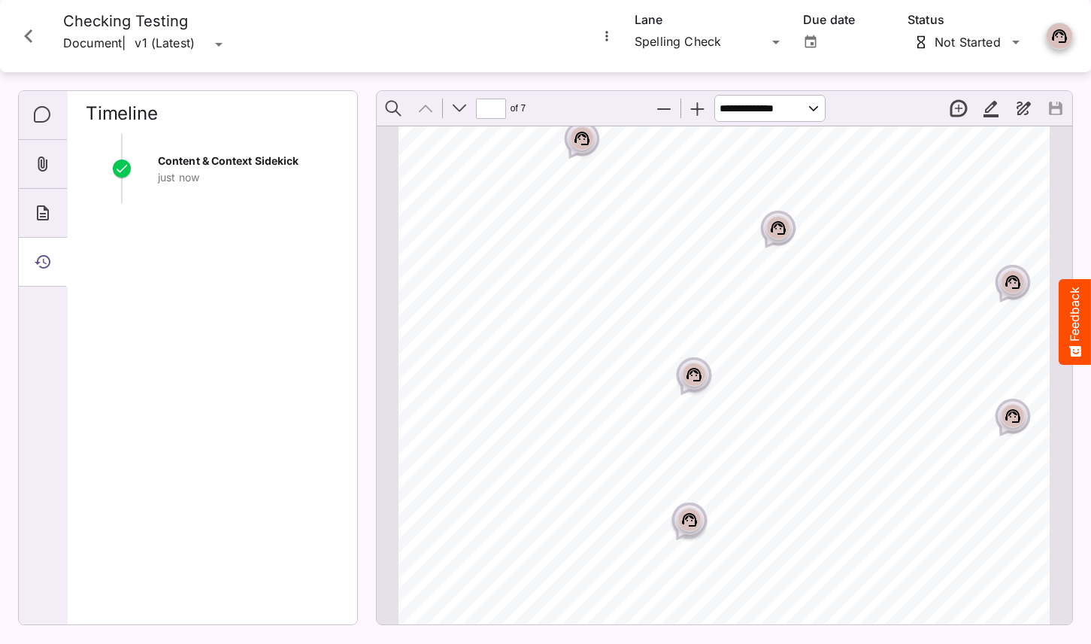
scroll to position [68, 0]
click at [27, 40] on icon "Close card" at bounding box center [28, 36] width 27 height 27
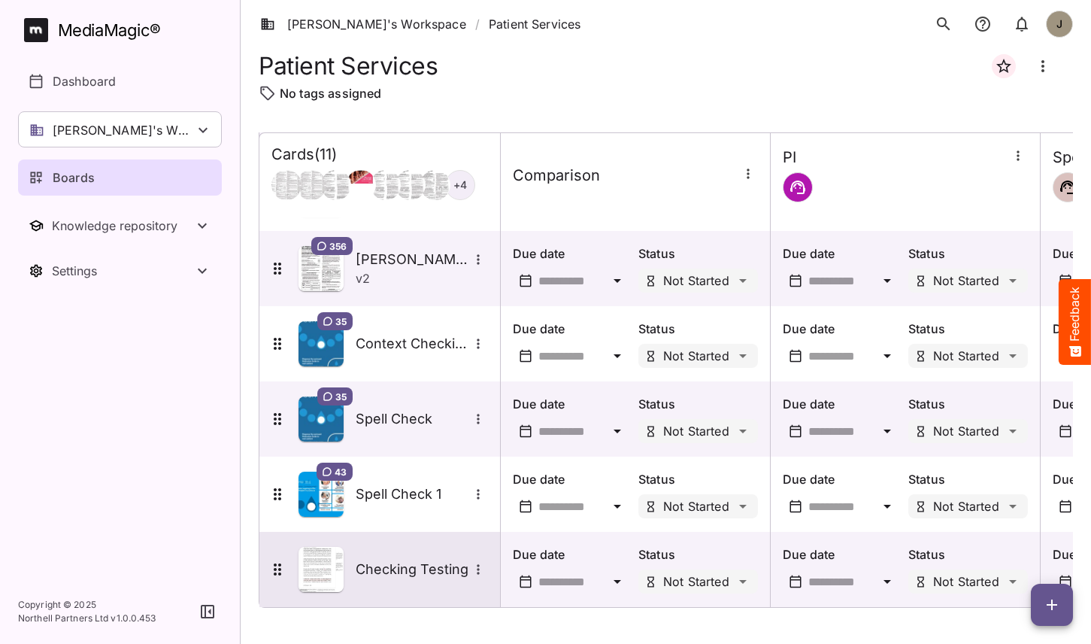
click at [406, 564] on h5 "Checking Testing" at bounding box center [412, 569] width 113 height 18
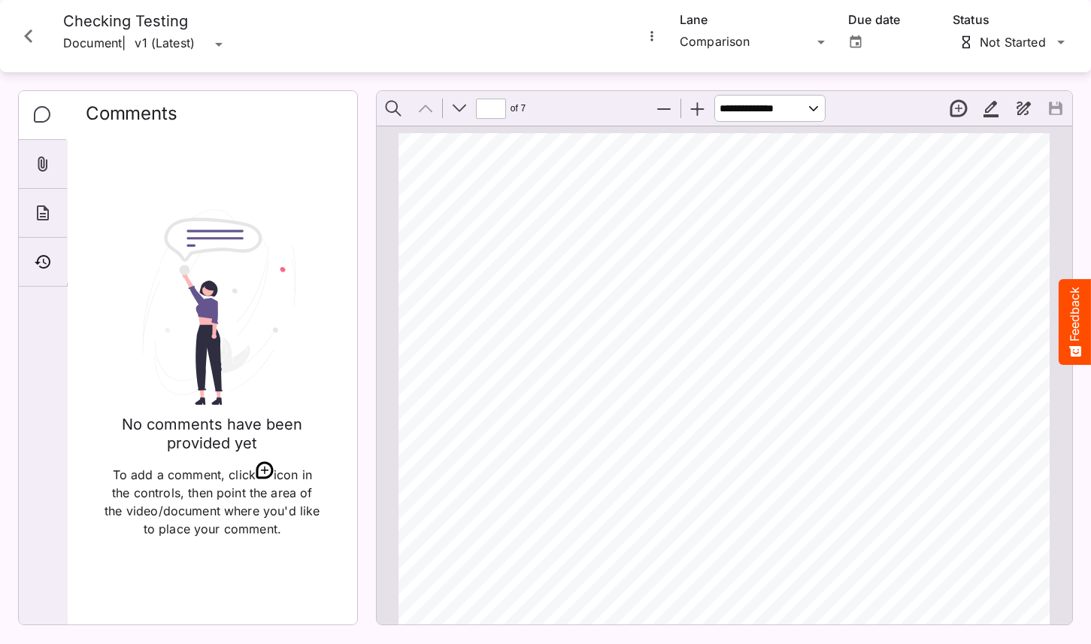
scroll to position [68, 0]
click at [760, 37] on div "Tim's Workspace / Patient Services J MediaMagic ® Dashboard Tim's Workspace Cam…" at bounding box center [545, 318] width 1091 height 637
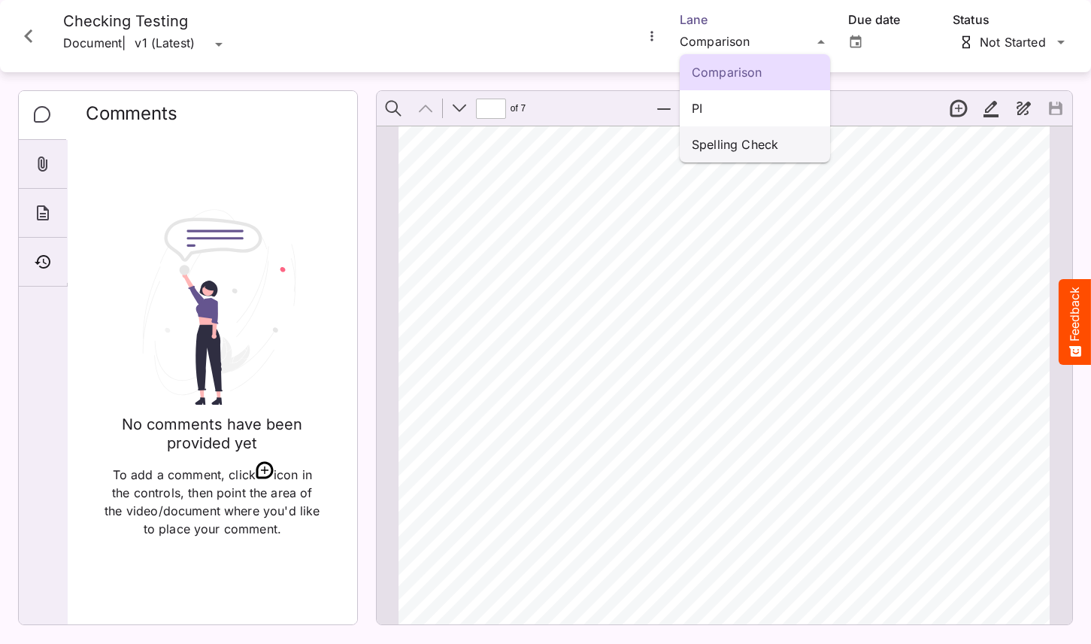
click at [739, 144] on p "Spelling Check" at bounding box center [755, 144] width 126 height 18
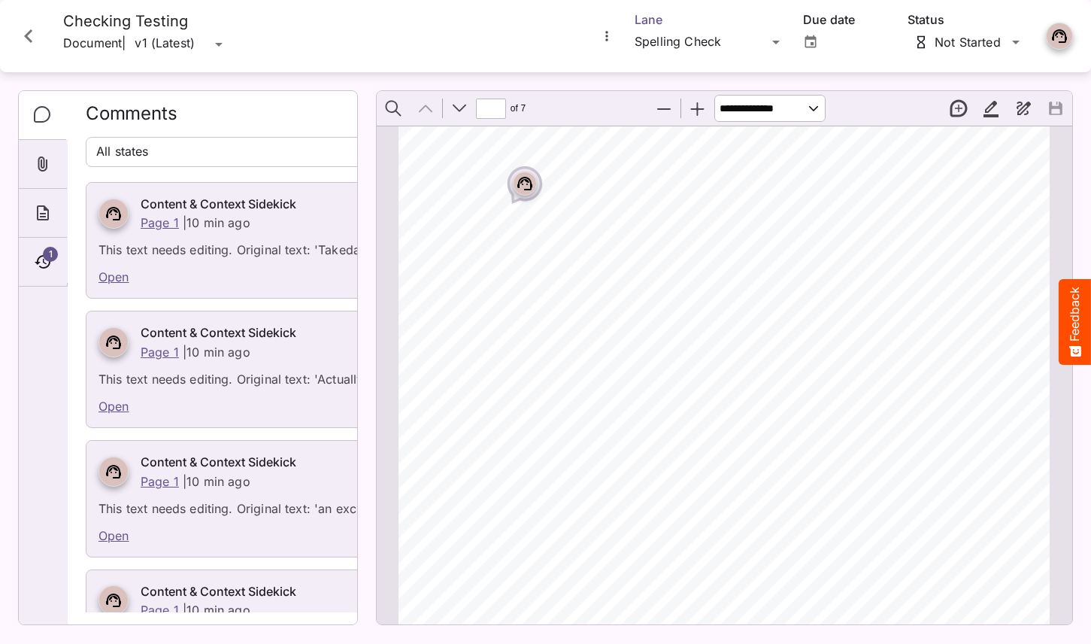
type input "*"
click at [694, 217] on rect "Page ⁨3⁩" at bounding box center [690, 226] width 18 height 18
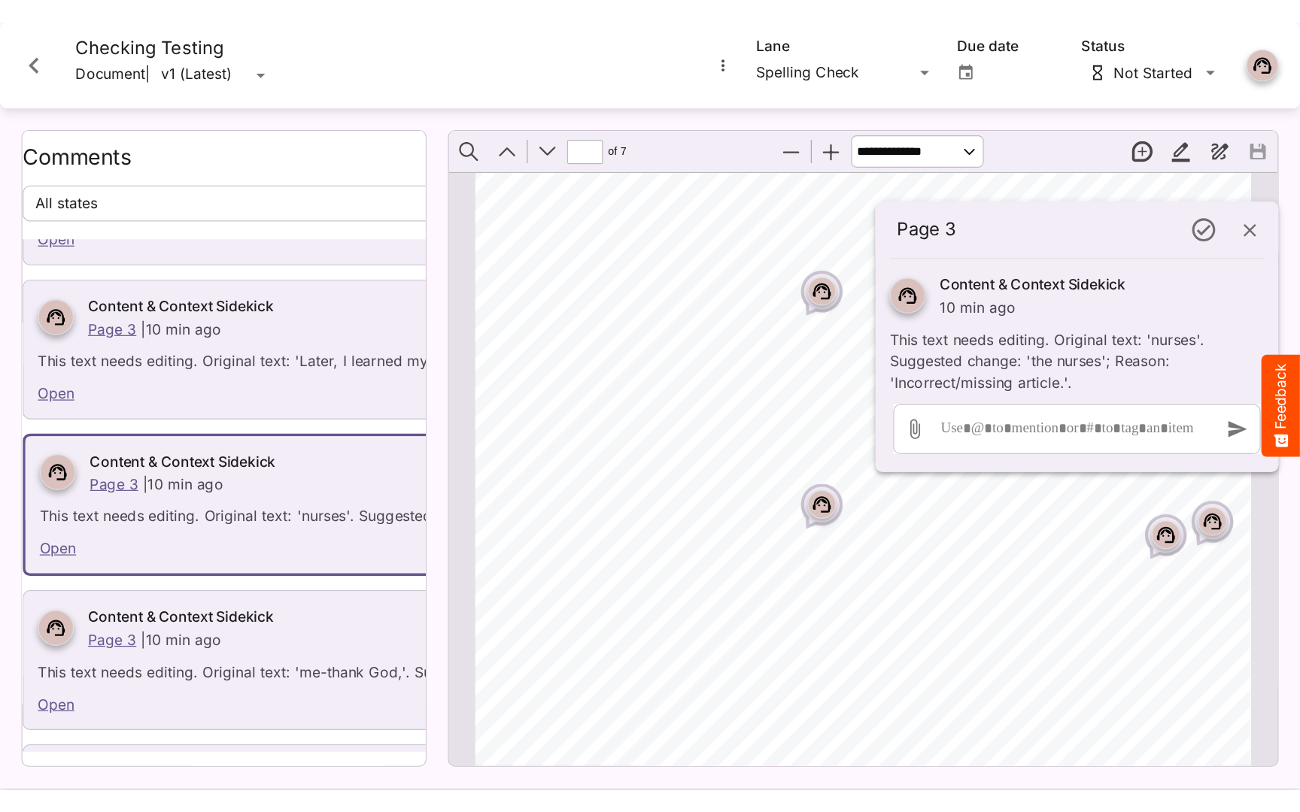
scroll to position [2424, 0]
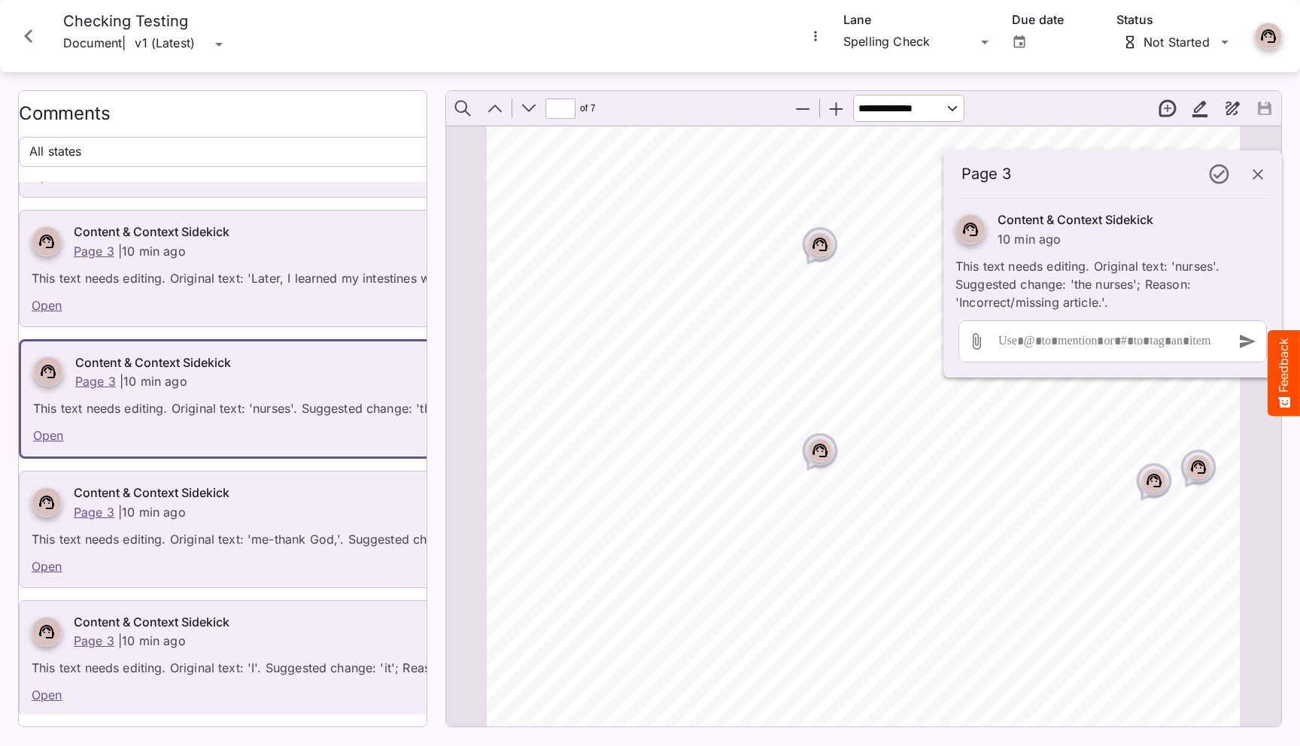
scroll to position [335, 0]
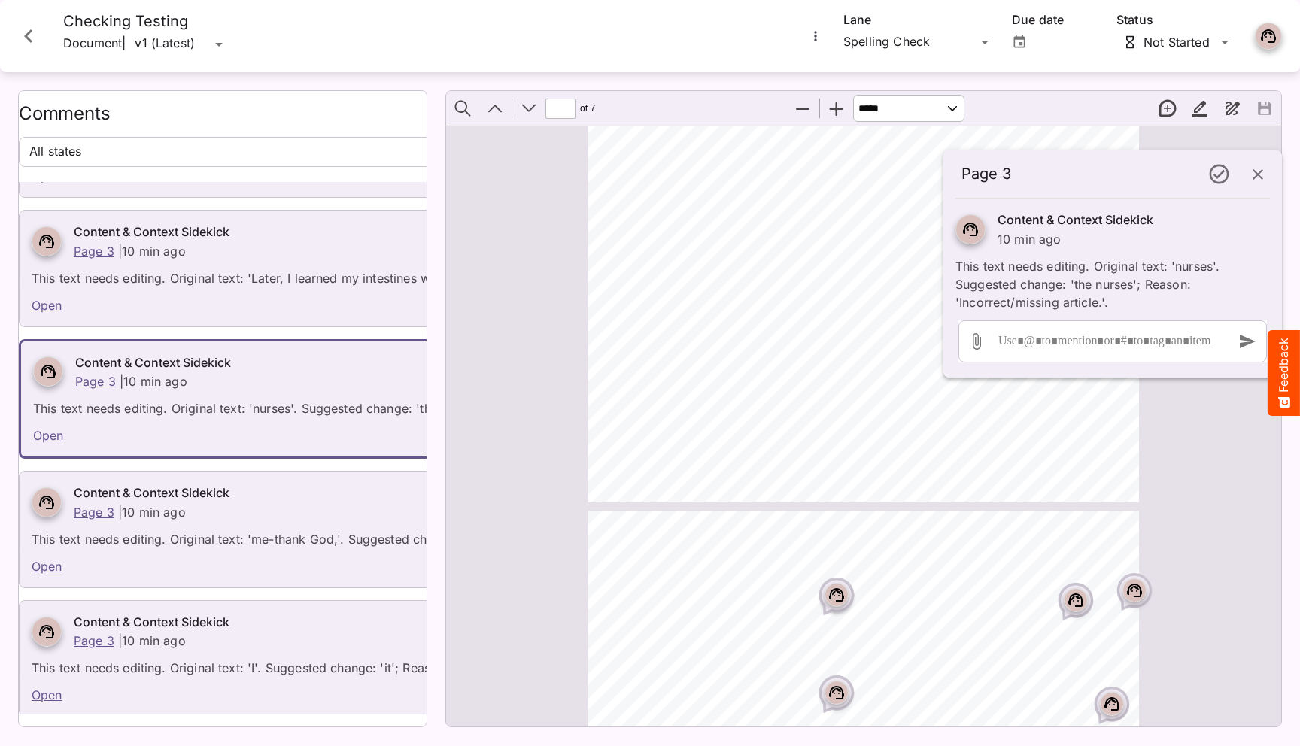
select select "******"
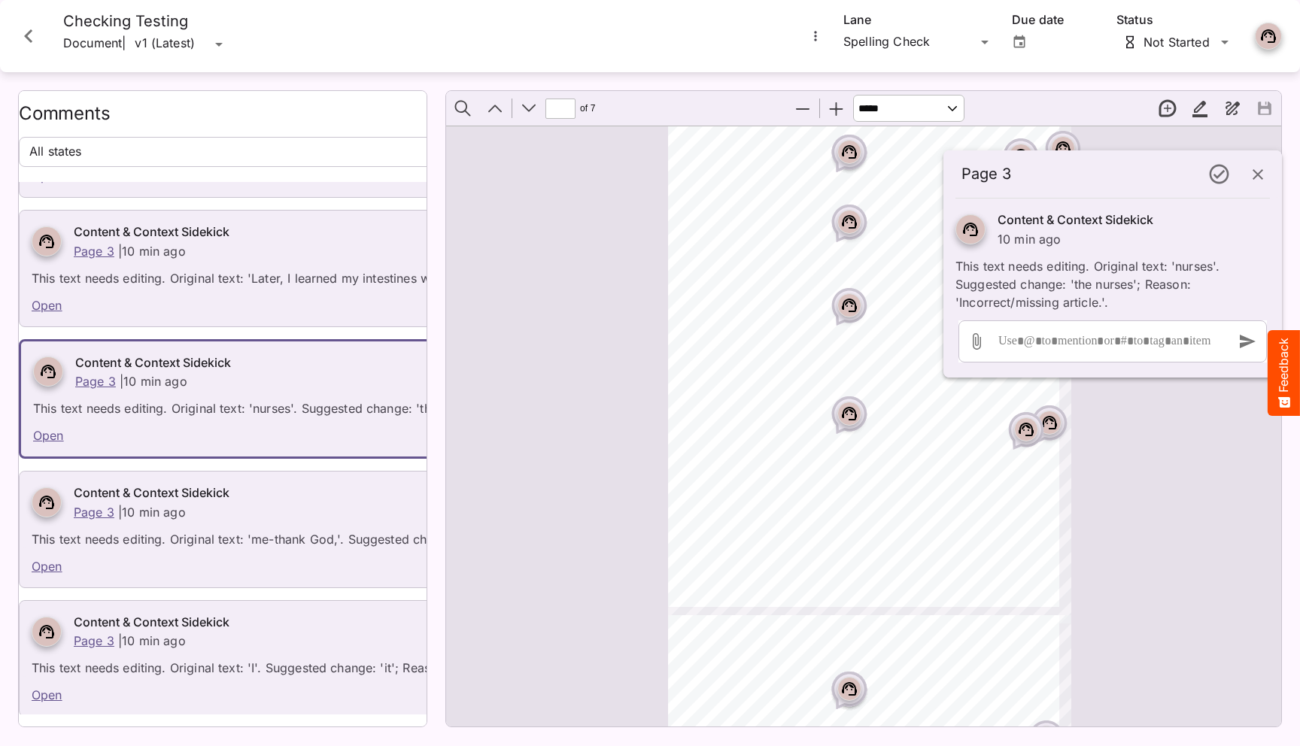
type input "*"
select select "******"
type input "*"
select select "******"
type input "*"
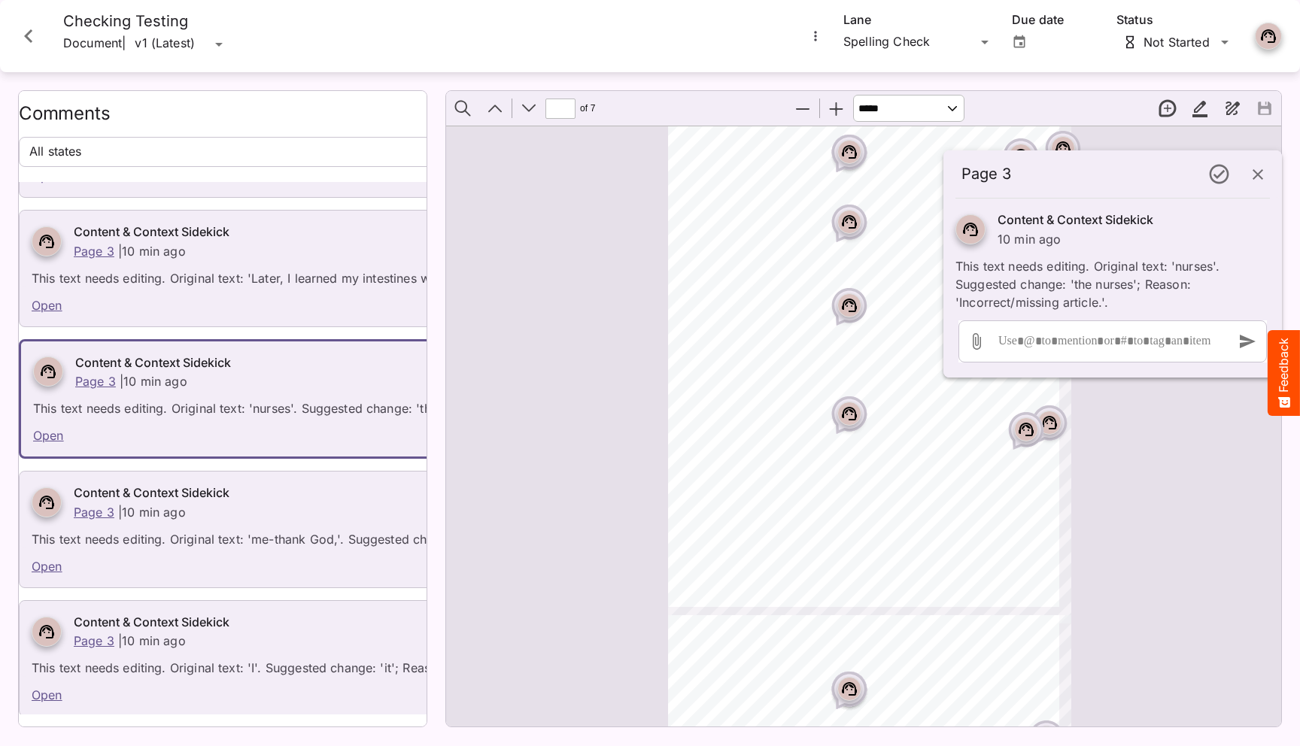
select select "******"
type input "*"
select select "******"
type input "*"
select select "******"
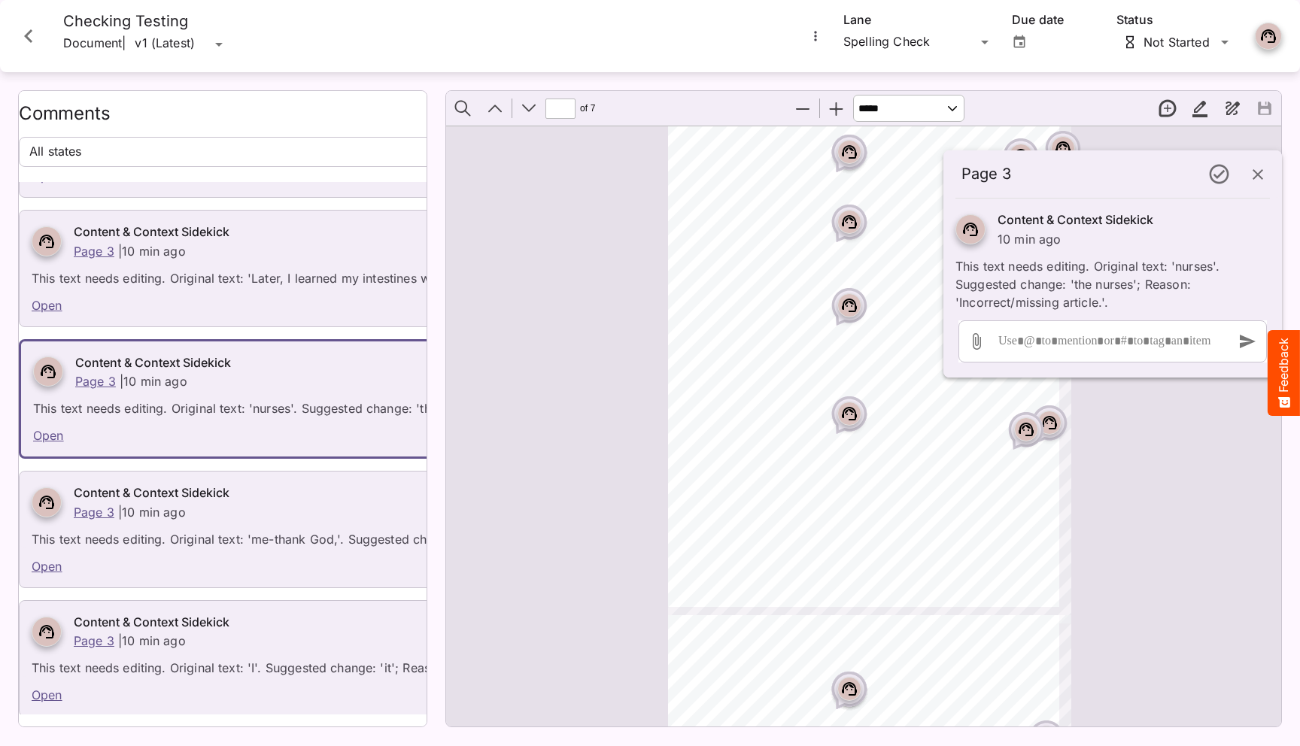
type input "*"
select select "******"
type input "*"
select select "******"
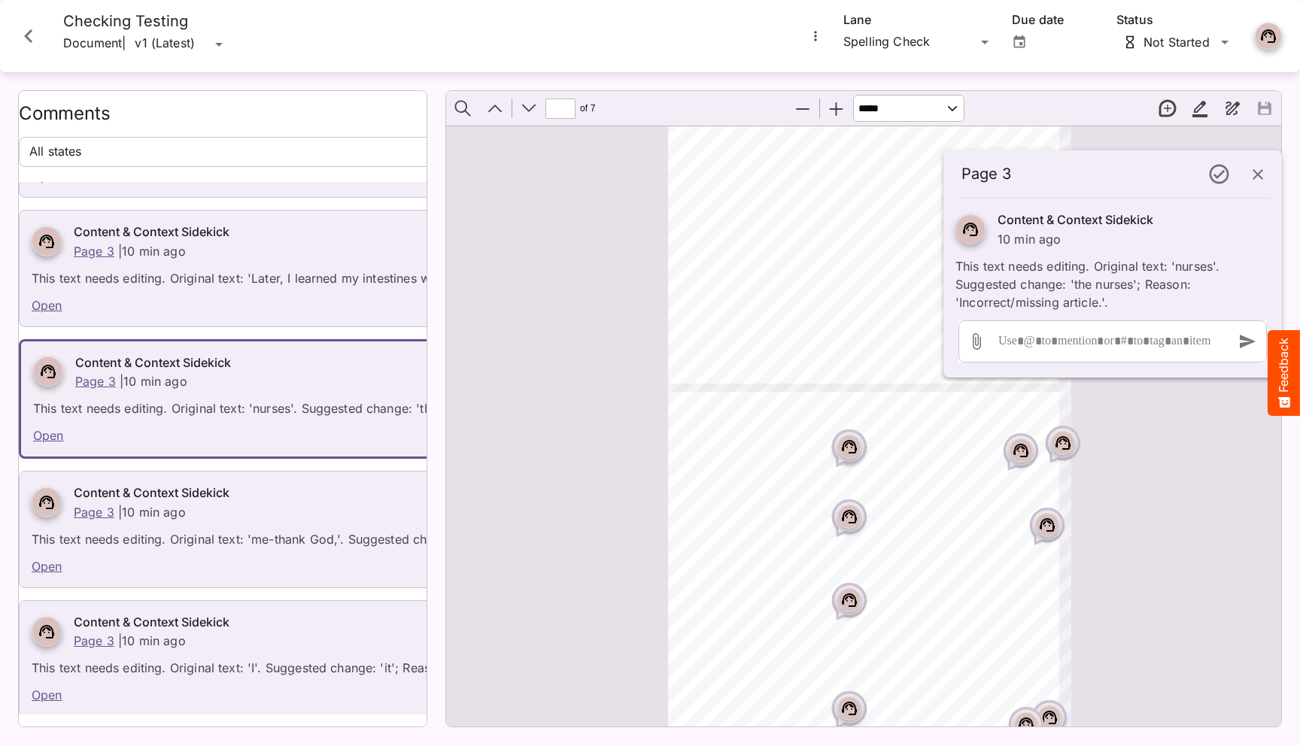
type input "*"
select select "******"
type input "*"
select select "******"
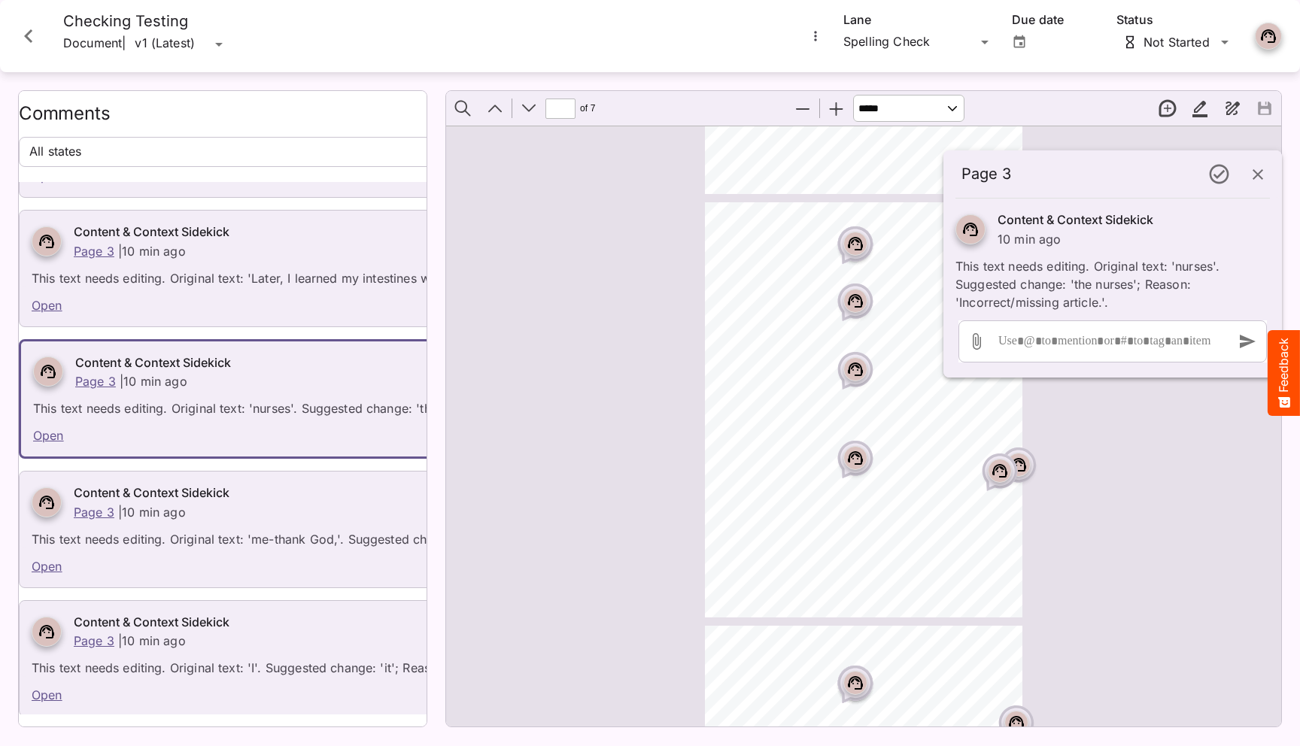
type input "*"
select select "******"
type input "*"
select select "******"
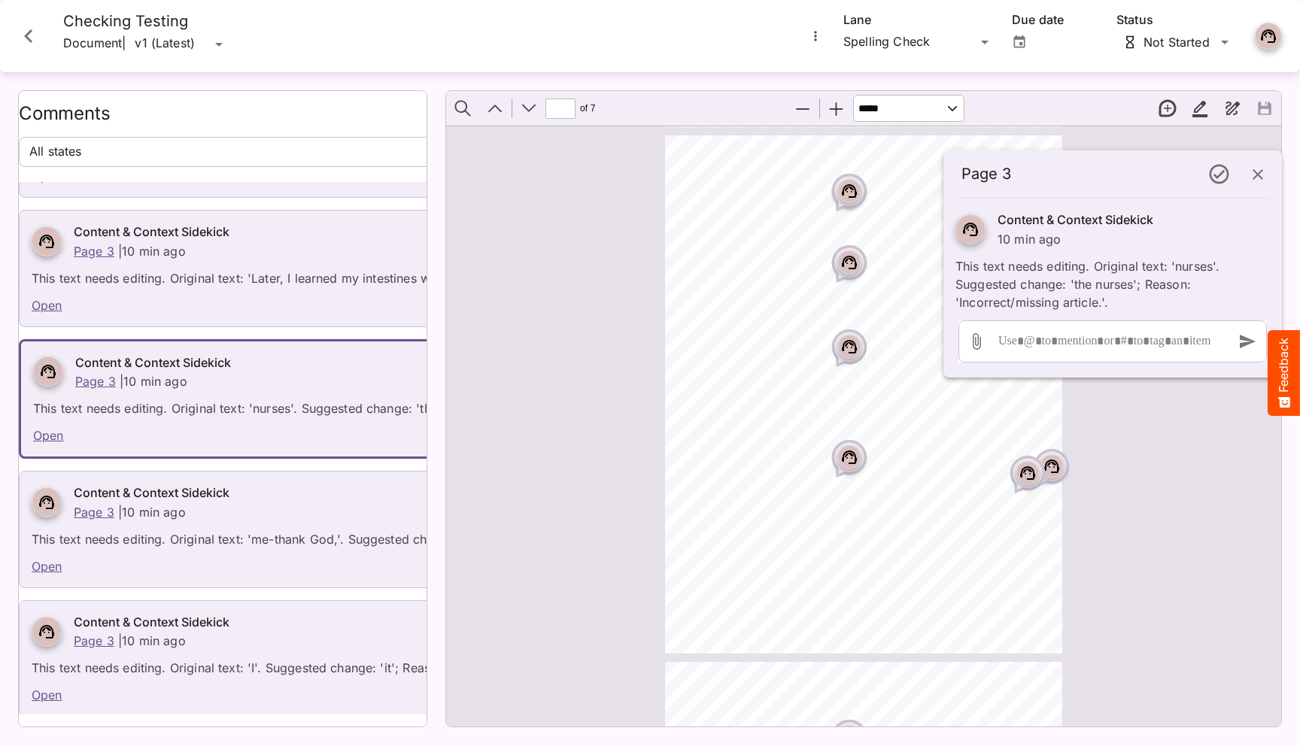
click at [35, 38] on icon "Close card" at bounding box center [28, 36] width 27 height 27
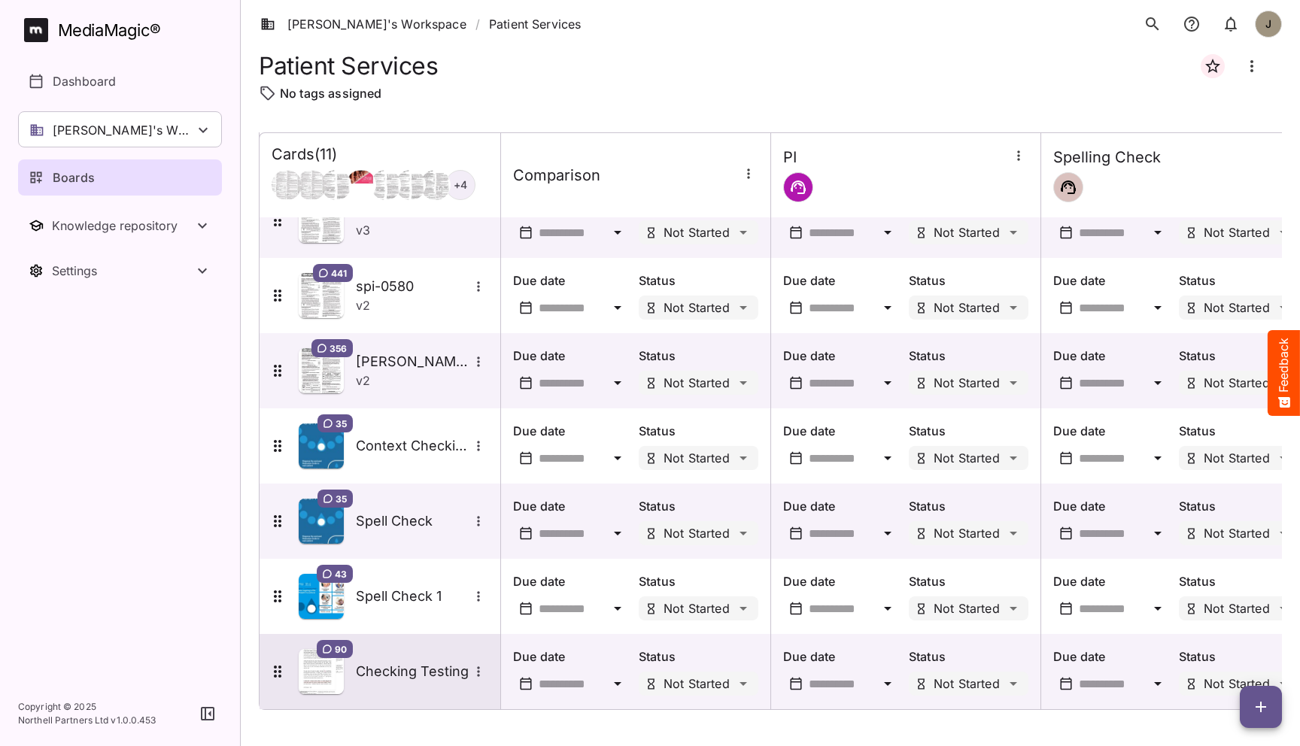
click at [372, 643] on h5 "Checking Testing" at bounding box center [412, 672] width 113 height 18
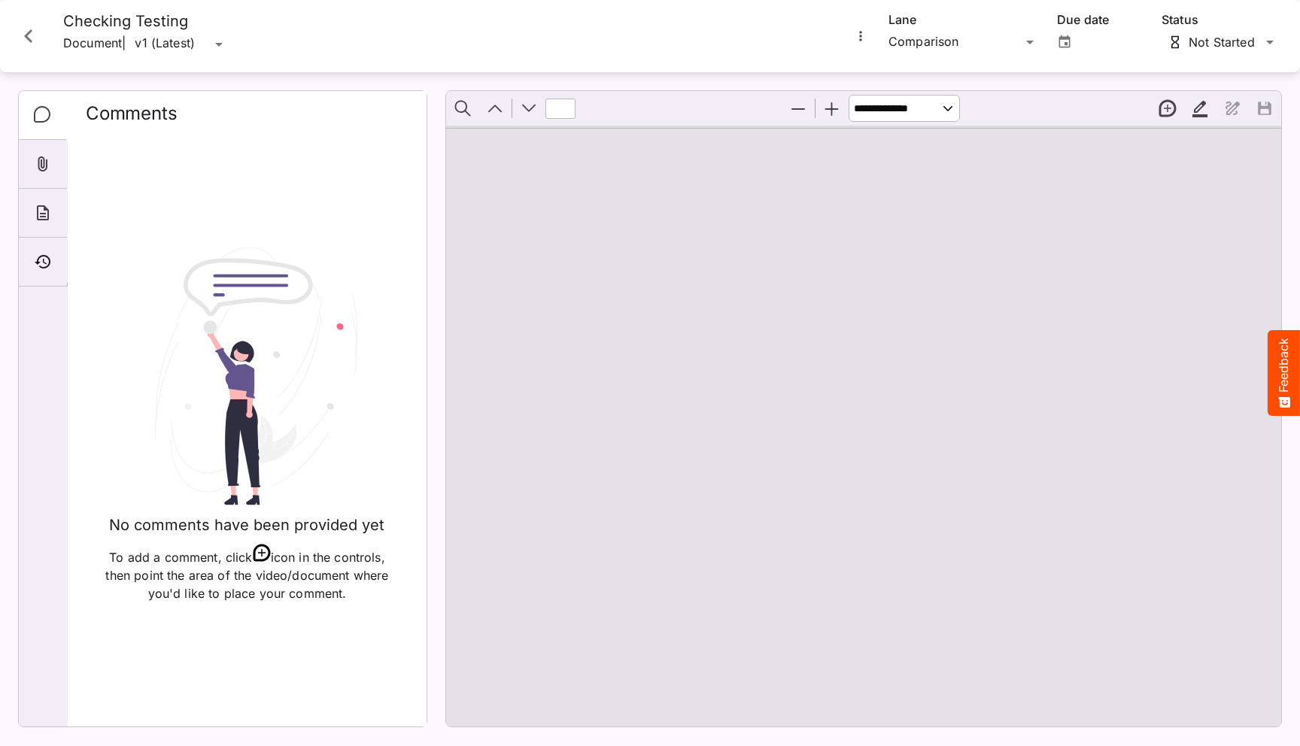
type input "*"
select select "******"
type input "*"
select select "******"
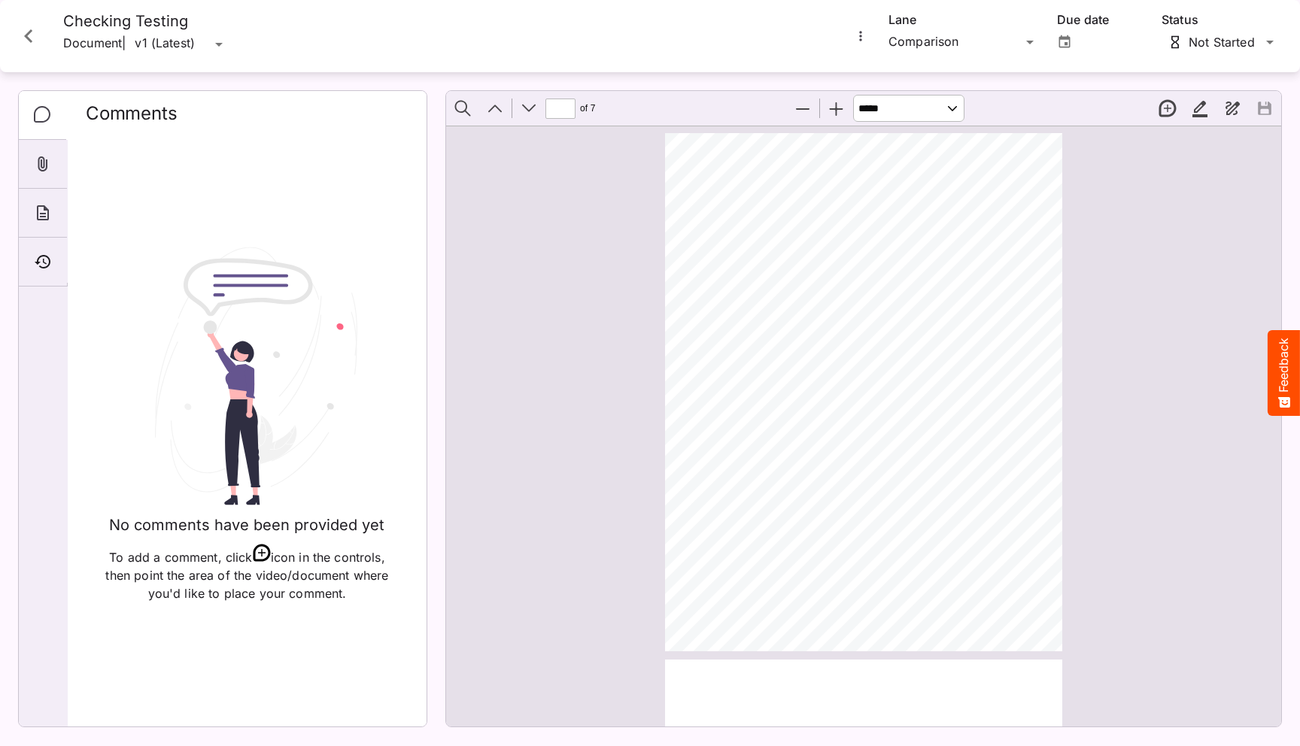
scroll to position [1051, 0]
click at [978, 28] on div "Tim's Workspace / Patient Services J MediaMagic ® Dashboard Tim's Workspace Cam…" at bounding box center [650, 369] width 1300 height 739
click at [938, 136] on p "Spelling Check" at bounding box center [963, 144] width 126 height 18
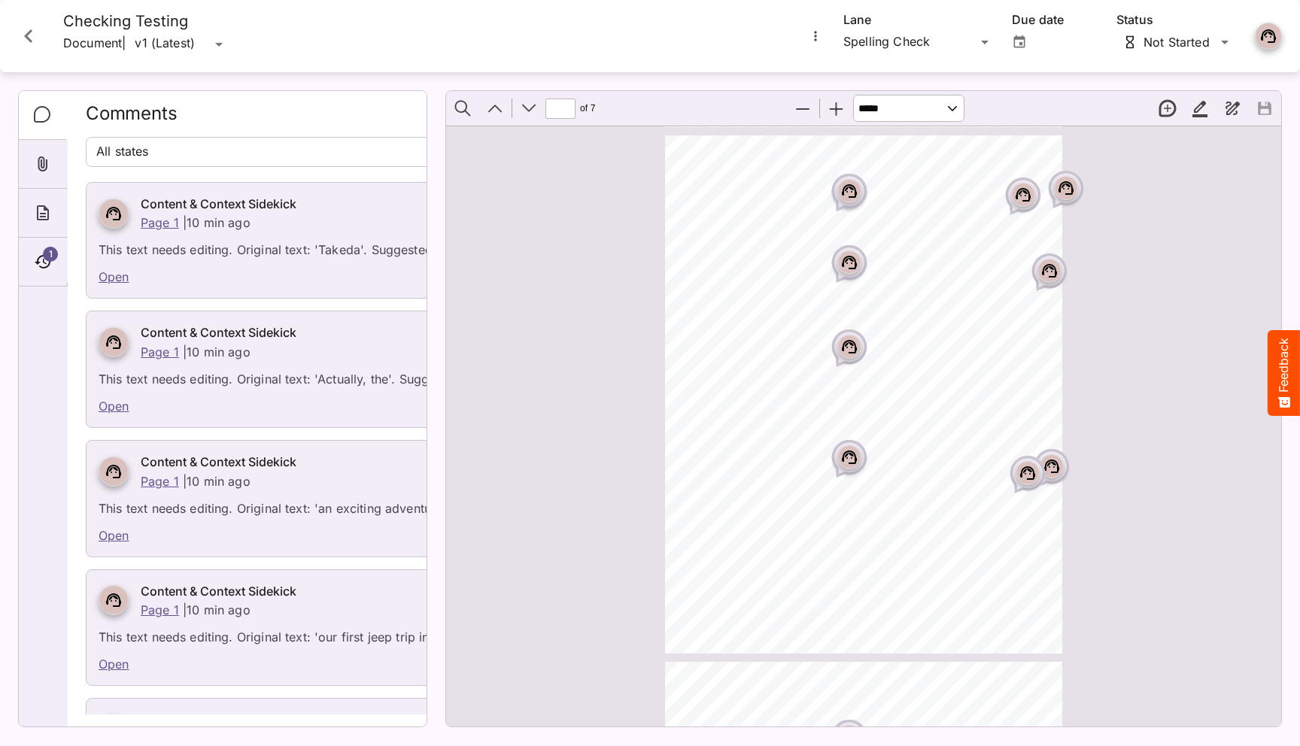
scroll to position [33, 0]
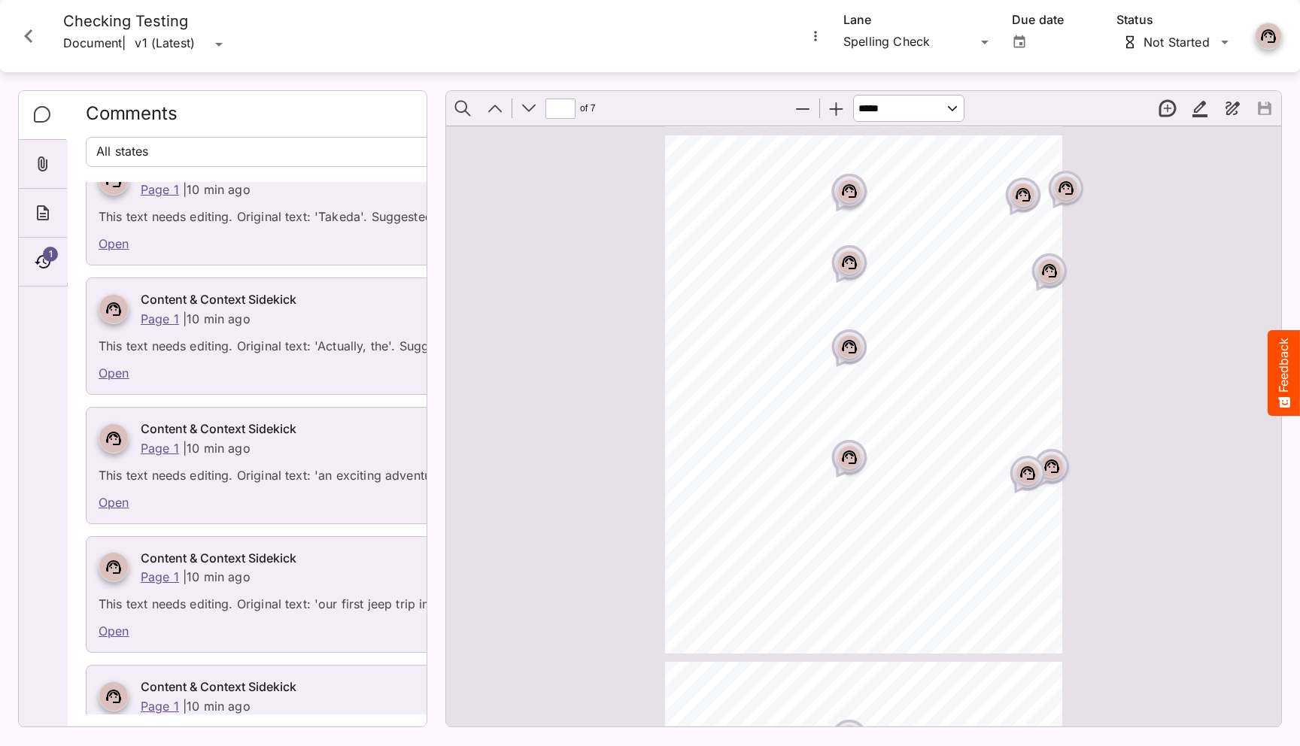
click at [859, 190] on div "Page ⁨3⁩" at bounding box center [849, 191] width 24 height 24
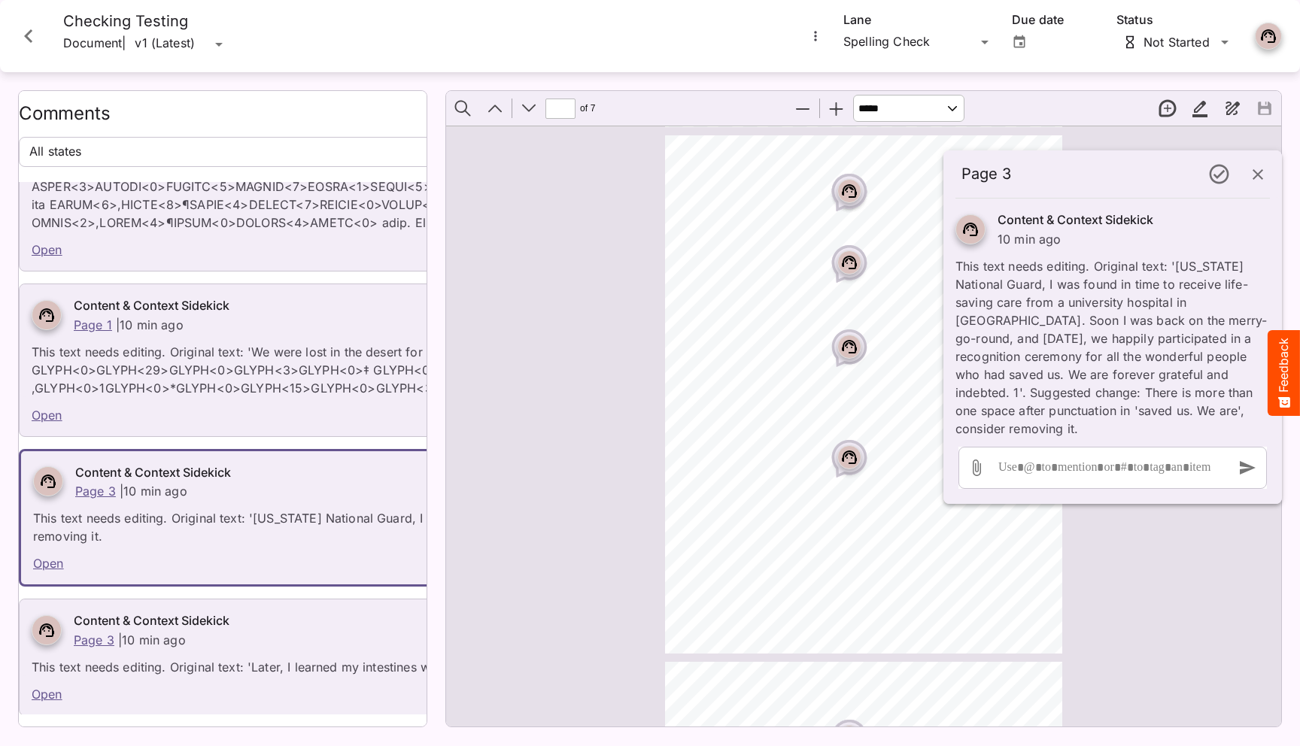
scroll to position [9839, 0]
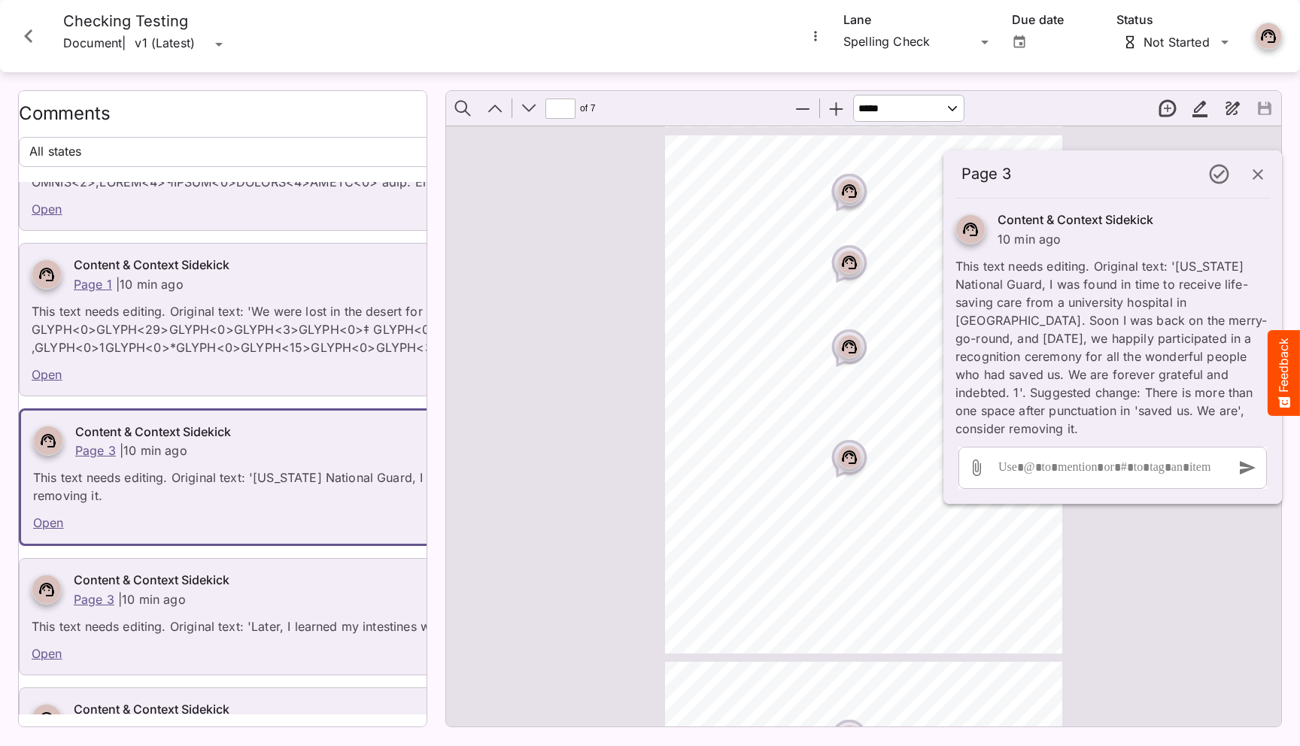
click at [848, 268] on icon "Page ⁨3⁩" at bounding box center [849, 263] width 15 height 14
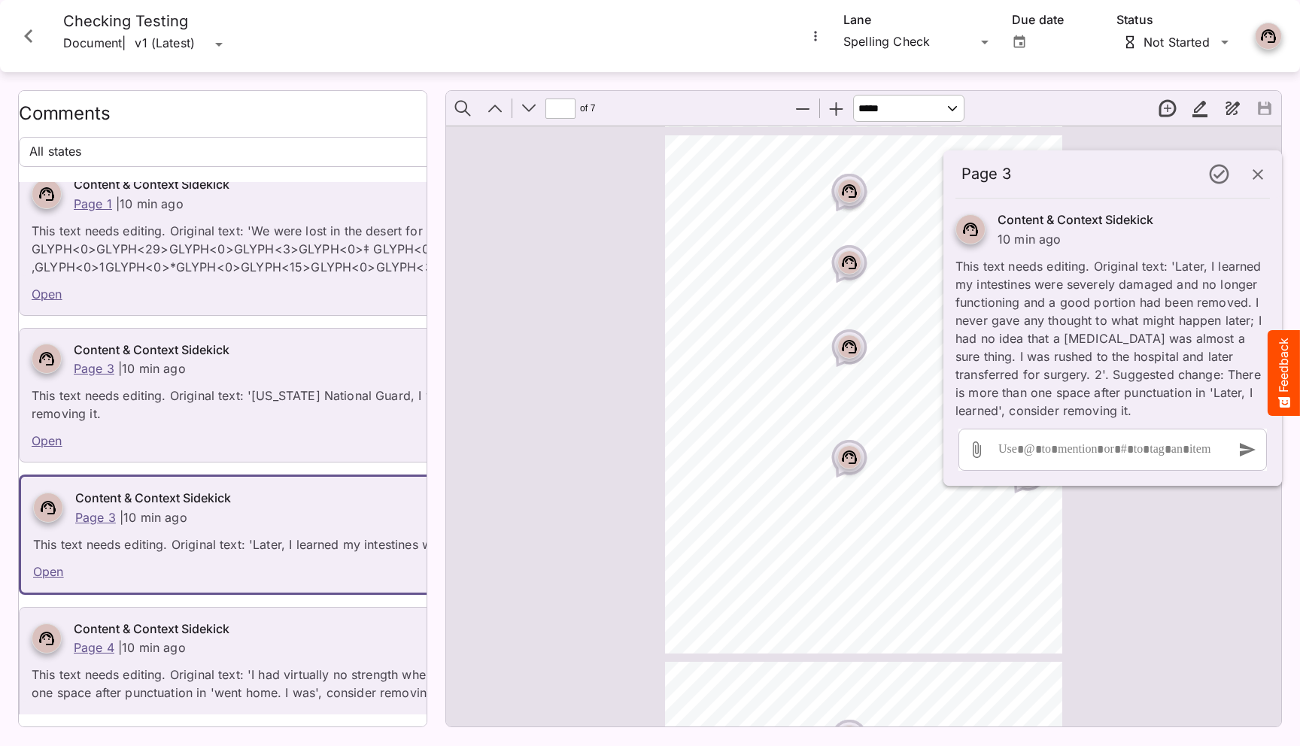
scroll to position [9971, 0]
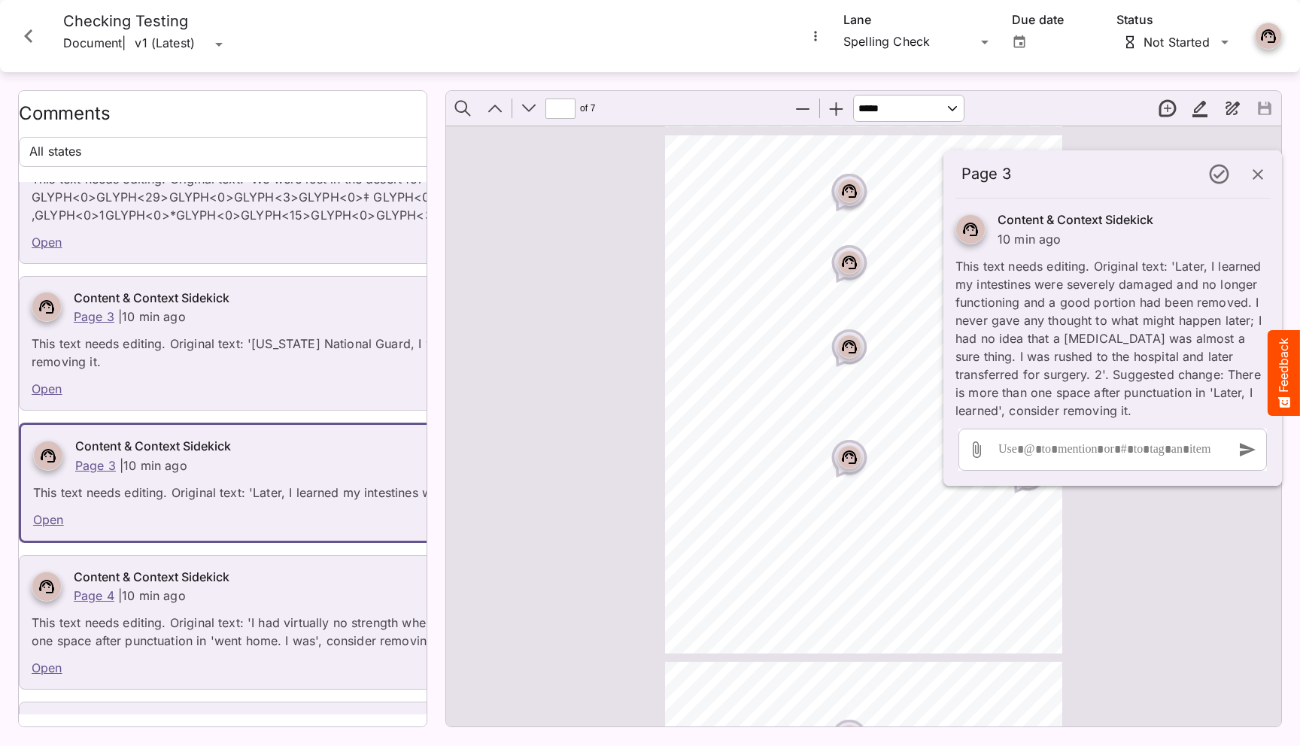
click at [849, 337] on div "Page ⁨3⁩" at bounding box center [849, 347] width 24 height 24
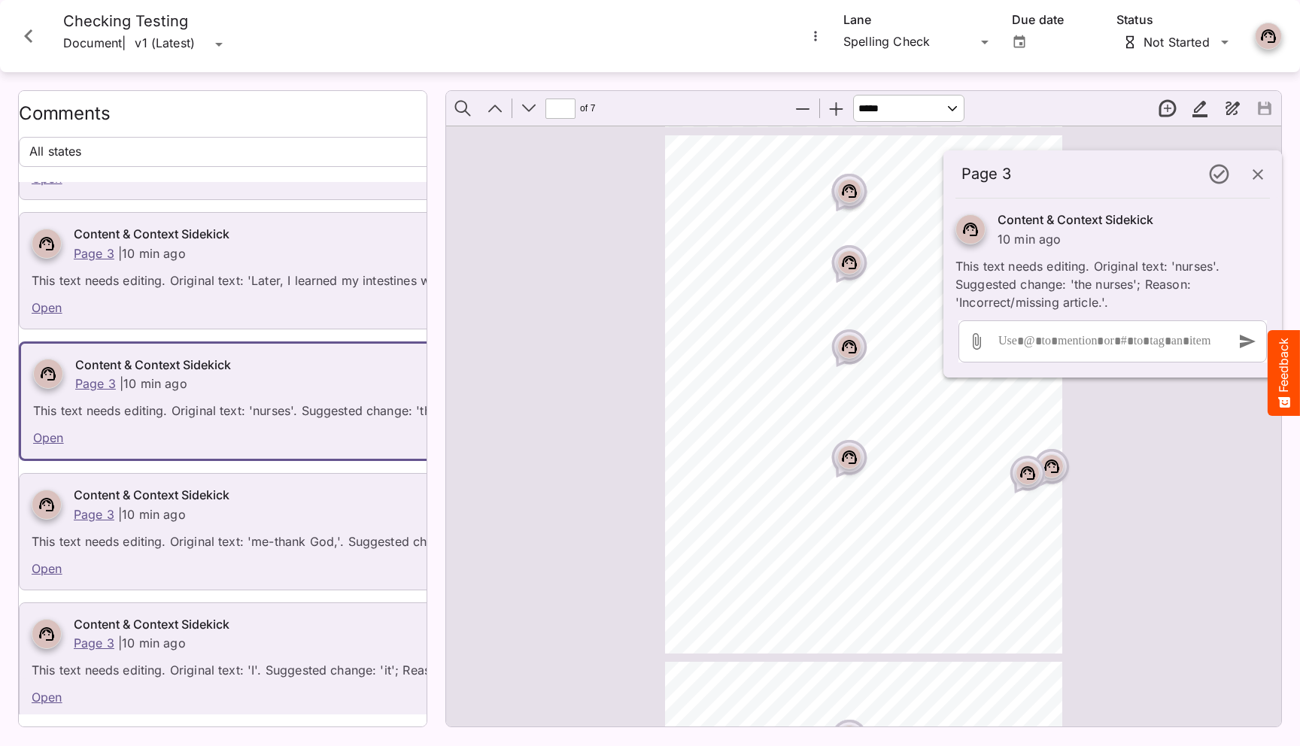
scroll to position [2373, 0]
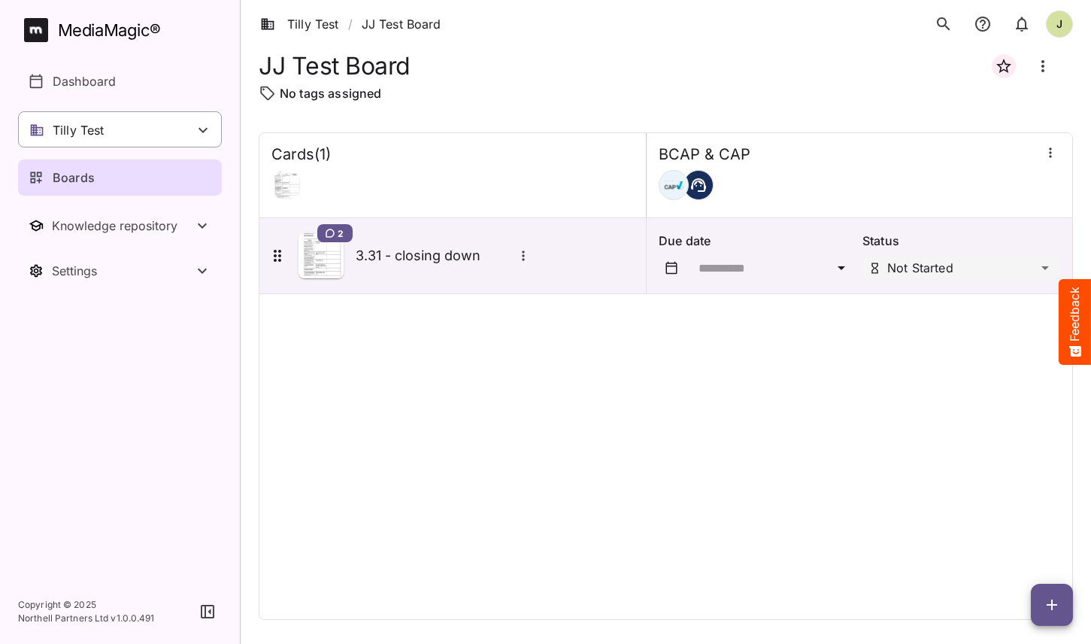
click at [152, 125] on div "Tilly Test" at bounding box center [120, 129] width 204 height 36
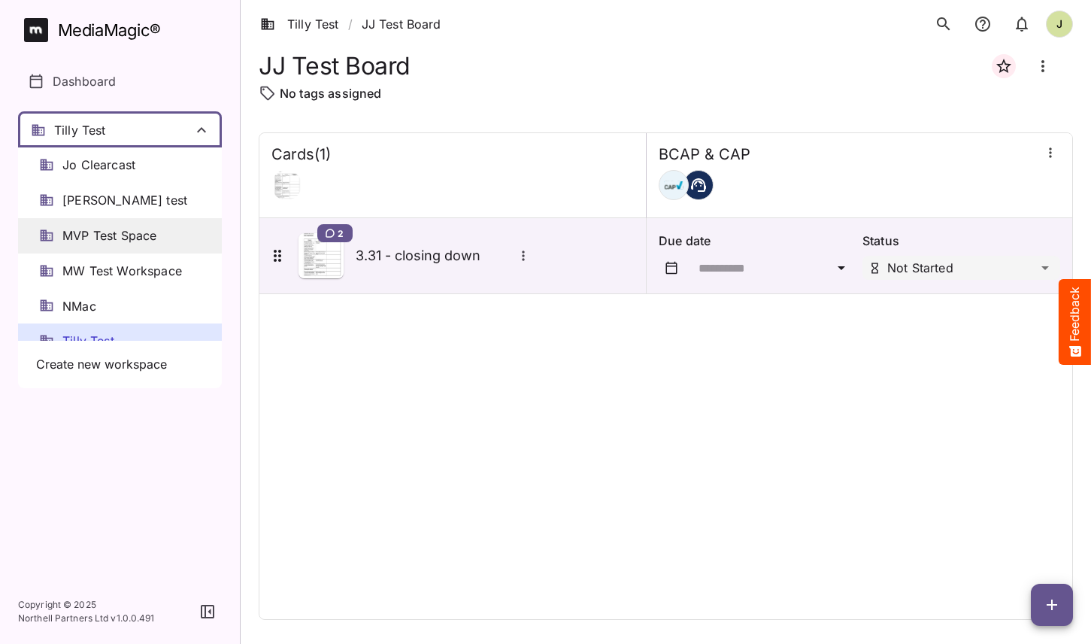
scroll to position [20, 0]
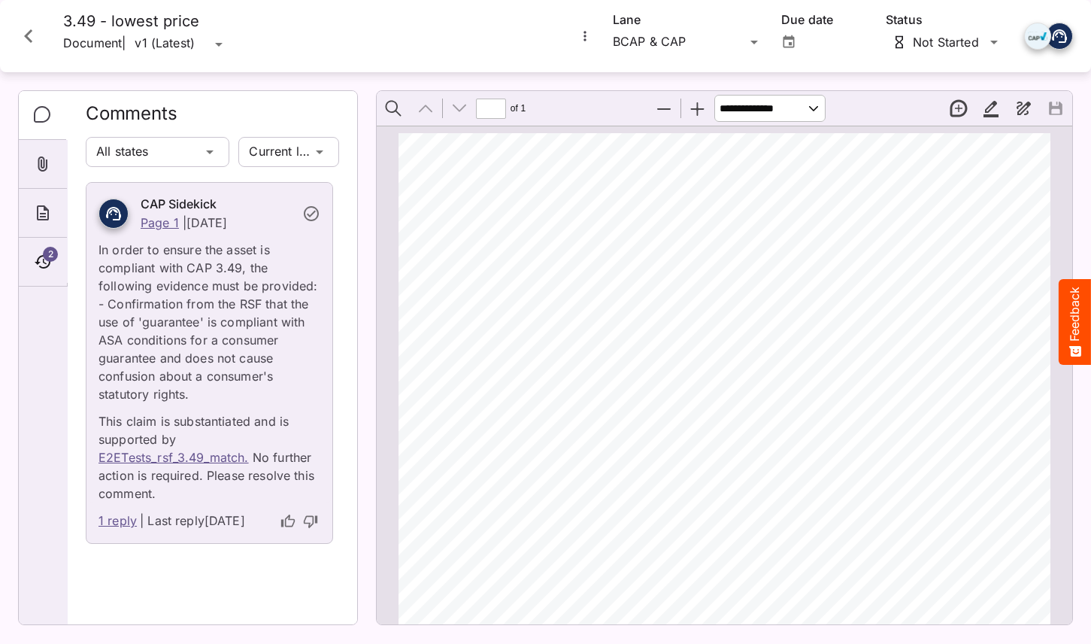
scroll to position [8, 0]
click at [32, 38] on icon "Close card" at bounding box center [28, 36] width 27 height 27
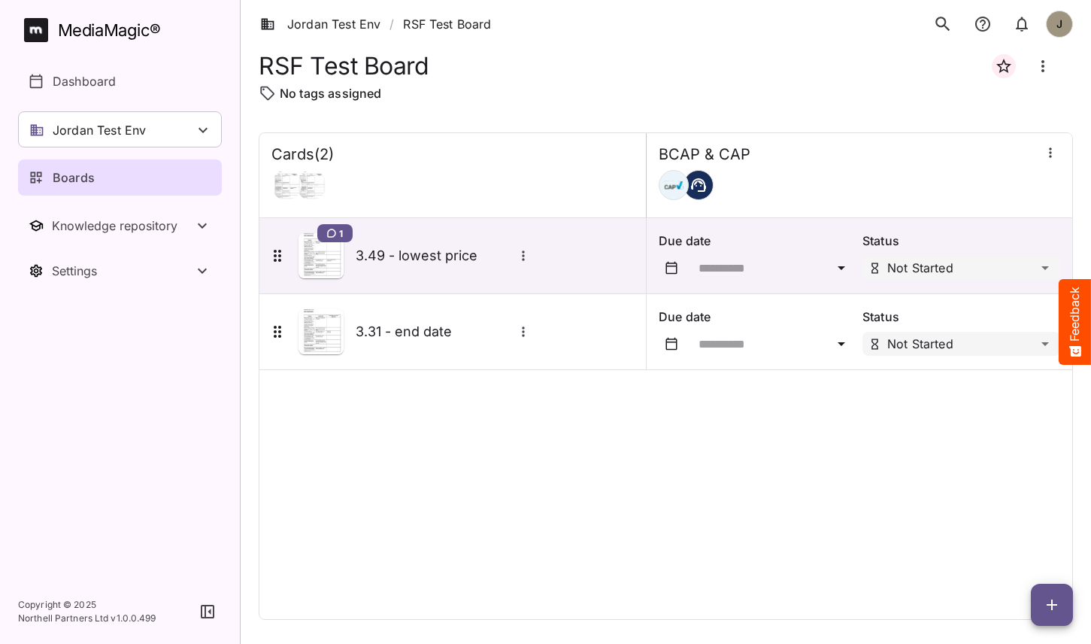
click at [952, 29] on icon "search" at bounding box center [943, 24] width 20 height 20
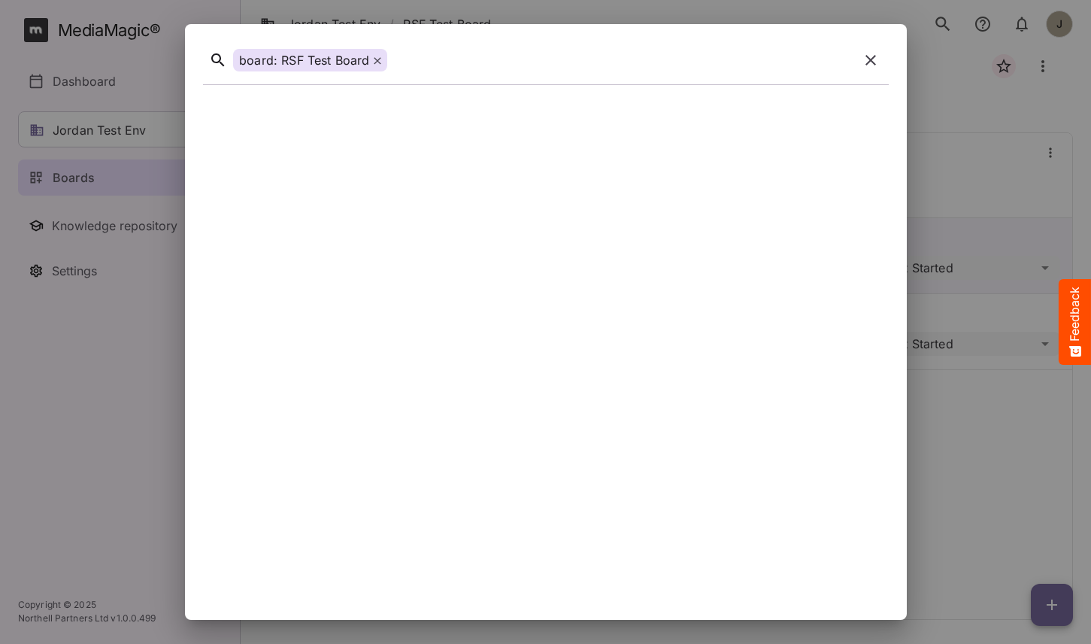
click at [377, 62] on icon at bounding box center [377, 61] width 8 height 8
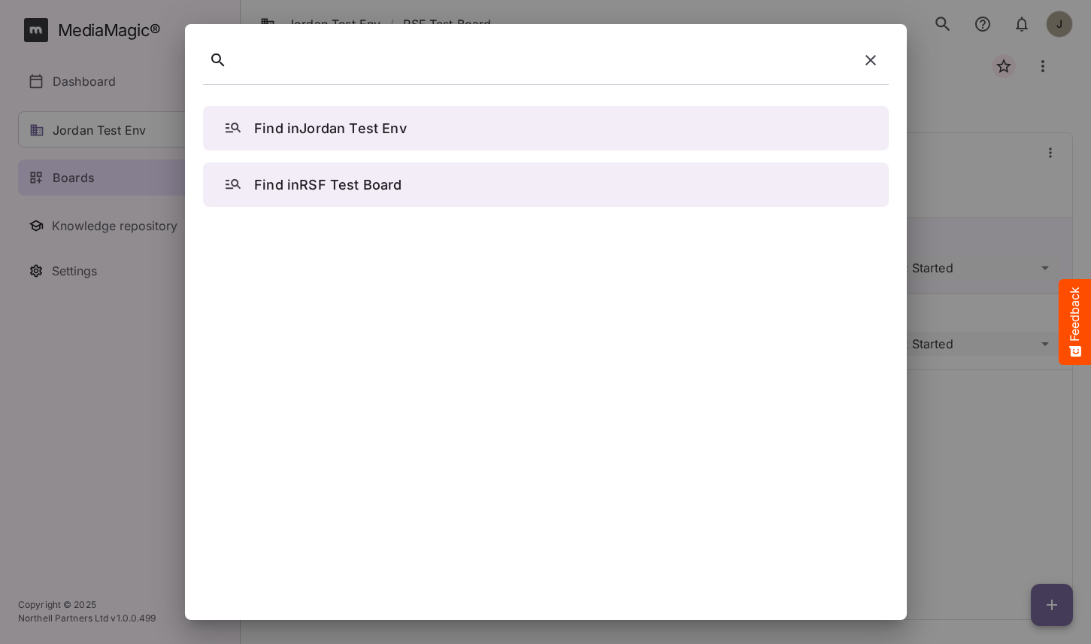
click at [878, 65] on icon "button" at bounding box center [871, 60] width 18 height 18
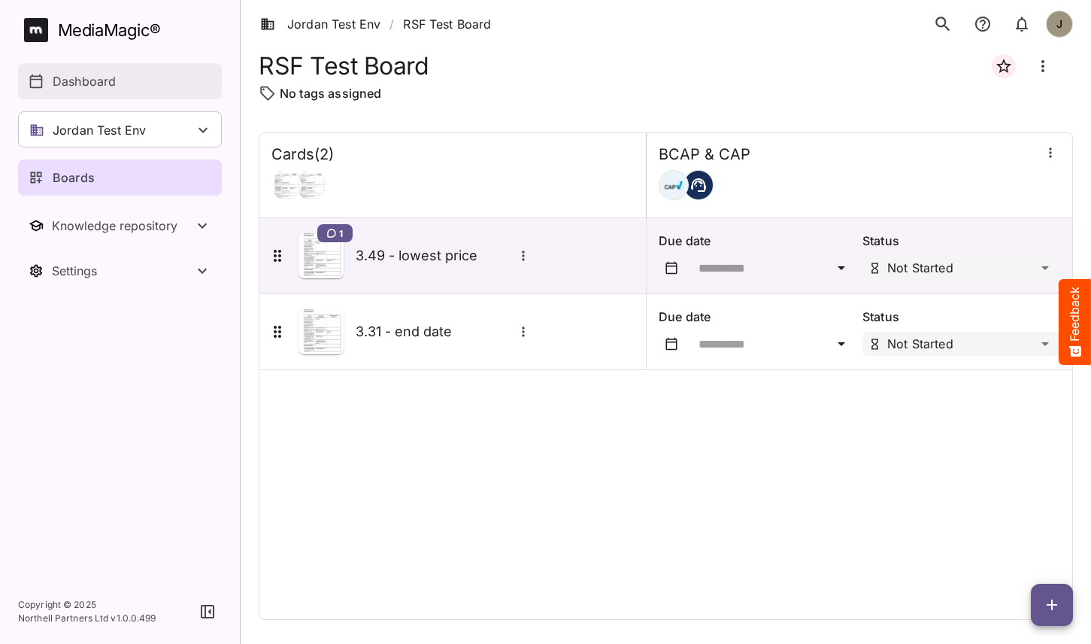
click at [62, 84] on p "Dashboard" at bounding box center [84, 81] width 63 height 18
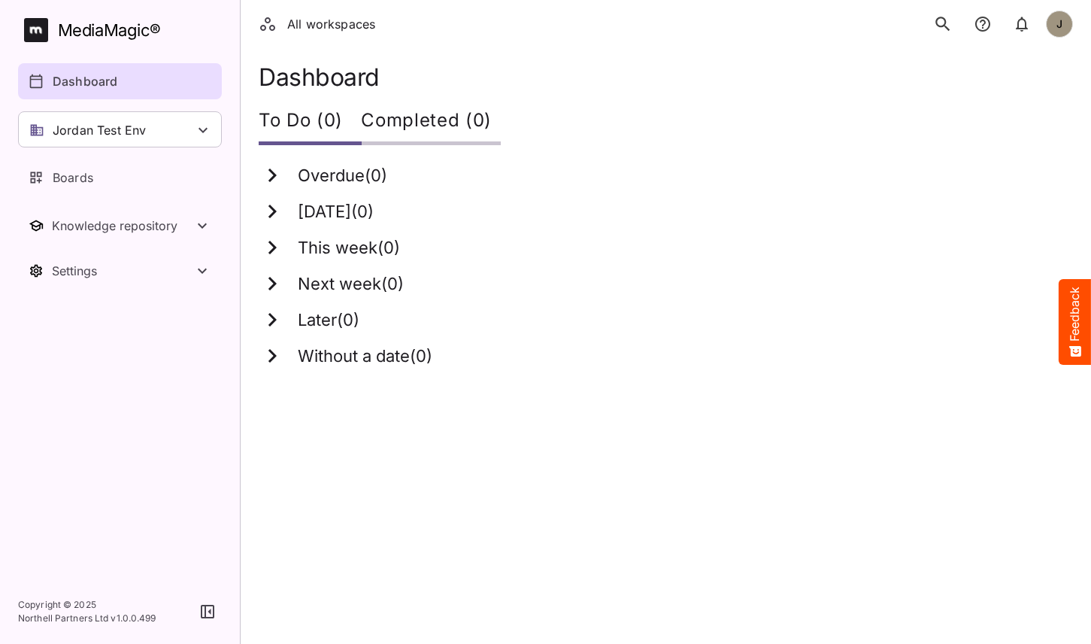
click at [944, 14] on icon "search" at bounding box center [943, 24] width 20 height 20
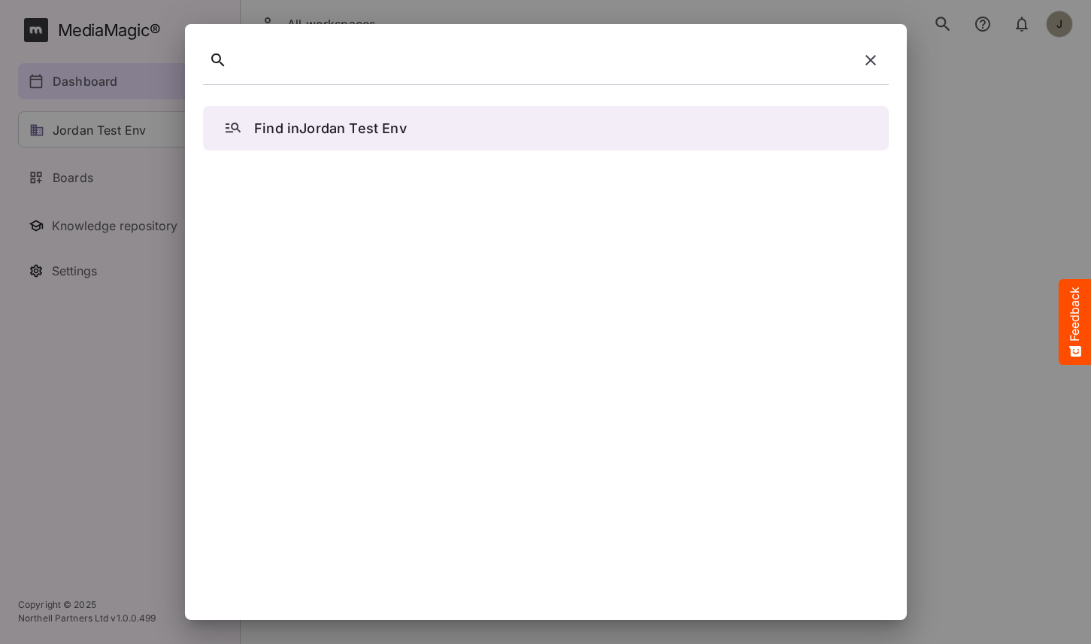
click at [349, 131] on p "Find in [GEOGRAPHIC_DATA] Test Env" at bounding box center [330, 128] width 153 height 20
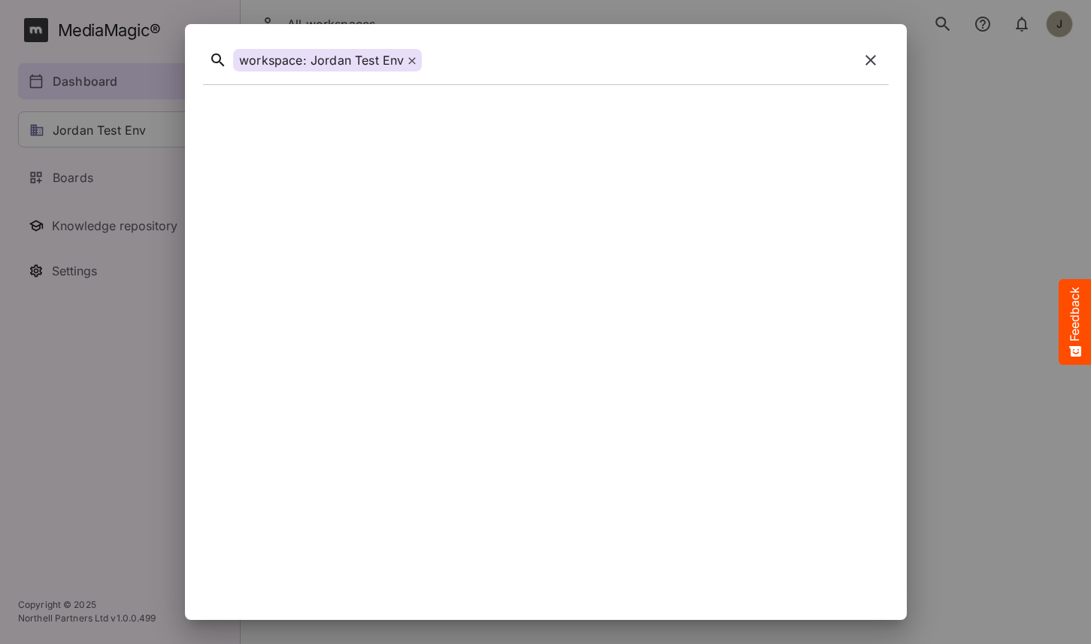
click at [871, 59] on icon "button" at bounding box center [871, 60] width 11 height 11
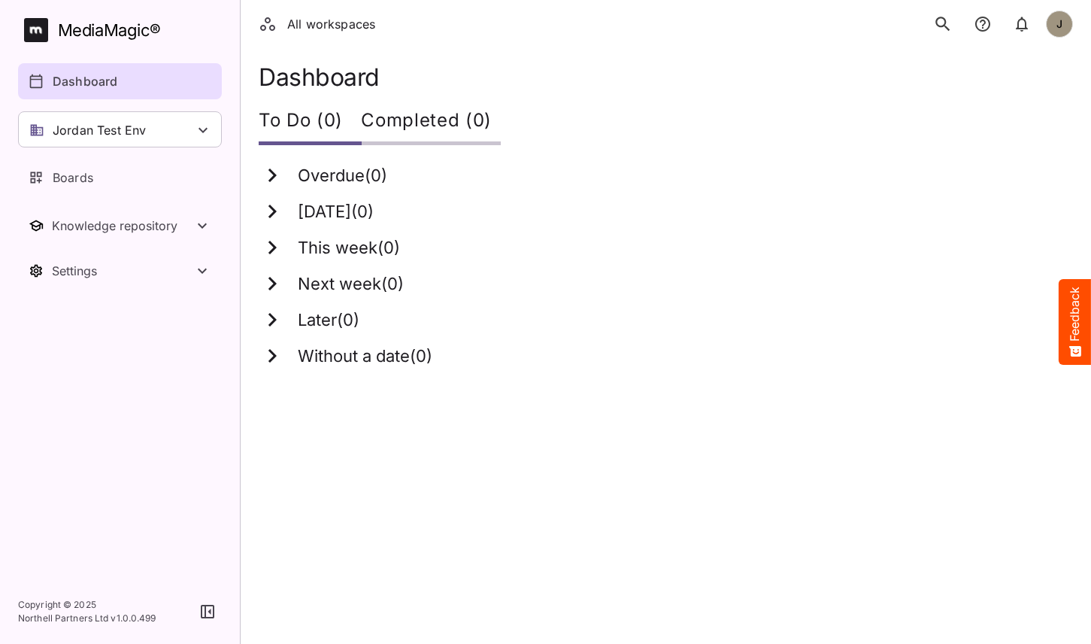
click at [939, 26] on icon "search" at bounding box center [943, 24] width 14 height 14
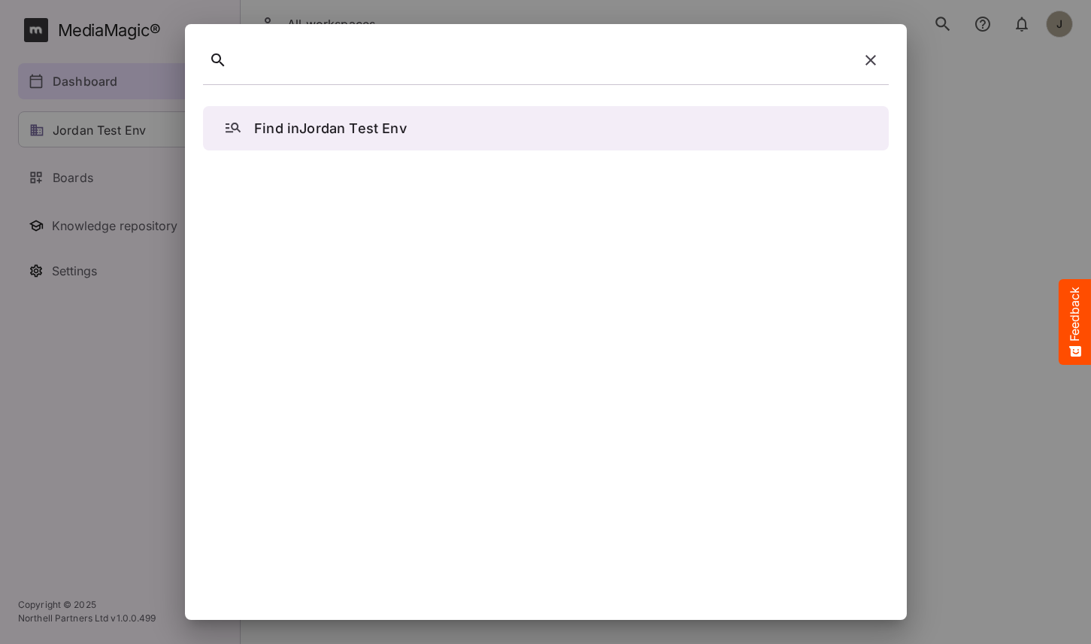
click at [576, 357] on div "Find in [GEOGRAPHIC_DATA] Test Env" at bounding box center [546, 362] width 686 height 537
click at [348, 137] on p "Find in [GEOGRAPHIC_DATA] Test Env" at bounding box center [330, 128] width 153 height 20
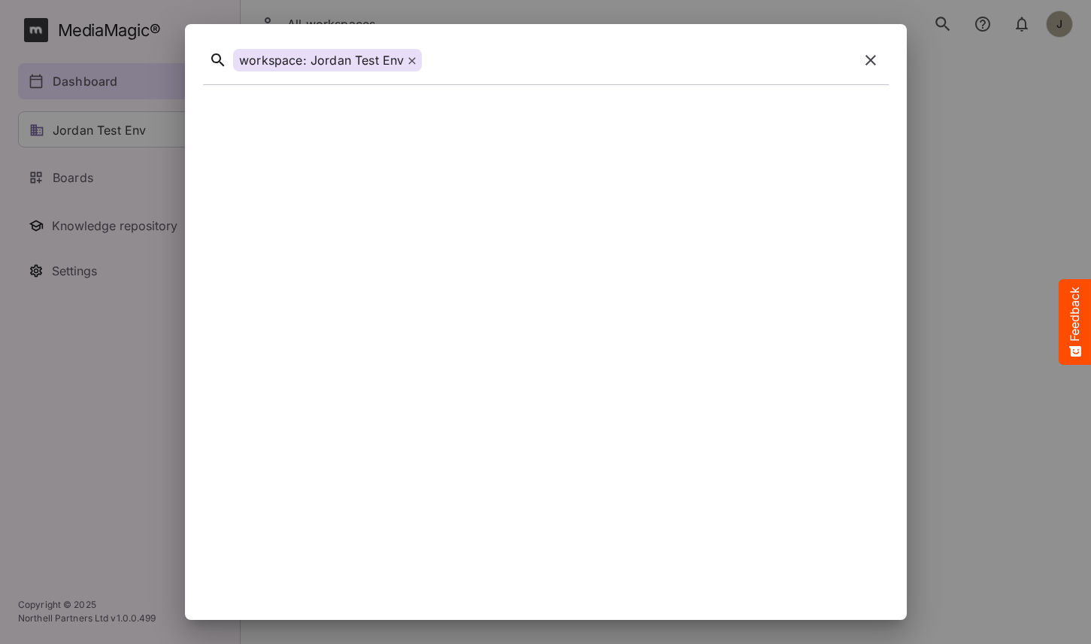
click at [412, 56] on span at bounding box center [412, 60] width 8 height 15
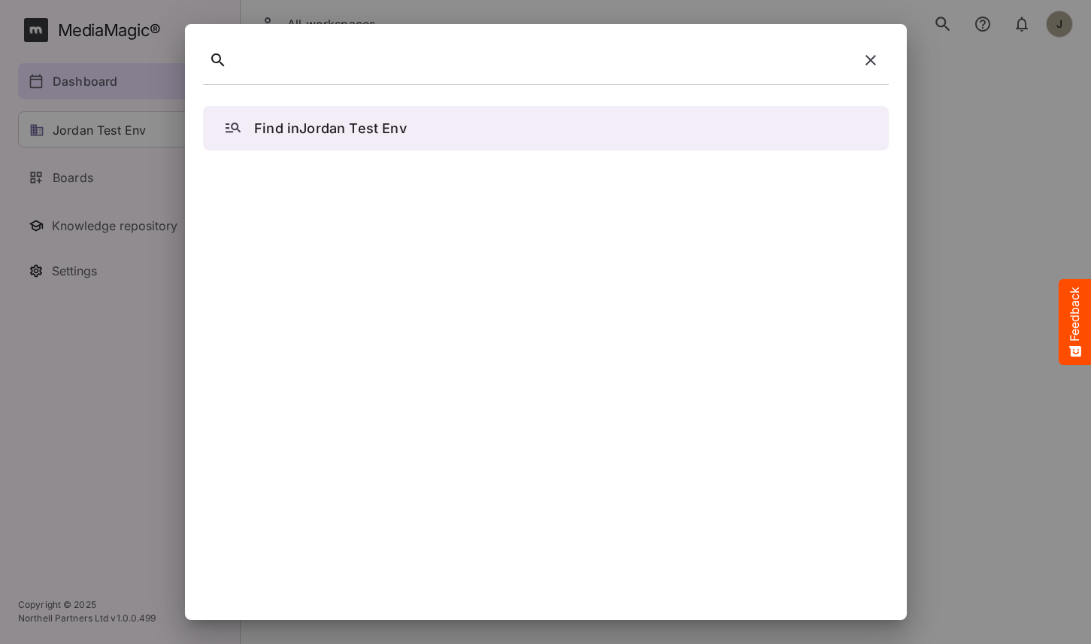
click at [868, 61] on icon "button" at bounding box center [871, 60] width 11 height 11
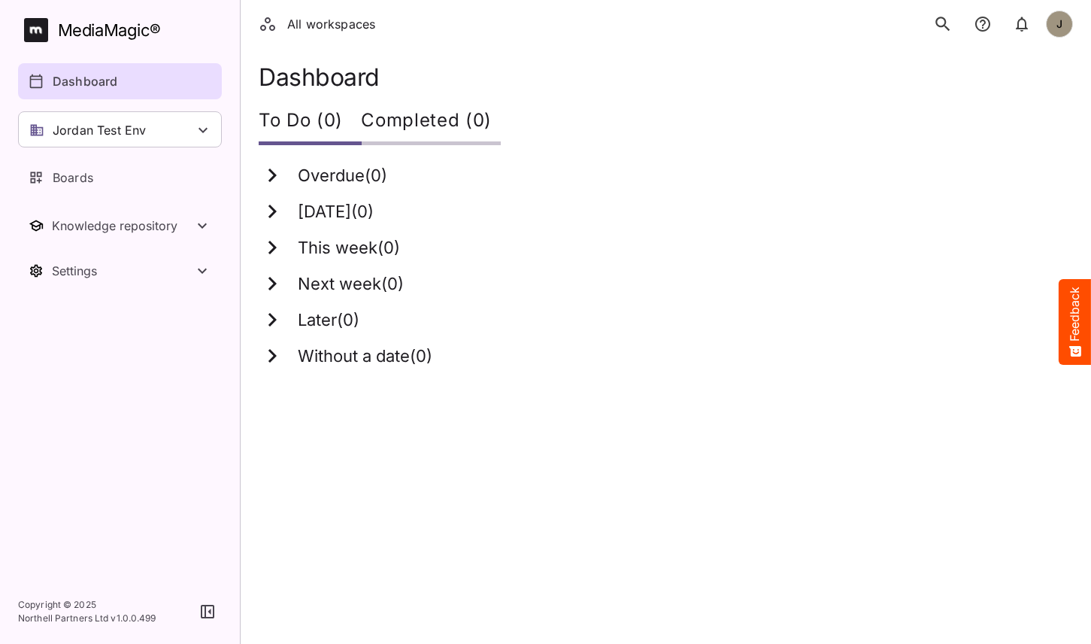
click at [948, 27] on icon "search" at bounding box center [943, 24] width 20 height 20
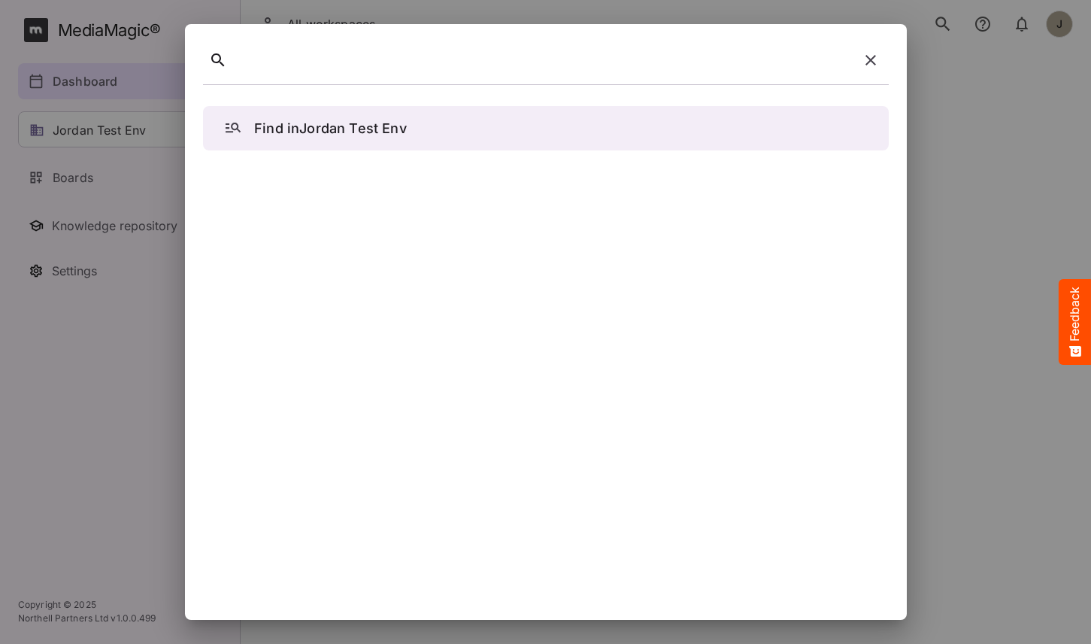
click at [374, 130] on p "Find in [GEOGRAPHIC_DATA] Test Env" at bounding box center [330, 128] width 153 height 20
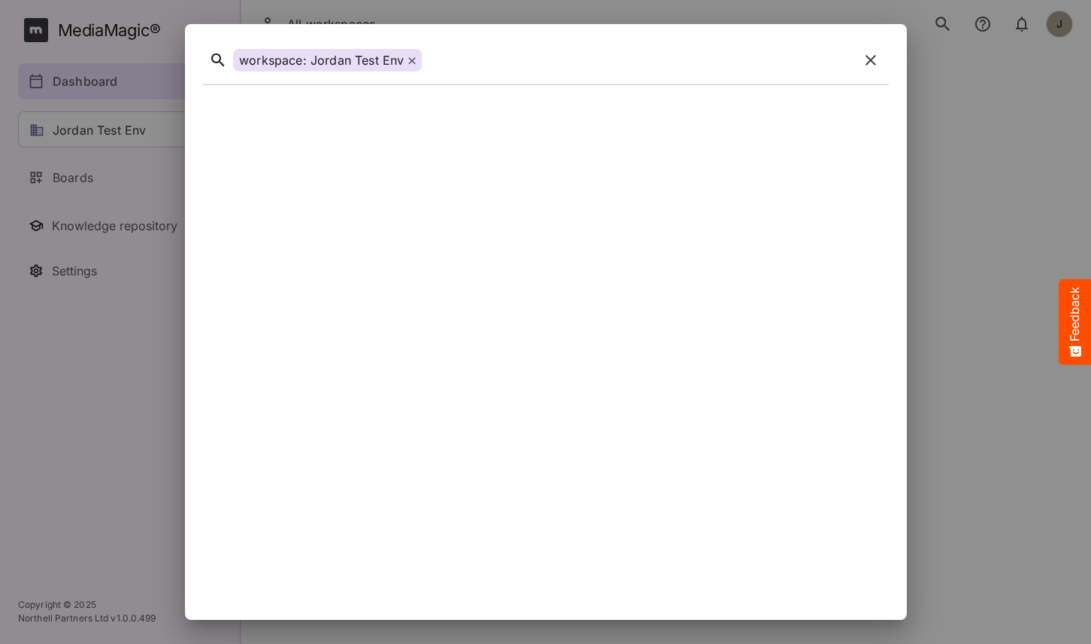
click at [869, 56] on icon "button" at bounding box center [871, 60] width 18 height 18
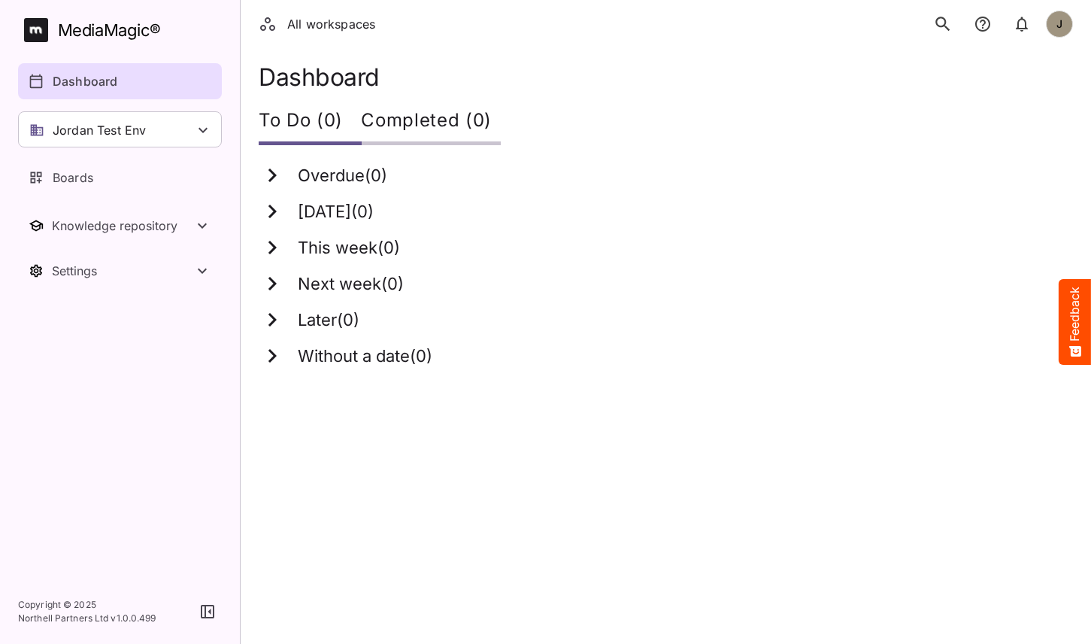
click at [933, 26] on icon "search" at bounding box center [943, 24] width 20 height 20
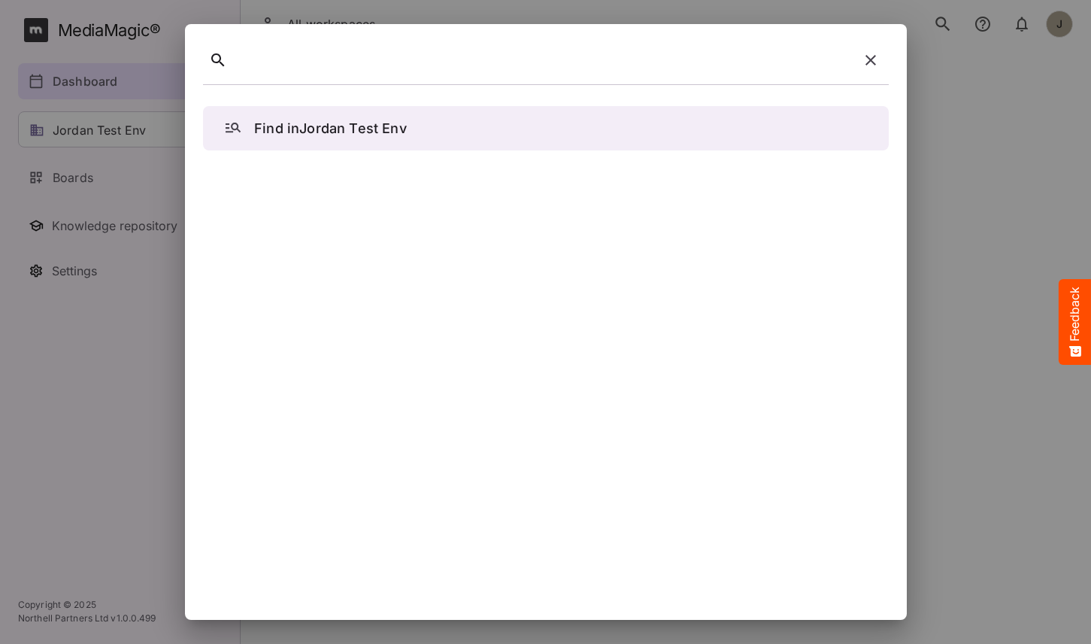
click at [873, 59] on icon "button" at bounding box center [871, 60] width 18 height 18
